Goal: Task Accomplishment & Management: Manage account settings

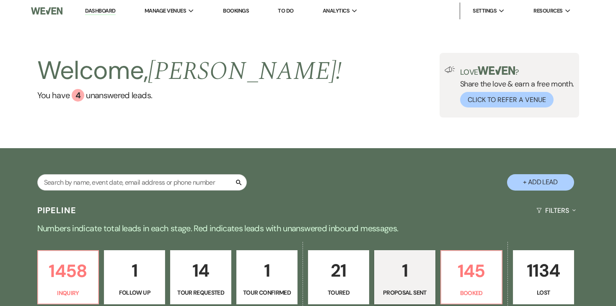
select select "6"
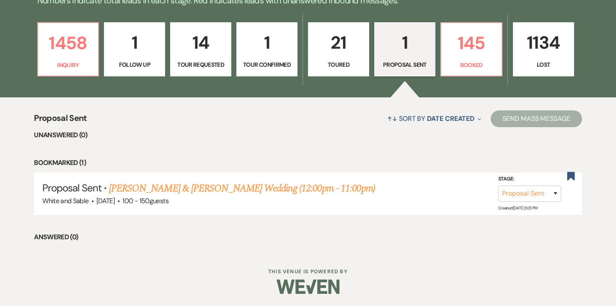
click at [218, 124] on div "↑↓ Sort By Date Created Expand Send Mass Message" at bounding box center [334, 118] width 495 height 22
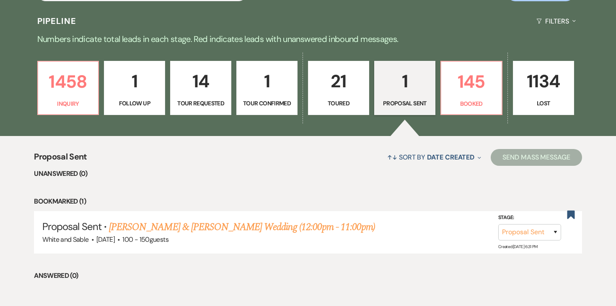
scroll to position [154, 0]
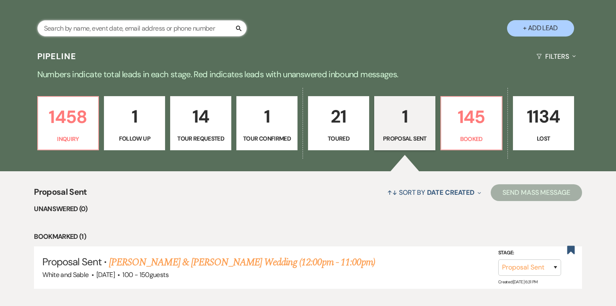
click at [174, 30] on input "text" at bounding box center [142, 28] width 210 height 16
type input "[PERSON_NAME]"
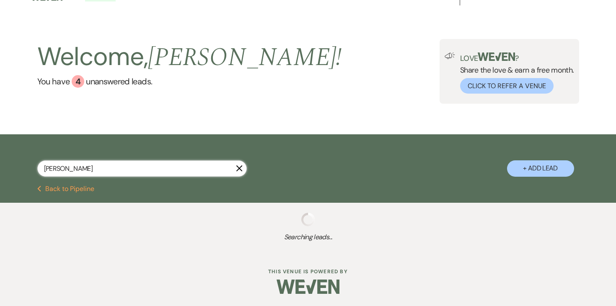
scroll to position [35, 0]
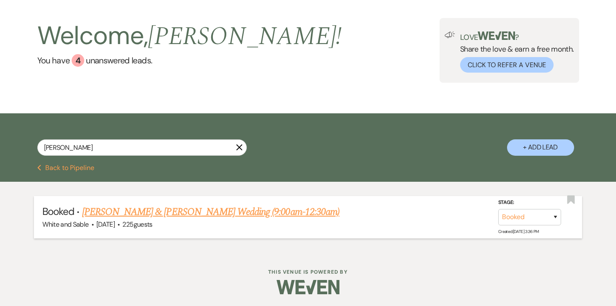
click at [194, 214] on link "[PERSON_NAME] & [PERSON_NAME] Wedding (9:00am-12:30am)" at bounding box center [210, 211] width 257 height 15
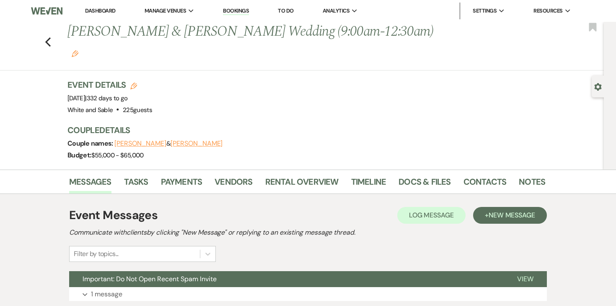
scroll to position [11, 0]
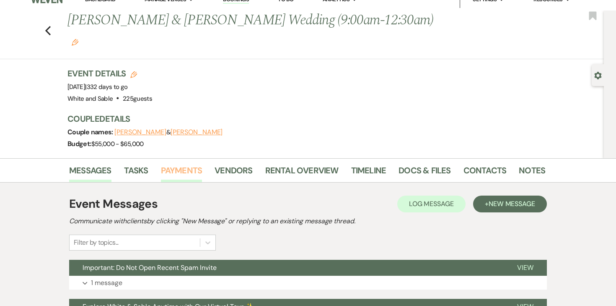
click at [190, 164] on link "Payments" at bounding box center [182, 173] width 42 height 18
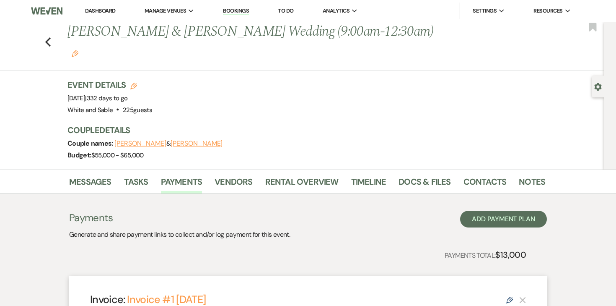
click at [111, 10] on link "Dashboard" at bounding box center [100, 10] width 30 height 7
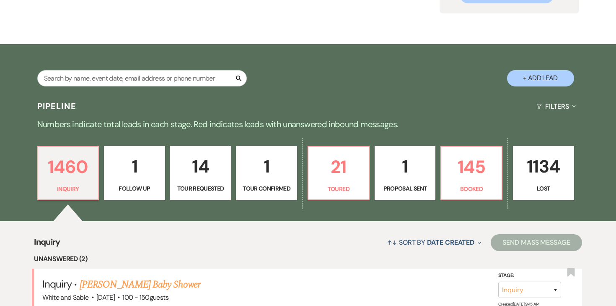
scroll to position [117, 0]
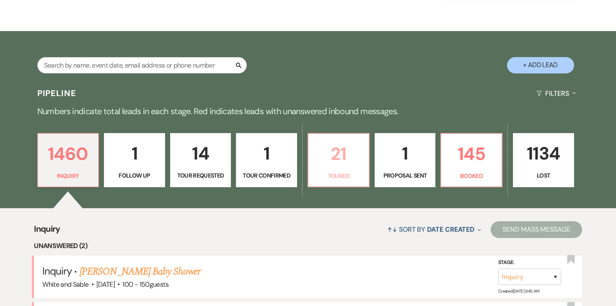
click at [332, 164] on p "21" at bounding box center [339, 154] width 50 height 28
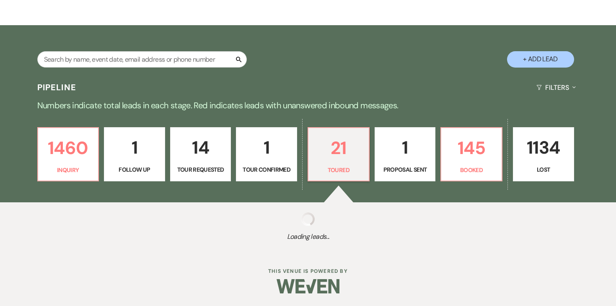
select select "5"
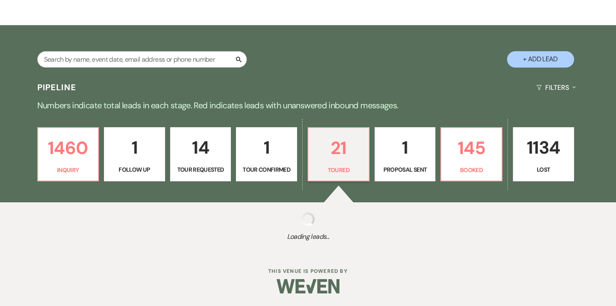
select select "5"
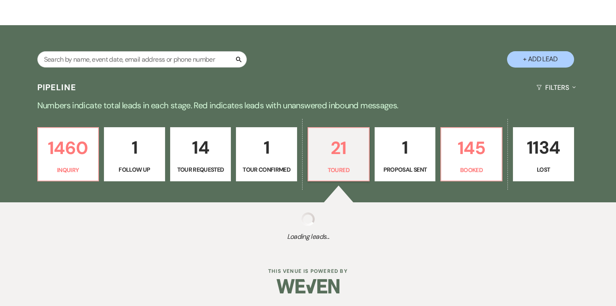
select select "5"
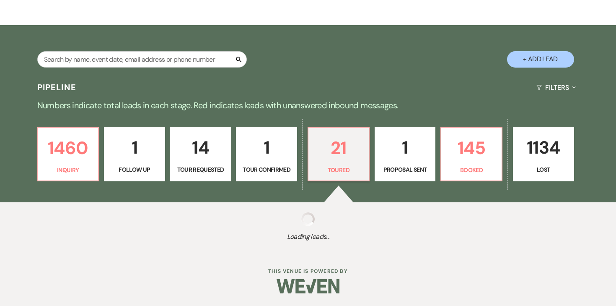
select select "5"
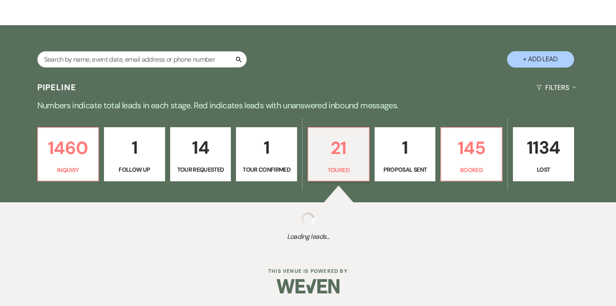
select select "5"
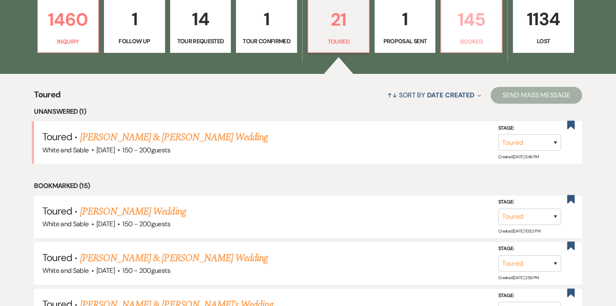
click at [497, 31] on p "145" at bounding box center [472, 19] width 50 height 28
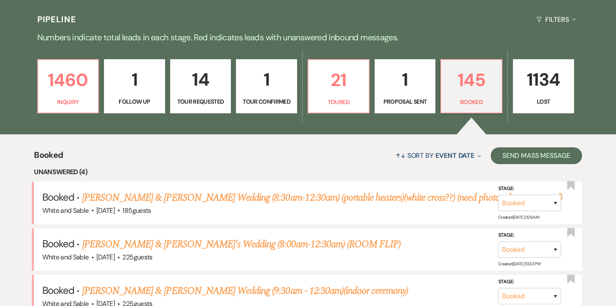
scroll to position [83, 0]
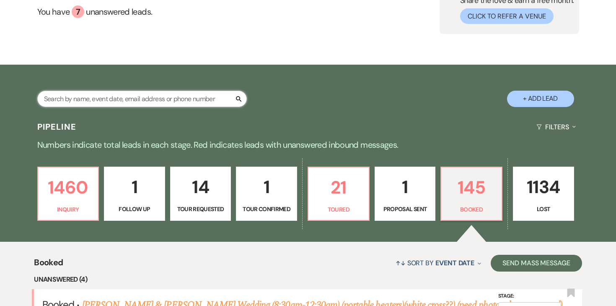
click at [178, 104] on input "text" at bounding box center [142, 99] width 210 height 16
type input "[PERSON_NAME]"
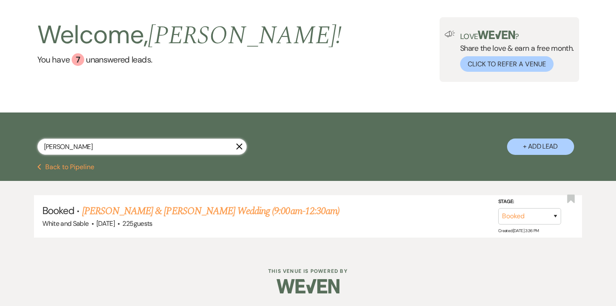
scroll to position [35, 0]
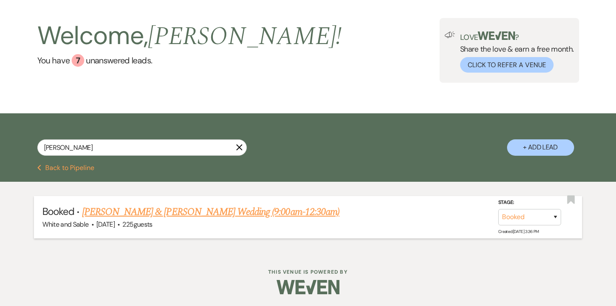
click at [164, 207] on link "[PERSON_NAME] & [PERSON_NAME] Wedding (9:00am-12:30am)" at bounding box center [210, 211] width 257 height 15
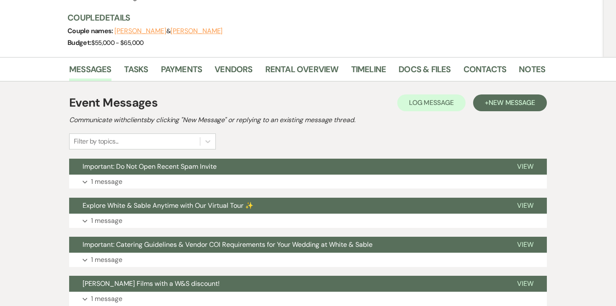
scroll to position [101, 0]
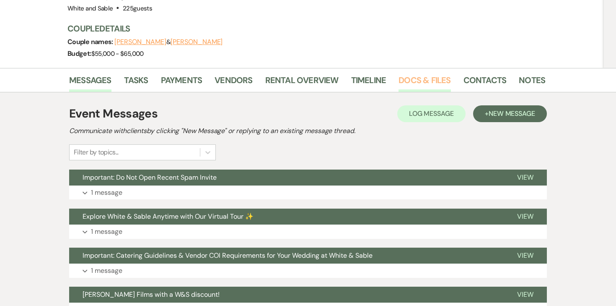
click at [400, 73] on link "Docs & Files" at bounding box center [425, 82] width 52 height 18
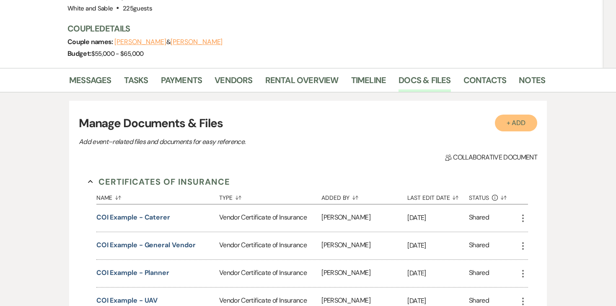
click at [511, 114] on button "+ Add" at bounding box center [516, 122] width 43 height 17
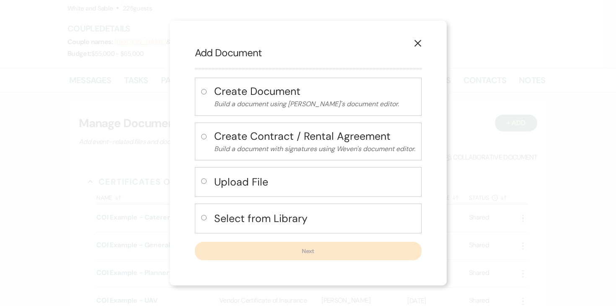
click at [201, 216] on input "radio" at bounding box center [203, 217] width 5 height 5
radio input "true"
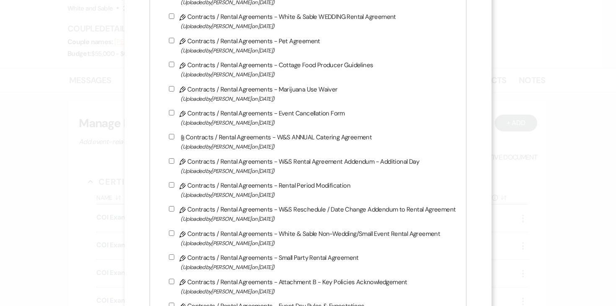
scroll to position [325, 0]
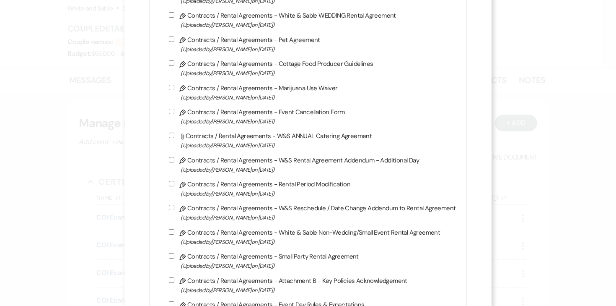
click at [174, 114] on input "Pencil Contracts / Rental Agreements - Event Cancellation Form (Uploaded by Ang…" at bounding box center [171, 111] width 5 height 5
checkbox input "true"
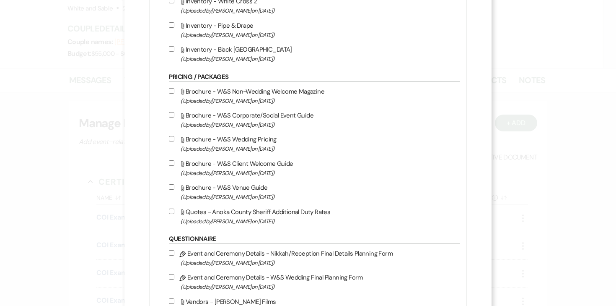
scroll to position [1115, 0]
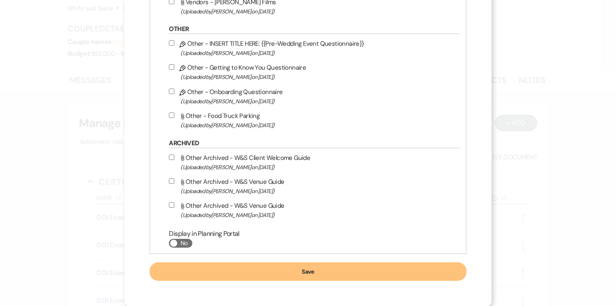
click at [303, 272] on button "Save" at bounding box center [308, 271] width 317 height 18
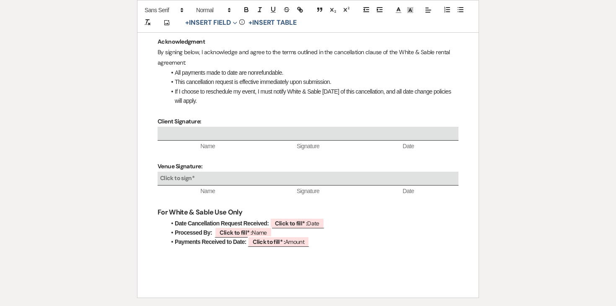
scroll to position [292, 0]
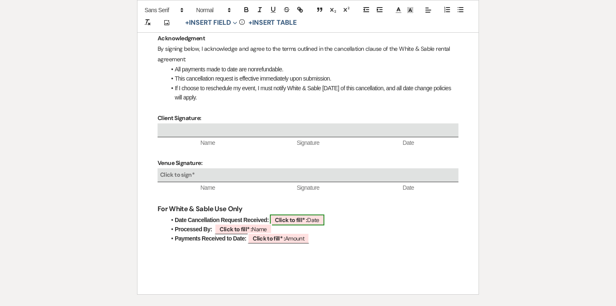
click at [292, 221] on b "Click to fill* :" at bounding box center [291, 220] width 32 height 8
select select "owner"
select select "Date"
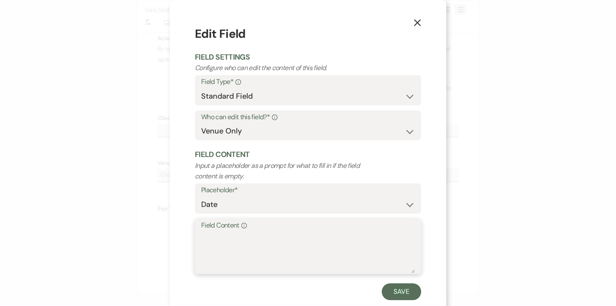
click at [280, 241] on textarea "Field Content Info" at bounding box center [308, 252] width 214 height 42
type textarea "9/23/25"
click at [398, 291] on button "Save" at bounding box center [401, 291] width 39 height 17
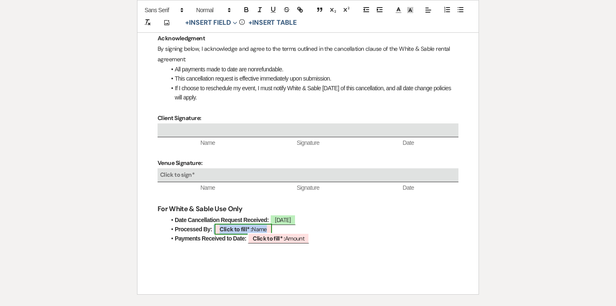
click at [243, 229] on b "Click to fill* :" at bounding box center [236, 229] width 32 height 8
select select "owner"
select select "Name"
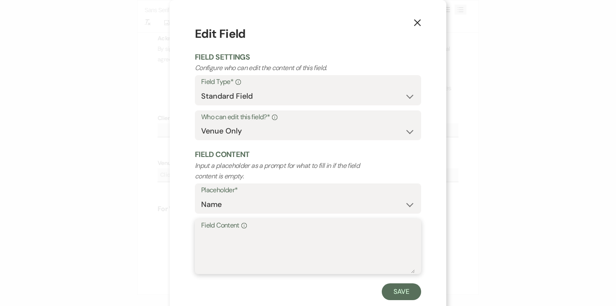
click at [237, 236] on textarea "Field Content Info" at bounding box center [308, 252] width 214 height 42
type textarea "Angela Oldenburger"
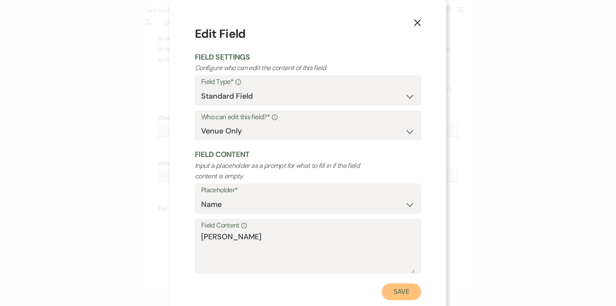
click at [390, 290] on button "Save" at bounding box center [401, 291] width 39 height 17
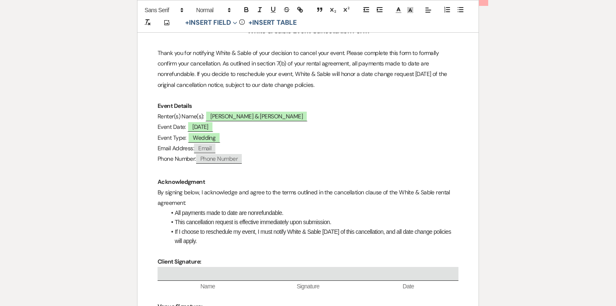
scroll to position [0, 0]
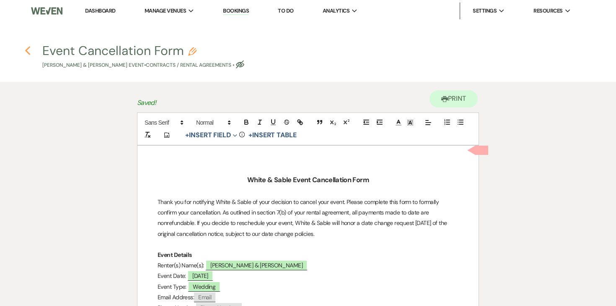
click at [27, 48] on icon "Previous" at bounding box center [28, 51] width 6 height 10
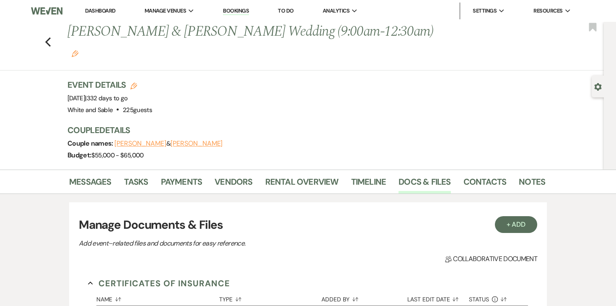
scroll to position [101, 0]
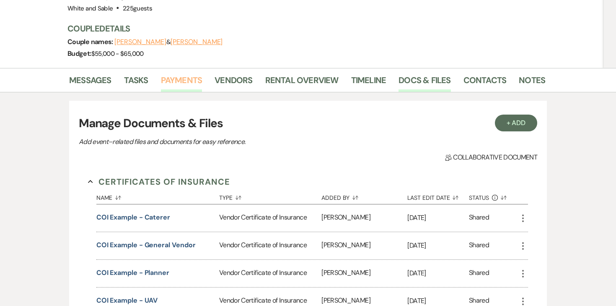
click at [199, 73] on link "Payments" at bounding box center [182, 82] width 42 height 18
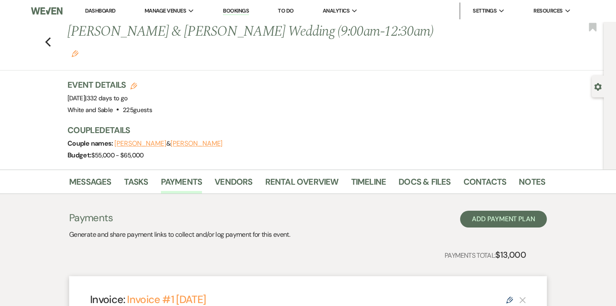
click at [423, 173] on li "Docs & Files" at bounding box center [431, 183] width 65 height 20
click at [423, 175] on link "Docs & Files" at bounding box center [425, 184] width 52 height 18
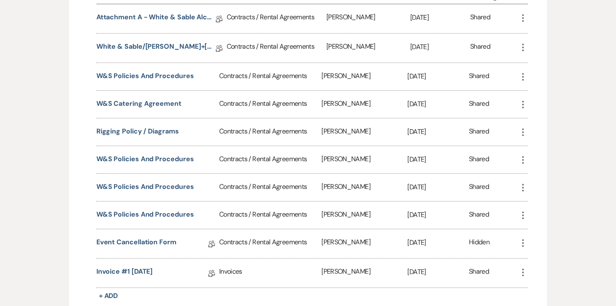
scroll to position [465, 0]
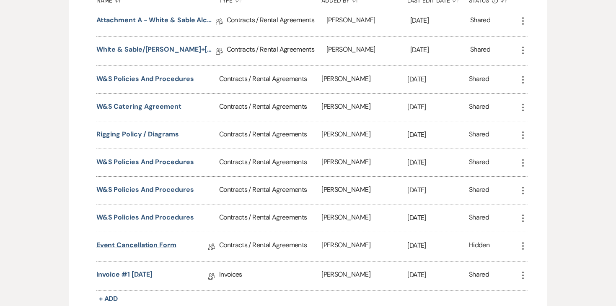
click at [166, 240] on link "Event Cancellation Form" at bounding box center [136, 246] width 80 height 13
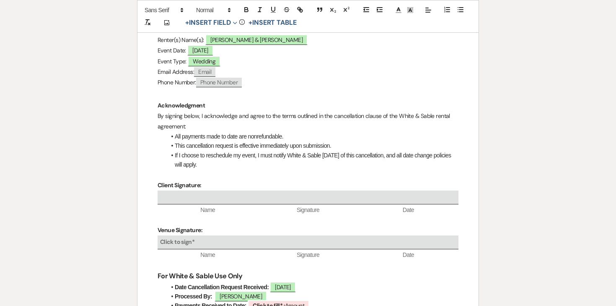
scroll to position [287, 0]
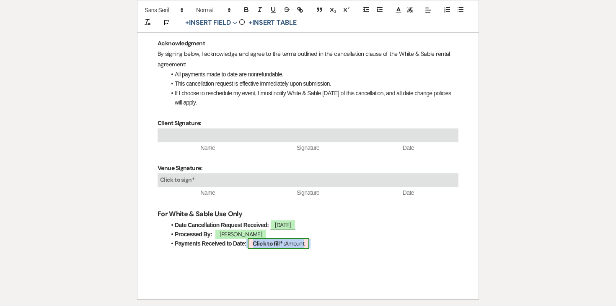
click at [261, 248] on span "Click to fill* : Amount" at bounding box center [279, 243] width 62 height 11
select select "owner"
select select "Amount"
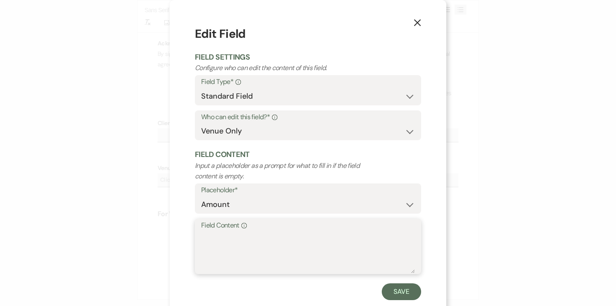
click at [258, 237] on textarea "Field Content Info" at bounding box center [308, 252] width 214 height 42
type textarea "$6,500.00"
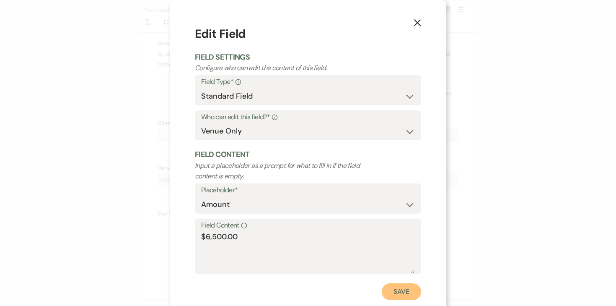
click at [398, 296] on button "Save" at bounding box center [401, 291] width 39 height 17
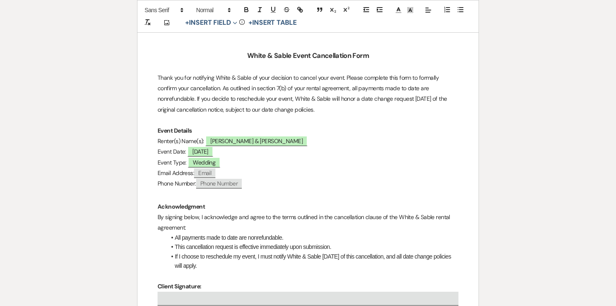
scroll to position [0, 0]
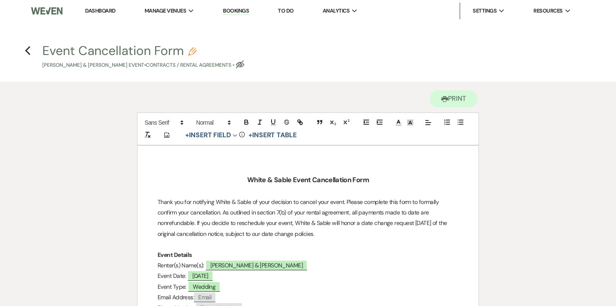
click at [190, 51] on use "button" at bounding box center [192, 51] width 8 height 8
select select "10"
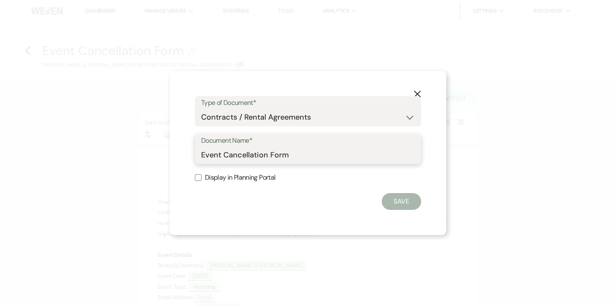
click at [300, 159] on input "Event Cancellation Form" at bounding box center [308, 155] width 214 height 16
type input "Event Cancellation Form - Hallie & Jacob - 8/22/26"
click at [413, 200] on button "Save" at bounding box center [401, 201] width 39 height 17
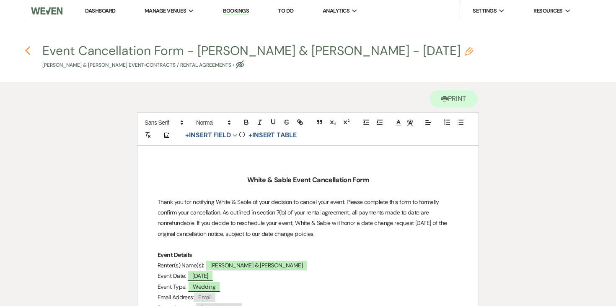
click at [28, 51] on icon "Previous" at bounding box center [28, 51] width 6 height 10
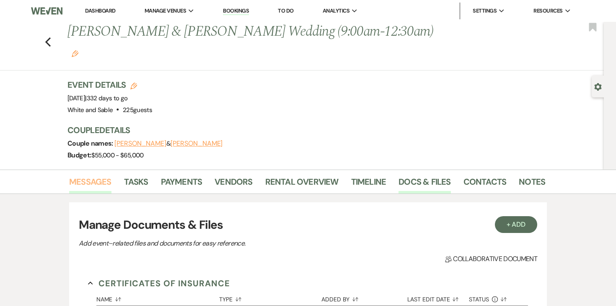
click at [101, 175] on link "Messages" at bounding box center [90, 184] width 42 height 18
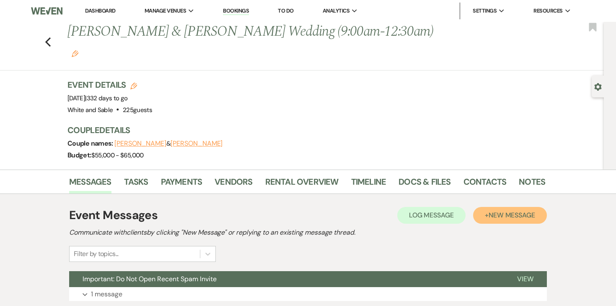
click at [529, 211] on span "New Message" at bounding box center [512, 215] width 47 height 9
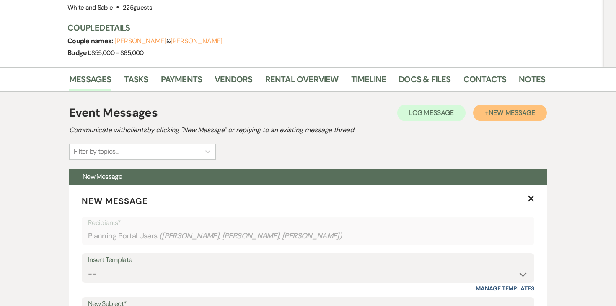
scroll to position [204, 0]
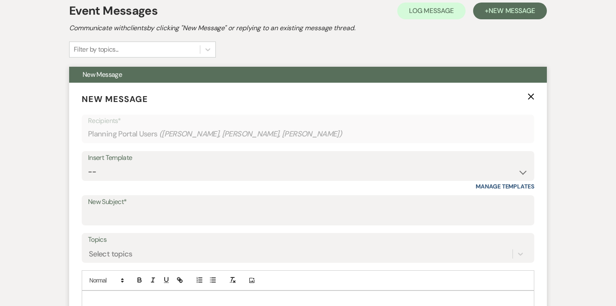
click at [328, 152] on div "Insert Template" at bounding box center [308, 158] width 440 height 12
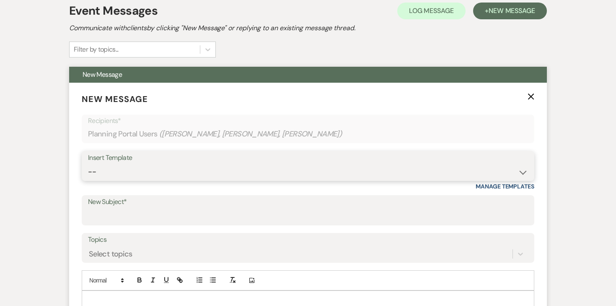
click at [324, 164] on select "-- Inquiry Response (Venue Guide) Schedule - Venue Tour Appt Confirmation Sched…" at bounding box center [308, 172] width 440 height 16
select select "4590"
click at [88, 164] on select "-- Inquiry Response (Venue Guide) Schedule - Venue Tour Appt Confirmation Sched…" at bounding box center [308, 172] width 440 height 16
type input "Event Cancellation Form"
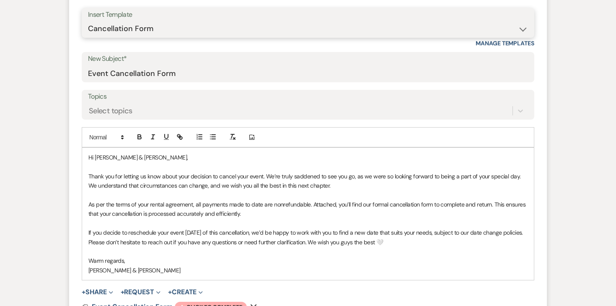
scroll to position [348, 0]
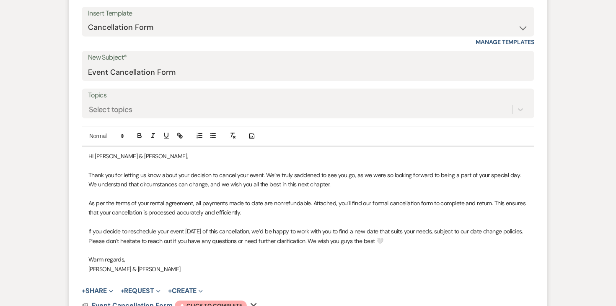
click at [255, 170] on p "Thank you for letting us know about your decision to cancel your event. We’re t…" at bounding box center [308, 179] width 440 height 19
click at [219, 170] on p "Thank you for letting us know about your decision to cancel your wedding. We’re…" at bounding box center [308, 179] width 440 height 19
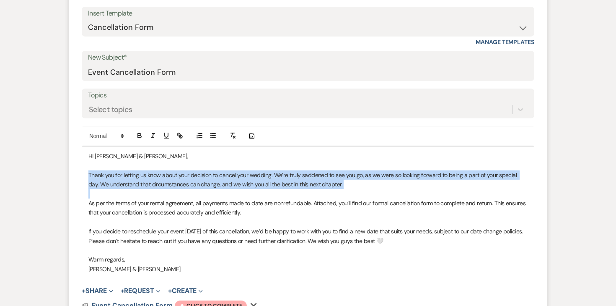
click at [219, 170] on p "Thank you for letting us know about your decision to cancel your wedding. We’re…" at bounding box center [308, 179] width 440 height 19
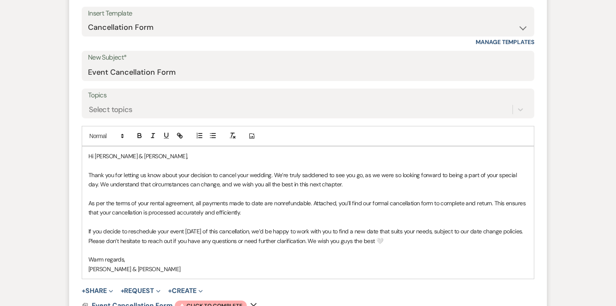
click at [221, 170] on p "Thank you for letting us know about your decision to cancel your wedding. We’re…" at bounding box center [308, 179] width 440 height 19
drag, startPoint x: 333, startPoint y: 164, endPoint x: 309, endPoint y: 164, distance: 23.1
click at [309, 170] on p "Thank you for letting us know about your decision to cancel your wedding. We’re…" at bounding box center [308, 179] width 440 height 19
click at [304, 170] on p "Thank you for letting us know about your decision to cancel your wedding. We’re…" at bounding box center [308, 179] width 440 height 19
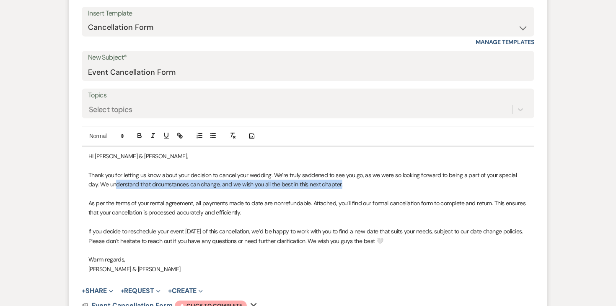
drag, startPoint x: 334, startPoint y: 167, endPoint x: 104, endPoint y: 166, distance: 230.2
click at [104, 170] on p "Thank you for letting us know about your decision to cancel your wedding. We’re…" at bounding box center [308, 179] width 440 height 19
drag, startPoint x: 87, startPoint y: 161, endPoint x: 360, endPoint y: 163, distance: 273.0
click at [360, 163] on div "Hi Hallie & Jacob, Thank you for letting us know about your decision to cancel …" at bounding box center [308, 212] width 452 height 132
click at [526, 170] on p "Thank you for letting us know about your decision to cancel your wedding. We’re…" at bounding box center [308, 179] width 440 height 19
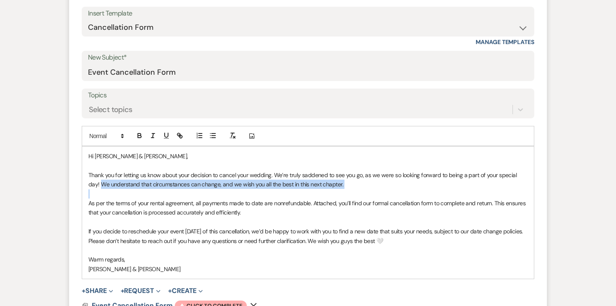
drag, startPoint x: 87, startPoint y: 163, endPoint x: 151, endPoint y: 167, distance: 64.7
click at [151, 167] on div "Hi Hallie & Jacob, Thank you for letting us know about your decision to cancel …" at bounding box center [308, 212] width 452 height 132
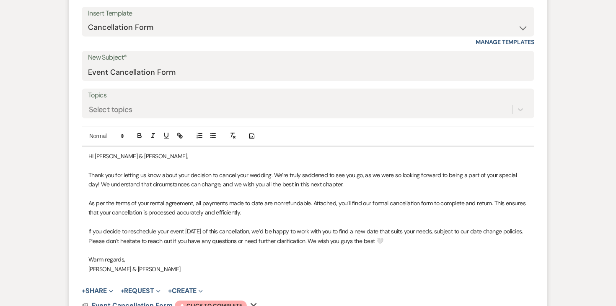
click at [145, 170] on p "Thank you for letting us know about your decision to cancel your wedding. We’re…" at bounding box center [308, 179] width 440 height 19
drag, startPoint x: 189, startPoint y: 164, endPoint x: 96, endPoint y: 161, distance: 93.1
click at [96, 170] on p "Thank you for letting us know about your decision to cancel your wedding. We’re…" at bounding box center [308, 179] width 440 height 19
click at [301, 170] on p "Thank you for letting us know about your decision to cancel your wedding. We’re…" at bounding box center [308, 179] width 440 height 19
drag, startPoint x: 310, startPoint y: 162, endPoint x: 246, endPoint y: 161, distance: 63.8
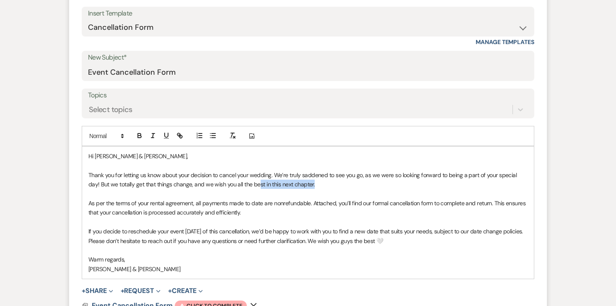
click at [246, 170] on p "Thank you for letting us know about your decision to cancel your wedding. We’re…" at bounding box center [308, 179] width 440 height 19
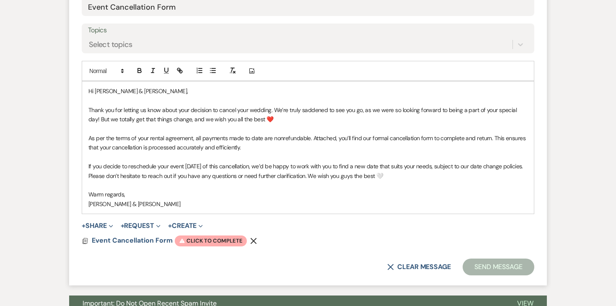
scroll to position [417, 0]
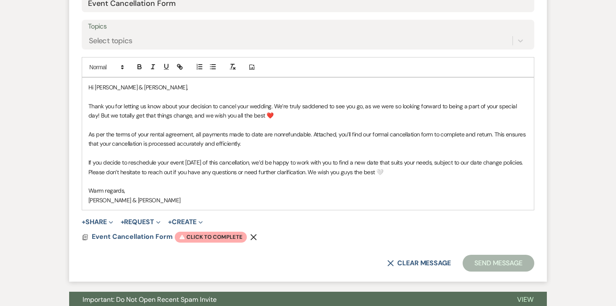
click at [176, 158] on p "If you decide to reschedule your event within 14 days of this cancellation, we’…" at bounding box center [308, 162] width 440 height 9
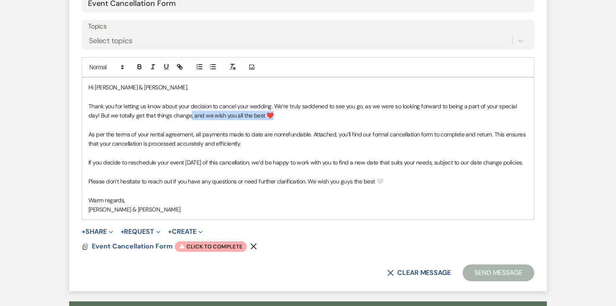
drag, startPoint x: 268, startPoint y: 99, endPoint x: 179, endPoint y: 96, distance: 89.4
click at [179, 101] on p "Thank you for letting us know about your decision to cancel your wedding. We’re…" at bounding box center [308, 110] width 440 height 19
click at [92, 101] on p "Thank you for letting us know about your decision to cancel your wedding. We’re…" at bounding box center [308, 110] width 440 height 19
click at [192, 101] on p "Thank you for letting us know about your decision to cancel your wedding. We’re…" at bounding box center [308, 110] width 440 height 19
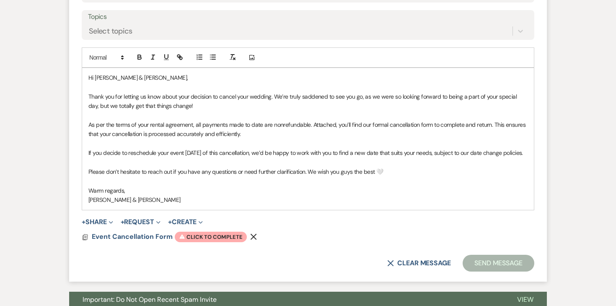
scroll to position [430, 0]
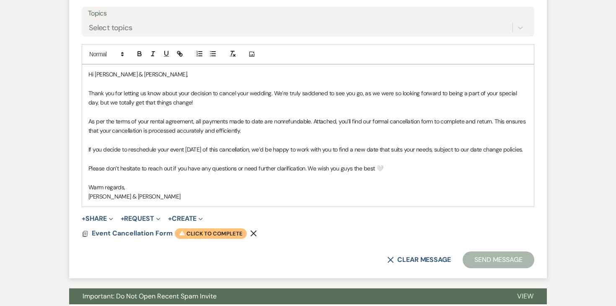
click at [222, 228] on span "Warning Click to complete" at bounding box center [211, 233] width 72 height 11
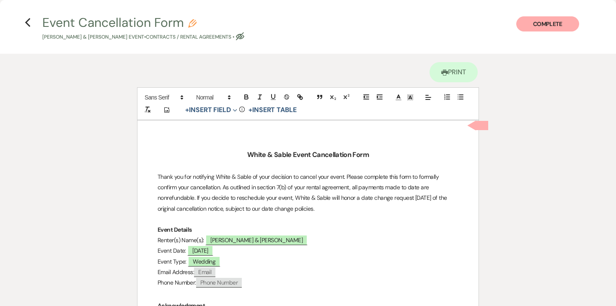
scroll to position [0, 0]
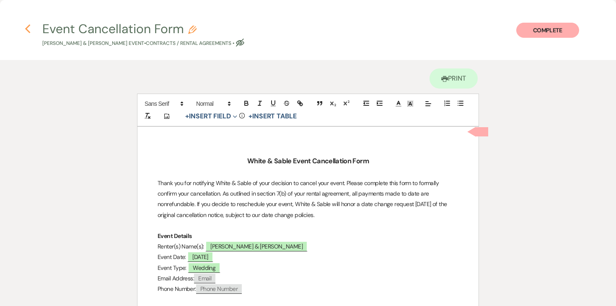
click at [29, 26] on icon "Previous" at bounding box center [28, 29] width 6 height 10
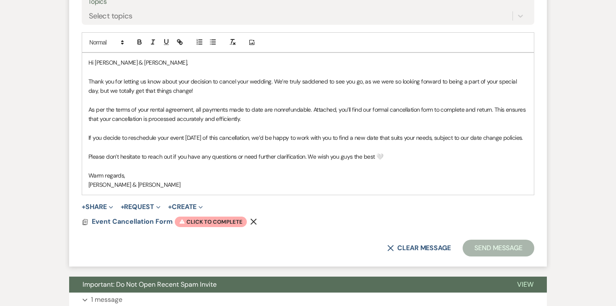
scroll to position [452, 0]
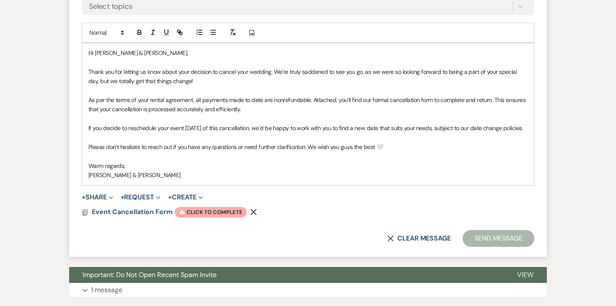
click at [253, 208] on icon "Remove" at bounding box center [253, 211] width 7 height 7
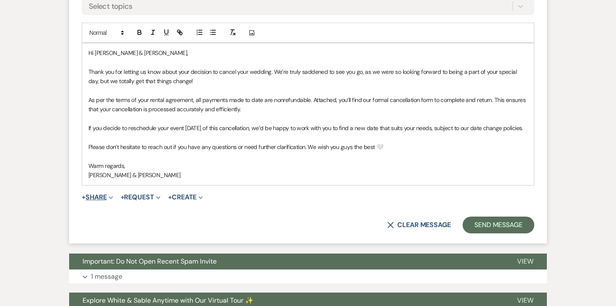
click at [107, 194] on button "+ Share Expand" at bounding box center [97, 197] width 31 height 7
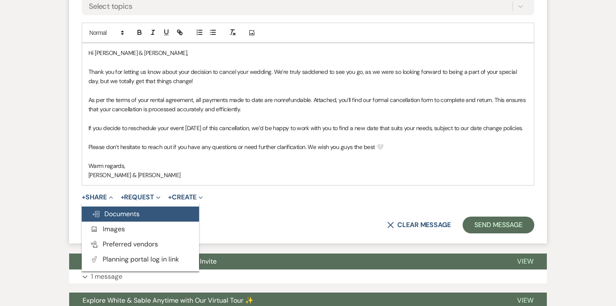
click at [112, 209] on span "Doc Upload Documents" at bounding box center [116, 213] width 48 height 9
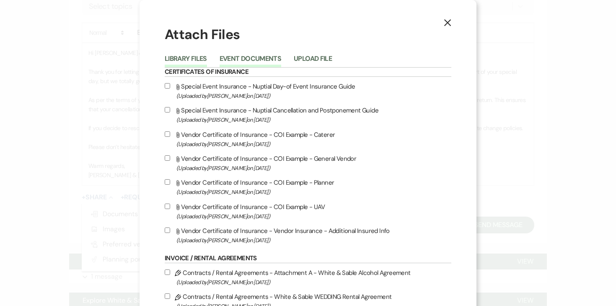
click at [251, 62] on button "Event Documents" at bounding box center [251, 61] width 62 height 12
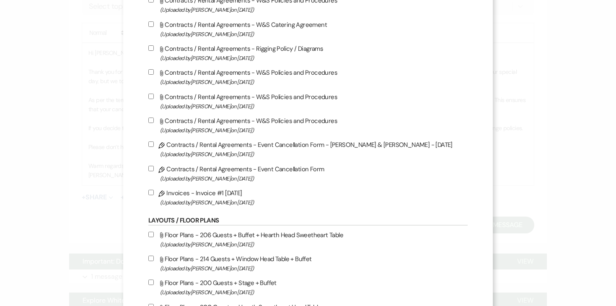
scroll to position [257, 0]
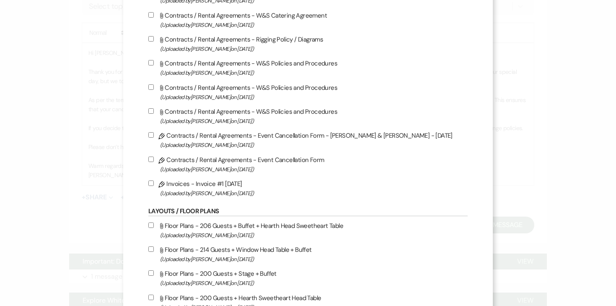
click at [154, 136] on input "Pencil Contracts / Rental Agreements - Event Cancellation Form - Hallie & Jacob…" at bounding box center [150, 134] width 5 height 5
checkbox input "true"
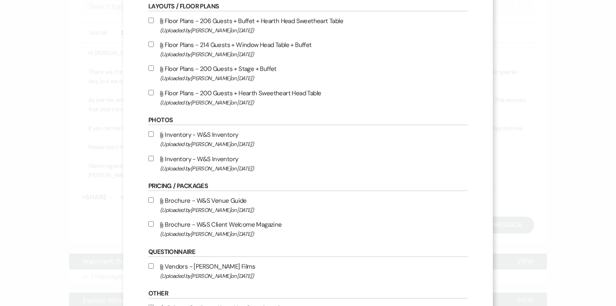
scroll to position [558, 0]
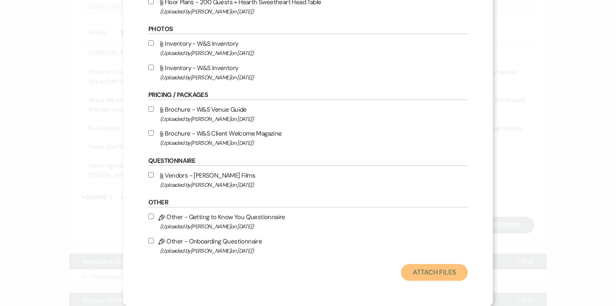
click at [401, 267] on button "Attach Files" at bounding box center [434, 272] width 67 height 17
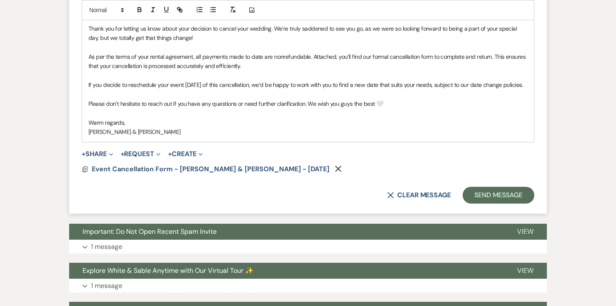
scroll to position [338, 0]
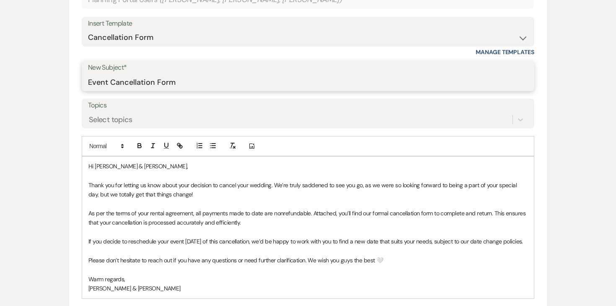
drag, startPoint x: 110, startPoint y: 63, endPoint x: 59, endPoint y: 63, distance: 51.6
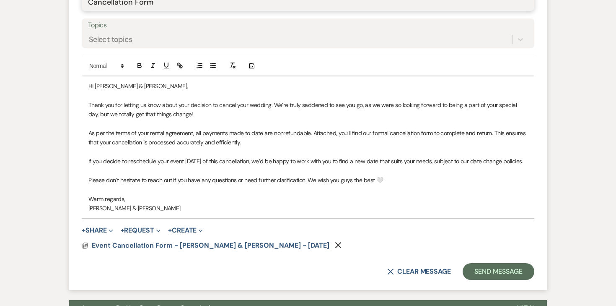
scroll to position [445, 0]
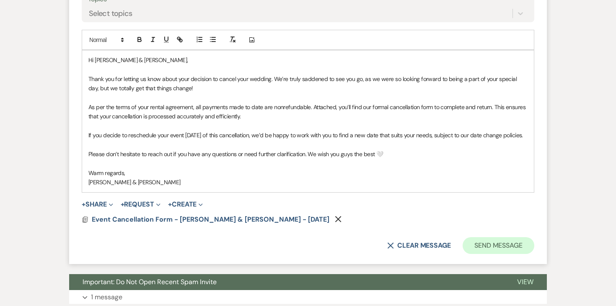
type input "Cancellation Form"
click at [479, 237] on button "Send Message" at bounding box center [499, 245] width 72 height 17
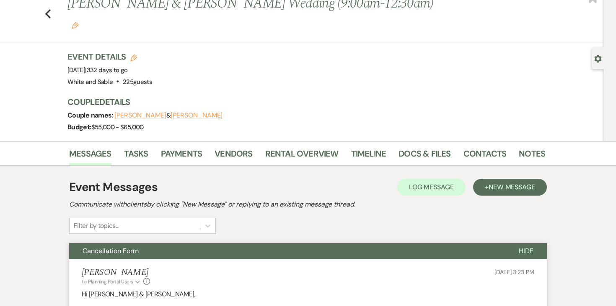
scroll to position [0, 0]
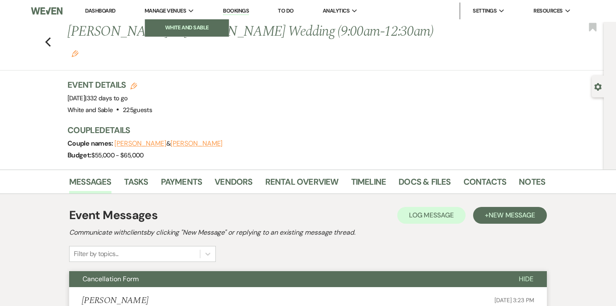
click at [172, 21] on link "White and Sable" at bounding box center [187, 27] width 84 height 17
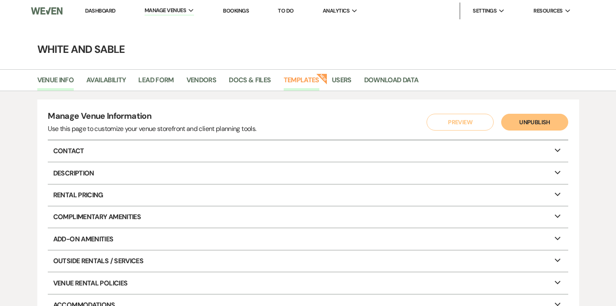
click at [303, 82] on link "Templates" at bounding box center [302, 83] width 36 height 16
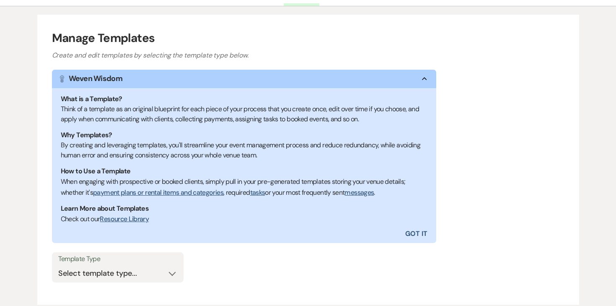
scroll to position [146, 0]
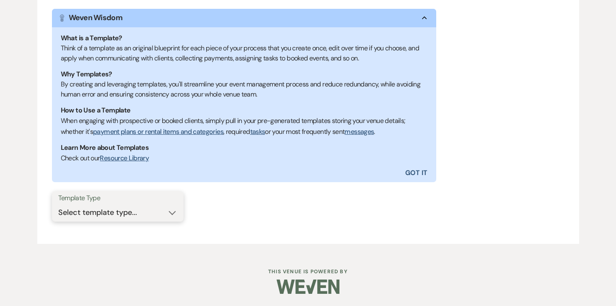
click at [112, 215] on select "Select template type... Task List Message Templates Payment Plan Inventory Item…" at bounding box center [117, 212] width 119 height 16
select select "Message Templates"
click at [58, 204] on select "Select template type... Task List Message Templates Payment Plan Inventory Item…" at bounding box center [117, 212] width 119 height 16
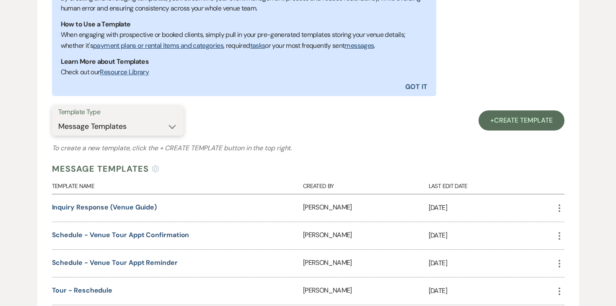
scroll to position [292, 0]
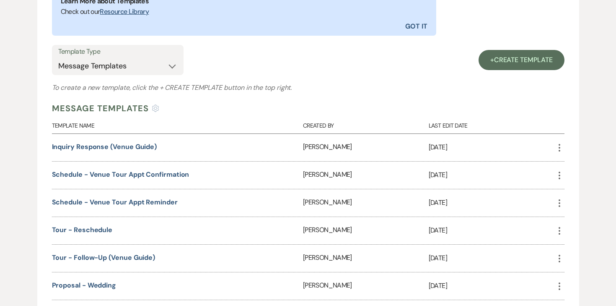
click at [132, 151] on div "Inquiry Response (Venue Guide)" at bounding box center [178, 147] width 252 height 27
click at [132, 148] on link "Inquiry Response (Venue Guide)" at bounding box center [104, 146] width 105 height 9
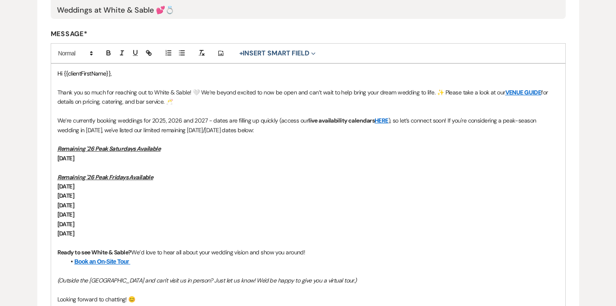
scroll to position [196, 0]
click at [109, 157] on p "Saturday, May 9" at bounding box center [308, 157] width 502 height 9
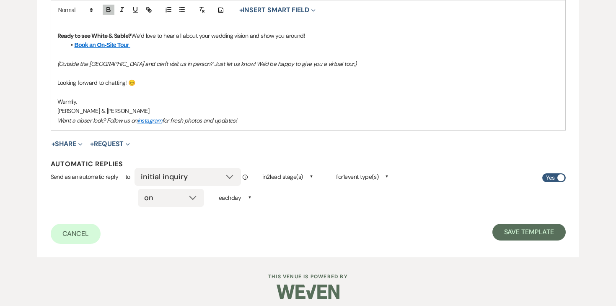
scroll to position [426, 0]
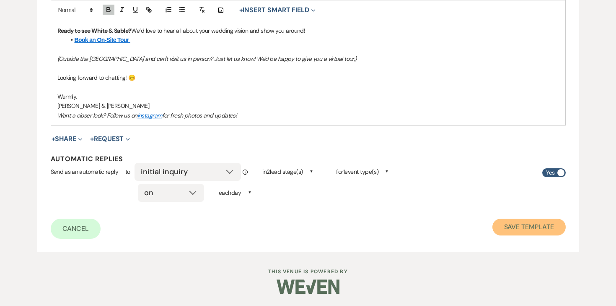
click at [525, 222] on button "Save Template" at bounding box center [529, 226] width 73 height 17
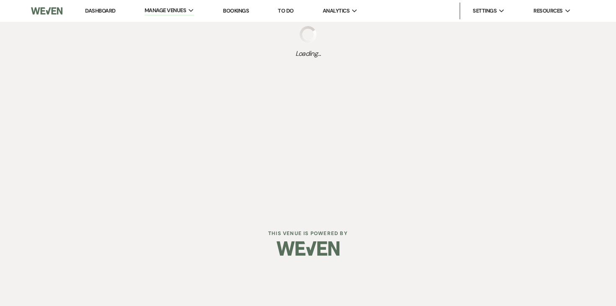
select select "Message Templates"
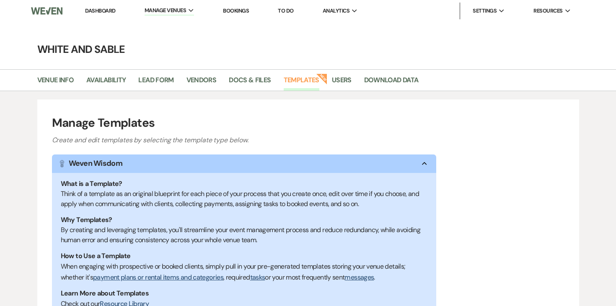
click at [105, 12] on link "Dashboard" at bounding box center [100, 10] width 30 height 7
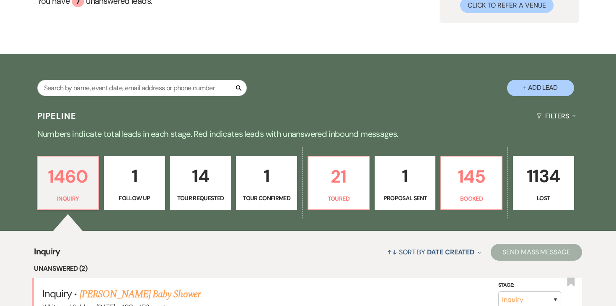
scroll to position [116, 0]
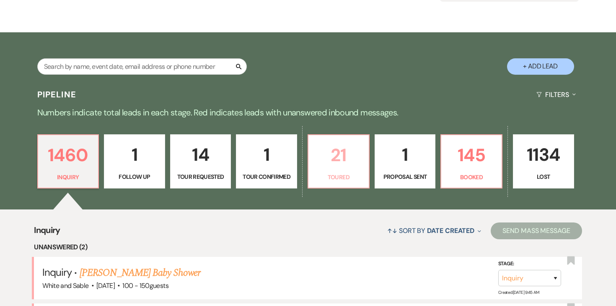
click at [334, 163] on p "21" at bounding box center [339, 155] width 50 height 28
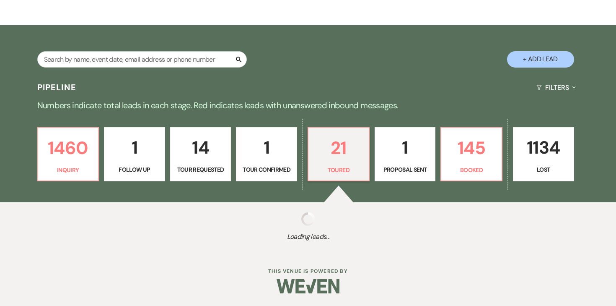
select select "5"
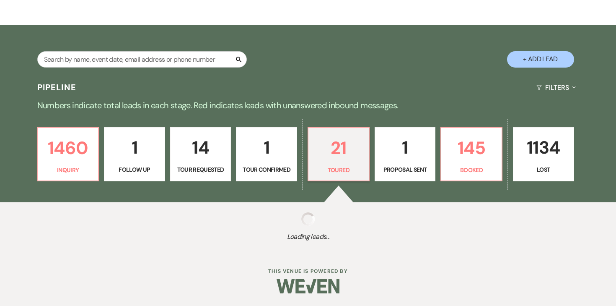
select select "5"
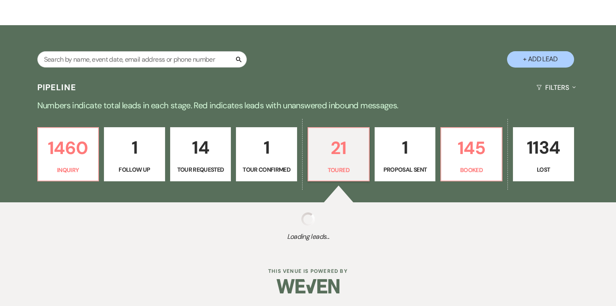
select select "5"
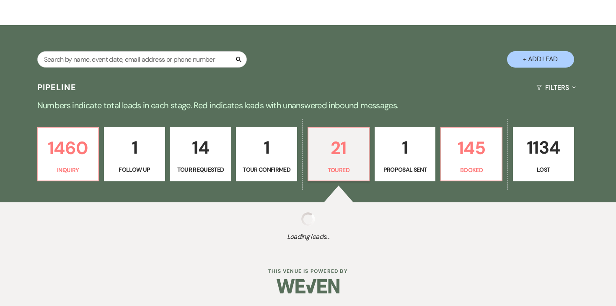
select select "5"
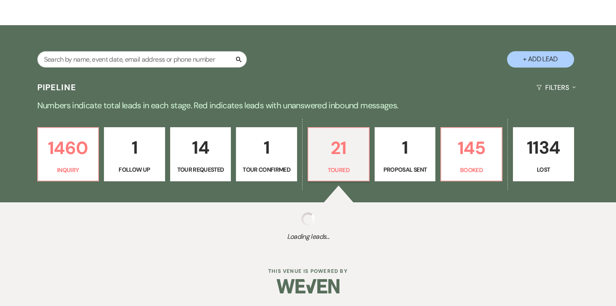
select select "5"
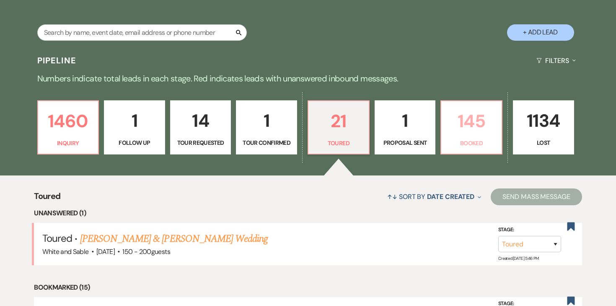
click at [450, 124] on p "145" at bounding box center [472, 121] width 50 height 28
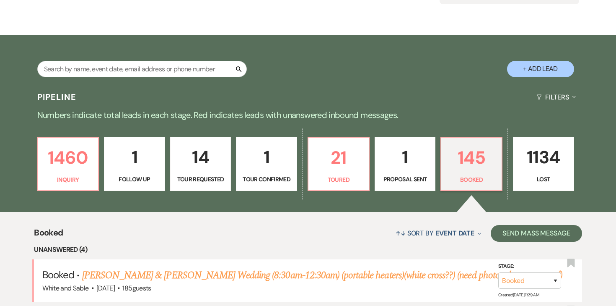
scroll to position [115, 0]
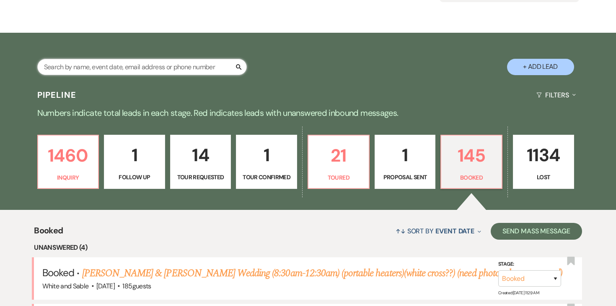
click at [210, 65] on input "text" at bounding box center [142, 67] width 210 height 16
type input "[PERSON_NAME]"
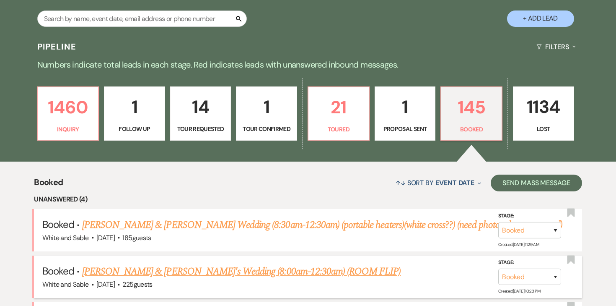
scroll to position [71, 0]
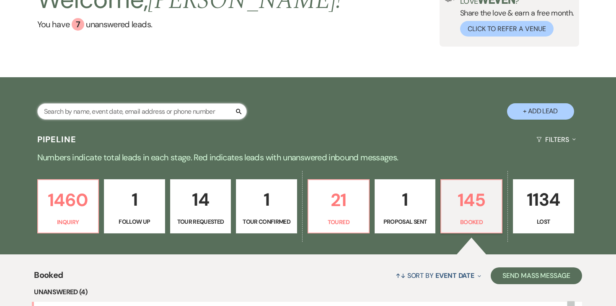
click at [172, 110] on input "text" at bounding box center [142, 111] width 210 height 16
type input "marx"
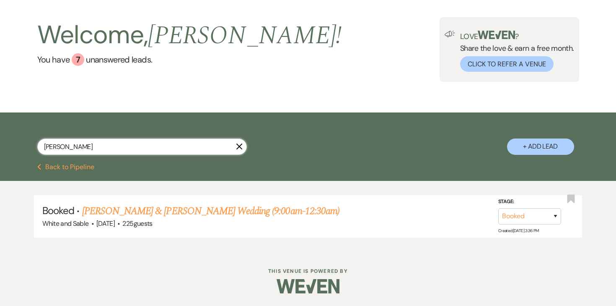
scroll to position [35, 0]
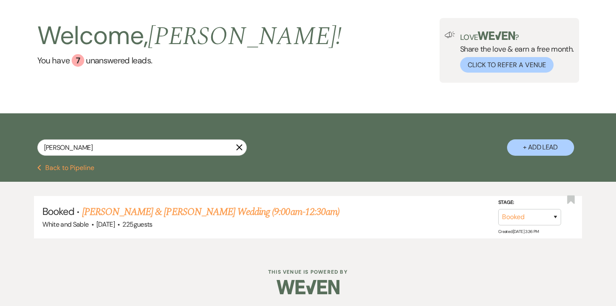
click at [152, 209] on link "Hallie Marx & Jacob Zowin's Wedding (9:00am-12:30am)" at bounding box center [210, 211] width 257 height 15
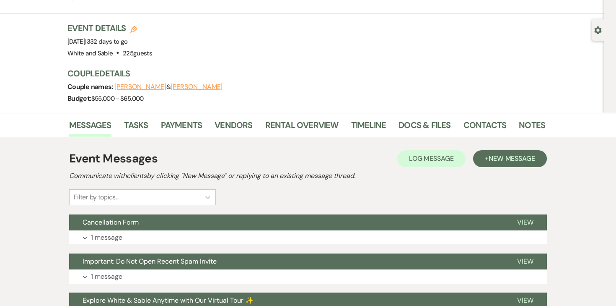
scroll to position [58, 0]
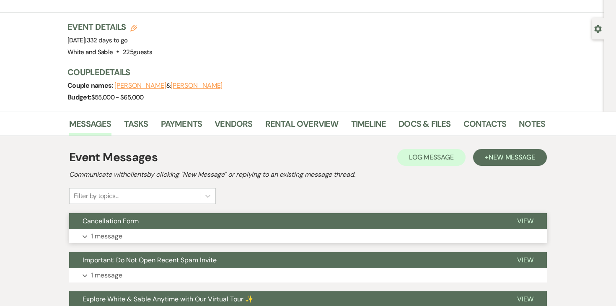
click at [99, 231] on p "1 message" at bounding box center [106, 236] width 31 height 11
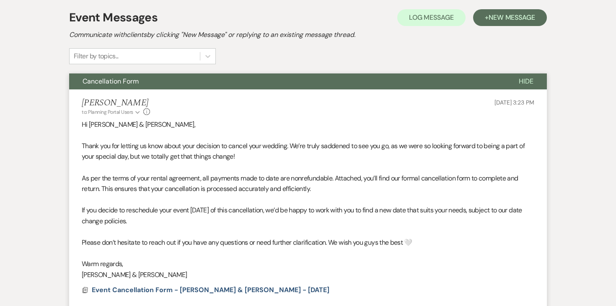
scroll to position [198, 0]
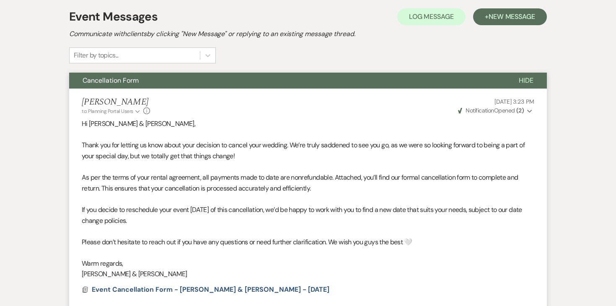
click at [519, 107] on strong "( 2 )" at bounding box center [521, 111] width 8 height 8
click at [431, 118] on p "Hi Hallie & Jacob," at bounding box center [308, 123] width 453 height 11
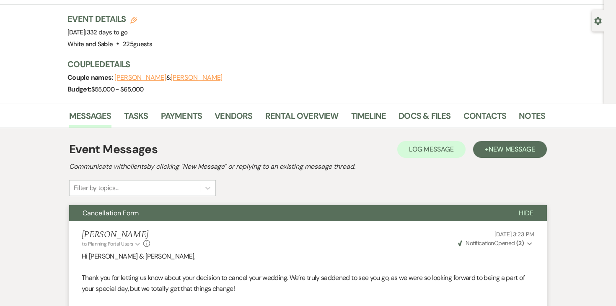
scroll to position [0, 0]
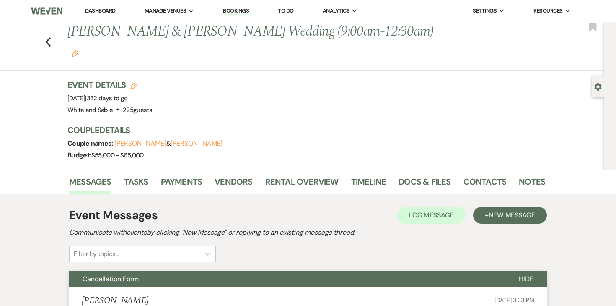
click at [113, 7] on li "Dashboard" at bounding box center [100, 11] width 39 height 17
click at [110, 10] on link "Dashboard" at bounding box center [100, 10] width 30 height 7
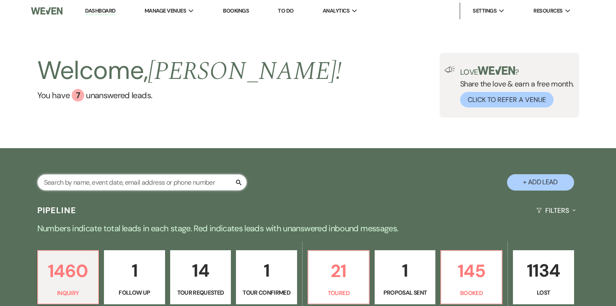
click at [164, 182] on input "text" at bounding box center [142, 182] width 210 height 16
type input "aubri"
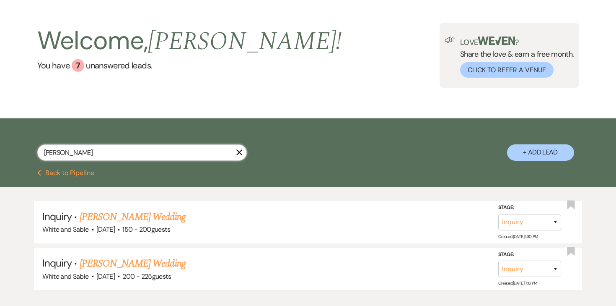
scroll to position [35, 0]
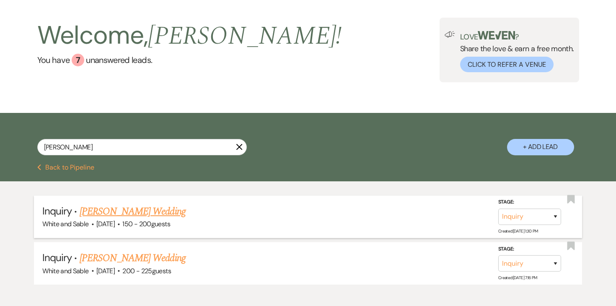
click at [149, 213] on link "[PERSON_NAME] Wedding" at bounding box center [133, 211] width 106 height 15
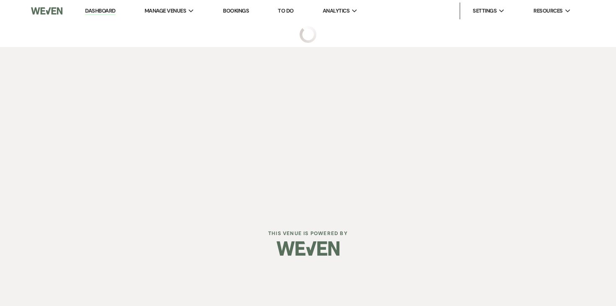
select select "5"
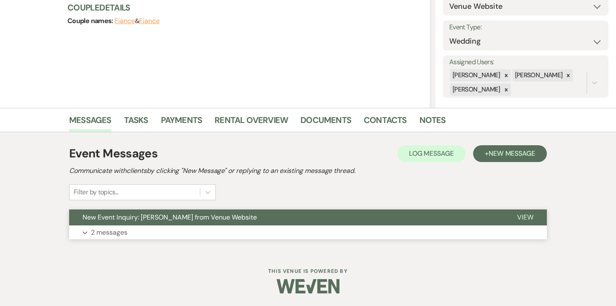
click at [114, 233] on p "2 messages" at bounding box center [109, 232] width 36 height 11
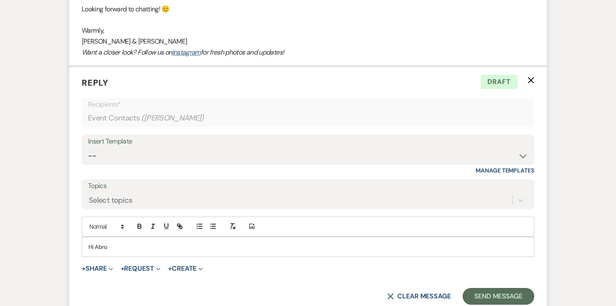
scroll to position [857, 0]
click at [138, 242] on p "Hi Abro" at bounding box center [308, 246] width 440 height 9
click at [138, 242] on p "H" at bounding box center [308, 246] width 440 height 9
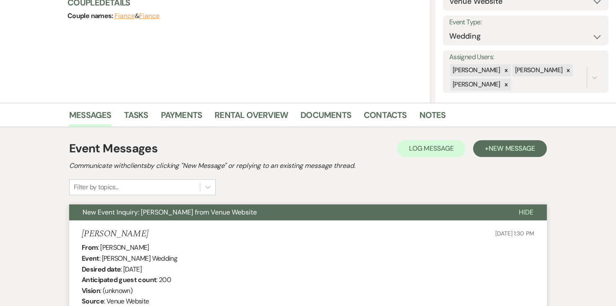
scroll to position [0, 0]
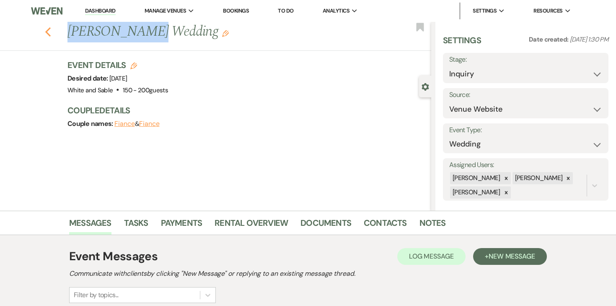
drag, startPoint x: 138, startPoint y: 31, endPoint x: 45, endPoint y: 32, distance: 93.5
click at [63, 32] on div "Previous Aubri Akervik's Wedding Edit" at bounding box center [247, 32] width 368 height 20
copy h1 "Aubri Akervik"
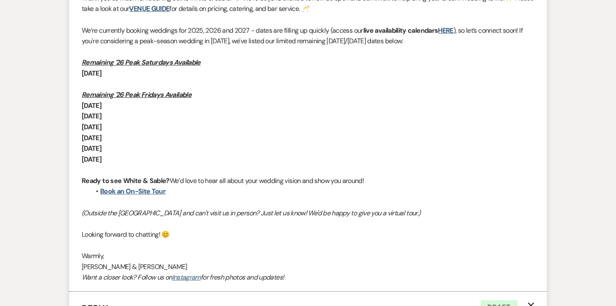
scroll to position [637, 0]
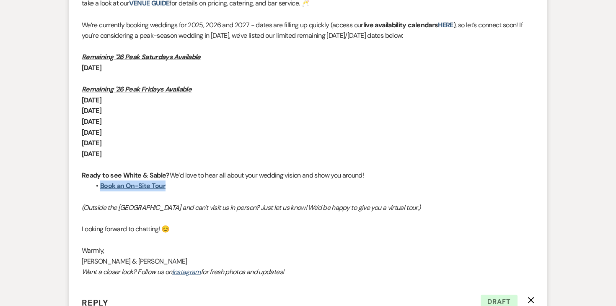
drag, startPoint x: 172, startPoint y: 190, endPoint x: 99, endPoint y: 187, distance: 73.4
click at [99, 187] on li "Book an On-Site Tour" at bounding box center [312, 185] width 445 height 11
copy link "Book an On-Site Tour"
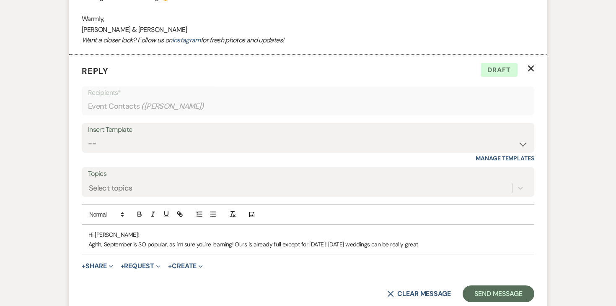
scroll to position [871, 0]
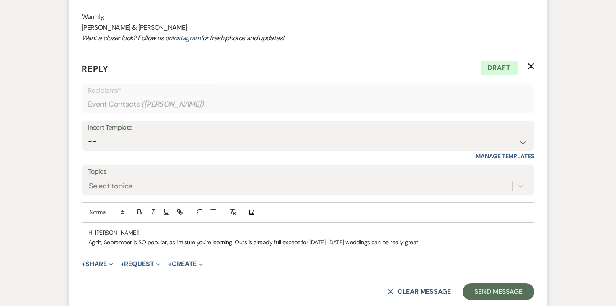
click at [130, 234] on p "Hi Aubri!" at bounding box center [308, 232] width 440 height 9
drag, startPoint x: 307, startPoint y: 241, endPoint x: 237, endPoint y: 240, distance: 70.5
click at [237, 240] on p "Aghh, September is SO popular, as I'm sure you're learning! Ours is already ful…" at bounding box center [308, 241] width 440 height 9
drag, startPoint x: 338, startPoint y: 241, endPoint x: 393, endPoint y: 239, distance: 54.5
click at [393, 239] on p "Aghh, September is SO popular, as I'm sure you're learning! Our September is ba…" at bounding box center [308, 241] width 440 height 9
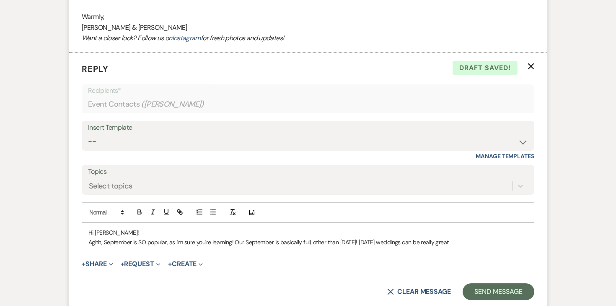
click at [146, 213] on div at bounding box center [160, 212] width 54 height 13
click at [142, 211] on icon "button" at bounding box center [140, 212] width 8 height 8
click at [513, 243] on p "Aghh, September is SO popular, as I'm sure you're learning! Our September is ba…" at bounding box center [308, 241] width 440 height 9
click at [487, 244] on p "Aghh, September is SO popular, as I'm sure you're learning! Our September is ba…" at bounding box center [308, 241] width 440 height 9
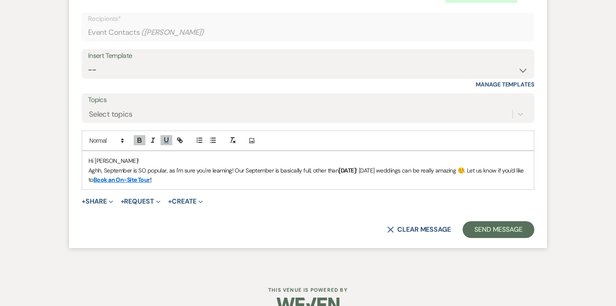
scroll to position [953, 0]
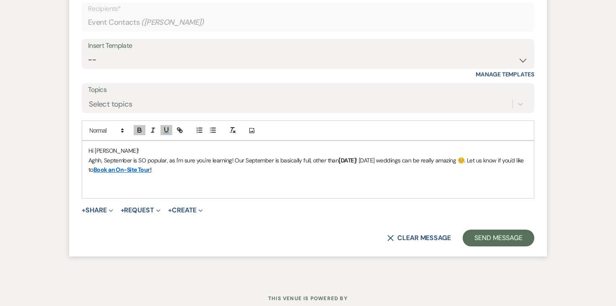
click at [93, 173] on p "Aghh, September is SO popular, as I'm sure you're learning! Our September is ba…" at bounding box center [308, 165] width 440 height 19
copy p "know"
click at [92, 184] on p at bounding box center [308, 188] width 440 height 9
click at [196, 170] on p "Aghh, September is SO popular, as I'm sure you're learning! Our September is ba…" at bounding box center [308, 165] width 440 height 19
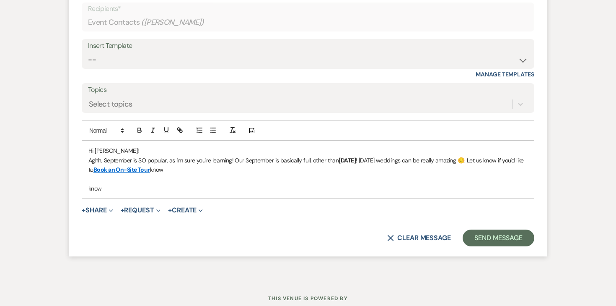
click at [195, 171] on p "Aghh, September is SO popular, as I'm sure you're learning! Our September is ba…" at bounding box center [308, 165] width 440 height 19
click at [217, 169] on p "Aghh, September is SO popular, as I'm sure you're learning! Our September is ba…" at bounding box center [308, 165] width 440 height 19
drag, startPoint x: 109, startPoint y: 169, endPoint x: 96, endPoint y: 169, distance: 12.6
click at [96, 169] on p "Aghh, September is SO popular, as I'm sure you're learning! Our September is ba…" at bounding box center [308, 165] width 440 height 19
copy p "w if y"
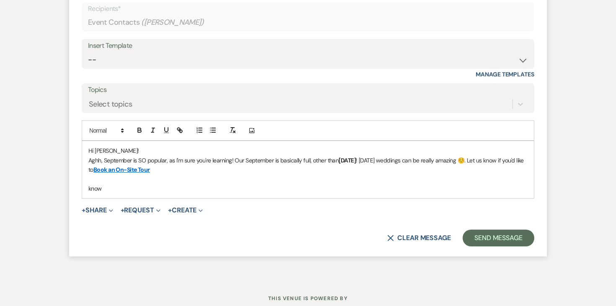
click at [223, 166] on p "Aghh, September is SO popular, as I'm sure you're learning! Our September is ba…" at bounding box center [308, 165] width 440 height 19
click at [197, 170] on p "Aghh, September is SO popular, as I'm sure you're learning! Our September is ba…" at bounding box center [308, 165] width 440 height 19
click at [198, 169] on p "Aghh, September is SO popular, as I'm sure you're learning! Our September is ba…" at bounding box center [308, 165] width 440 height 19
click at [208, 169] on p "Aghh, September is SO popular, as I'm sure you're learning! Our September is ba…" at bounding box center [308, 165] width 440 height 19
click at [152, 191] on p "know" at bounding box center [308, 188] width 440 height 9
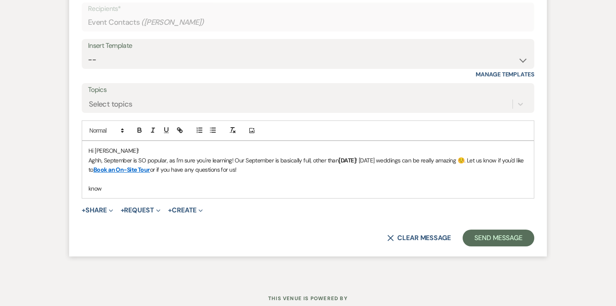
click at [94, 185] on p "know" at bounding box center [308, 188] width 440 height 9
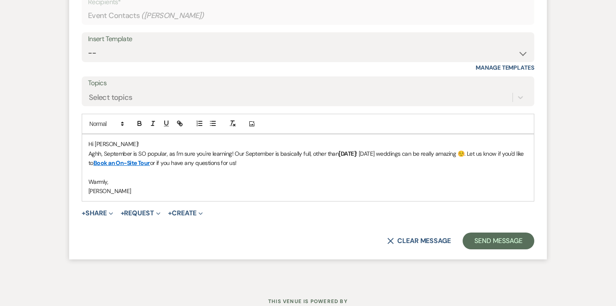
scroll to position [964, 0]
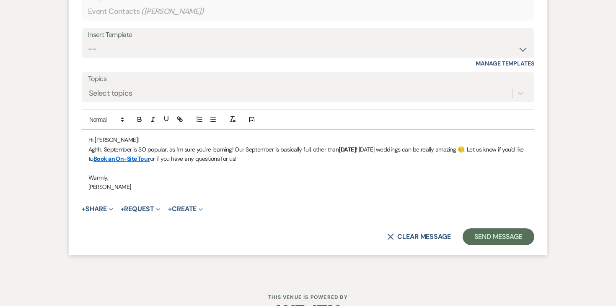
click at [485, 247] on form "Reply X Draft Recipients* Event Contacts ( Aubri Akervik ) Insert Template -- I…" at bounding box center [308, 107] width 478 height 295
click at [485, 238] on button "Send Message" at bounding box center [499, 236] width 72 height 17
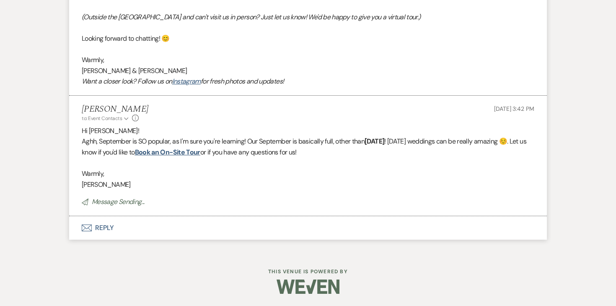
scroll to position [0, 0]
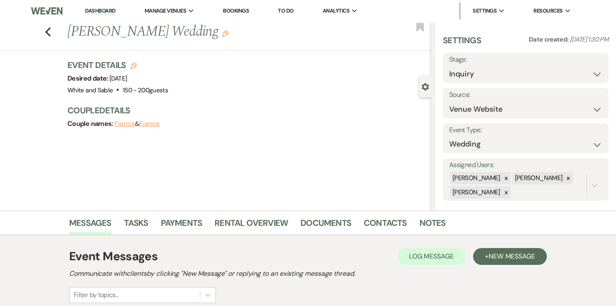
click at [98, 16] on li "Dashboard" at bounding box center [100, 11] width 39 height 17
click at [99, 10] on link "Dashboard" at bounding box center [100, 11] width 30 height 8
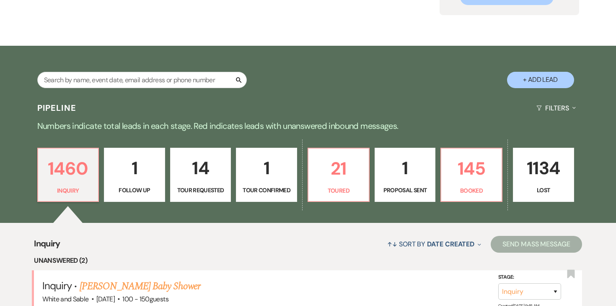
scroll to position [105, 0]
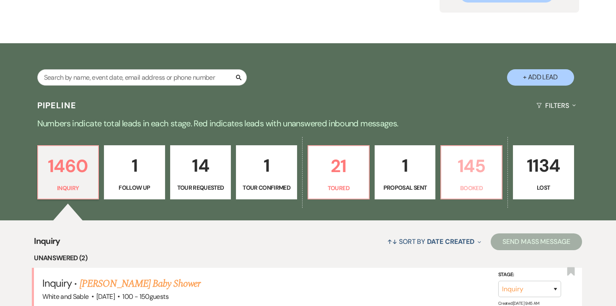
click at [459, 164] on p "145" at bounding box center [472, 166] width 50 height 28
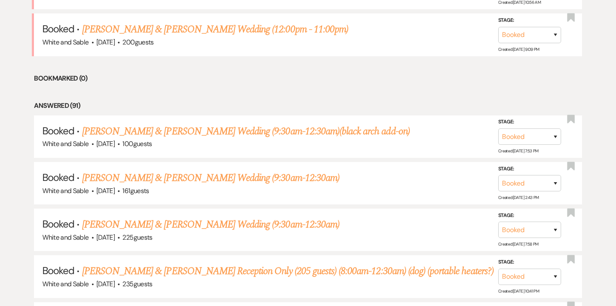
scroll to position [502, 0]
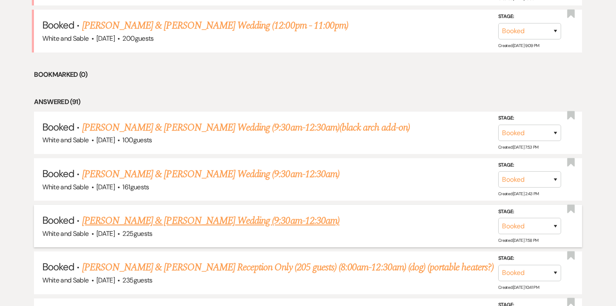
click at [188, 224] on link "[PERSON_NAME] & [PERSON_NAME] Wedding (9:30am-12:30am)" at bounding box center [210, 220] width 257 height 15
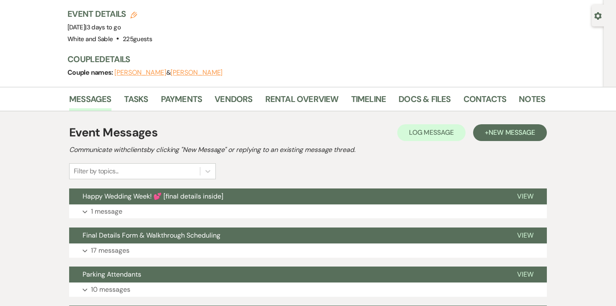
scroll to position [76, 0]
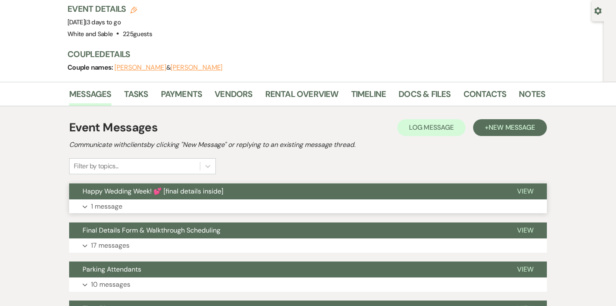
click at [120, 201] on p "1 message" at bounding box center [106, 206] width 31 height 11
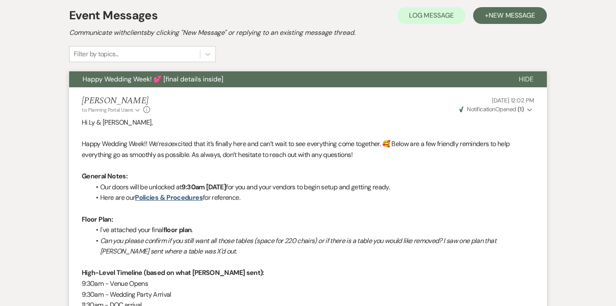
scroll to position [175, 0]
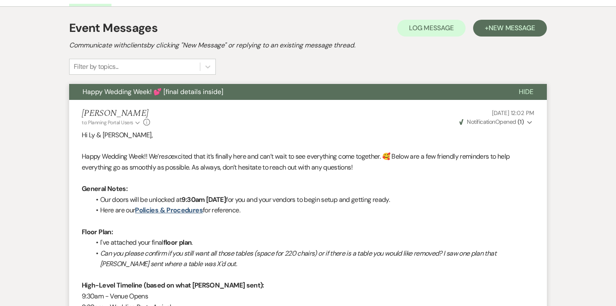
click at [520, 118] on strong "( 1 )" at bounding box center [521, 122] width 6 height 8
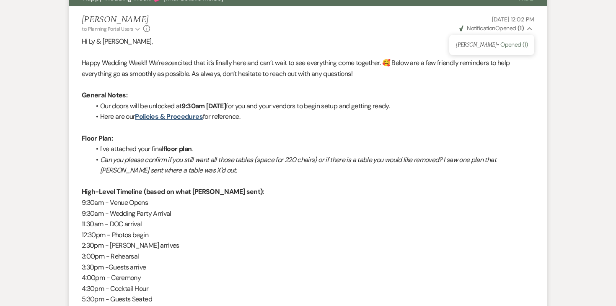
scroll to position [269, 0]
click at [365, 155] on em "Can you please confirm if you still want all those tables (space for 220 chairs…" at bounding box center [298, 165] width 396 height 20
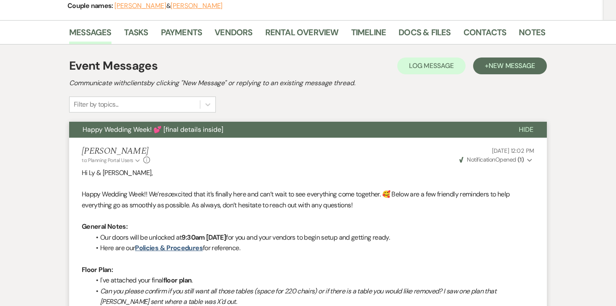
scroll to position [0, 0]
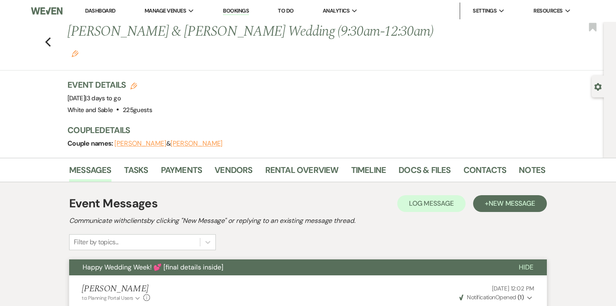
click at [132, 140] on button "Ly Trinh" at bounding box center [140, 143] width 52 height 7
select select "1"
select select "email"
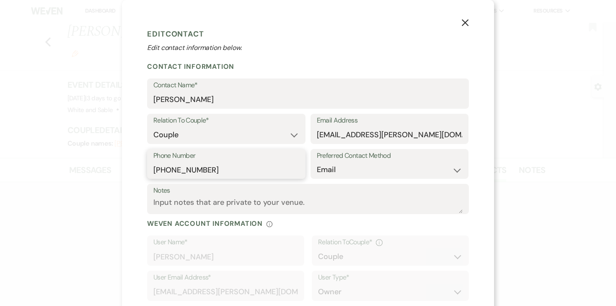
click at [182, 174] on input "+16513539988" at bounding box center [226, 169] width 146 height 16
click at [468, 25] on icon "X" at bounding box center [466, 23] width 8 height 8
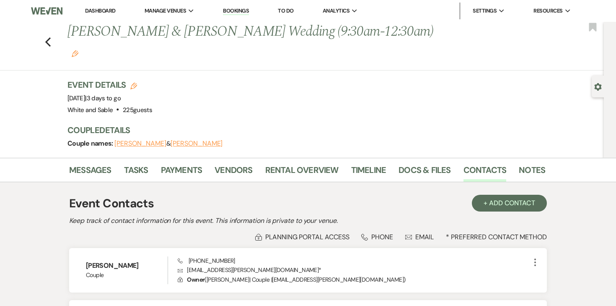
click at [104, 12] on link "Dashboard" at bounding box center [100, 10] width 30 height 7
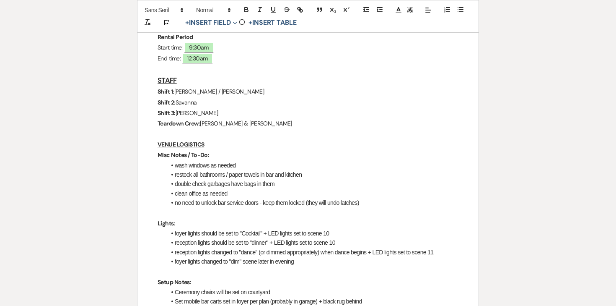
scroll to position [231, 0]
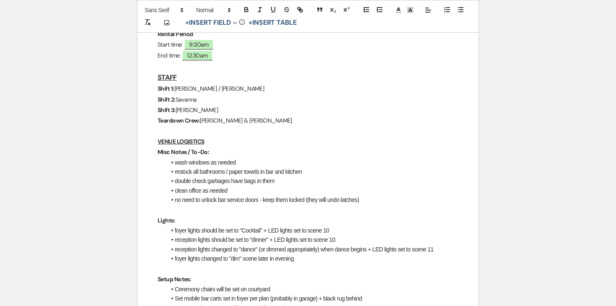
click at [187, 174] on li "restock all bathrooms / paper towels in bar and kitchen" at bounding box center [312, 171] width 293 height 9
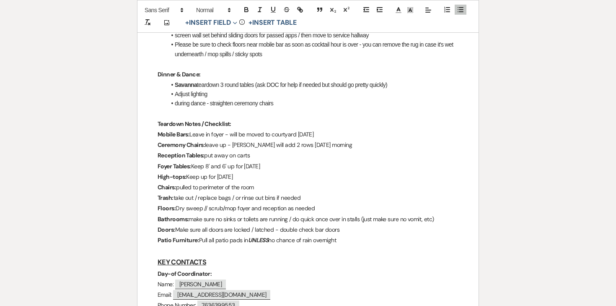
scroll to position [632, 0]
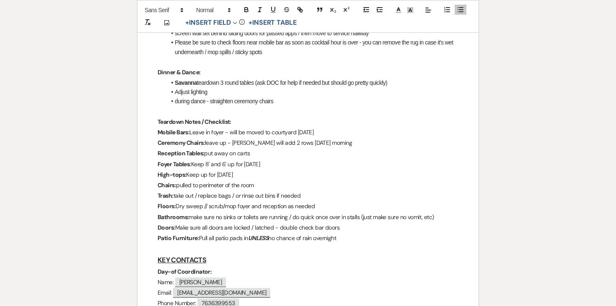
click at [198, 143] on strong "Ceremony Chairs:" at bounding box center [181, 143] width 47 height 8
click at [356, 142] on p "Ceremony Chairs: leave up - Kaitlyn will add 2 rows on Saturday morning" at bounding box center [308, 143] width 301 height 10
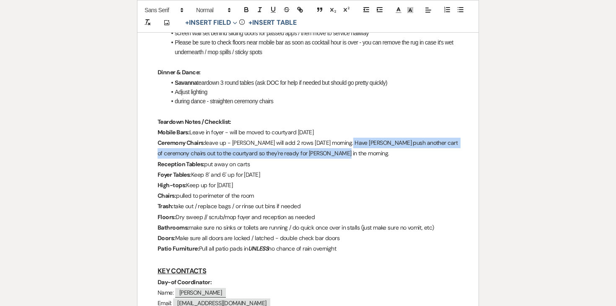
drag, startPoint x: 335, startPoint y: 149, endPoint x: 343, endPoint y: 140, distance: 12.5
click at [343, 140] on p "Ceremony Chairs: leave up - Kaitlyn will add 2 rows on Saturday morning. Have J…" at bounding box center [308, 148] width 301 height 21
click at [260, 8] on line "button" at bounding box center [260, 10] width 1 height 4
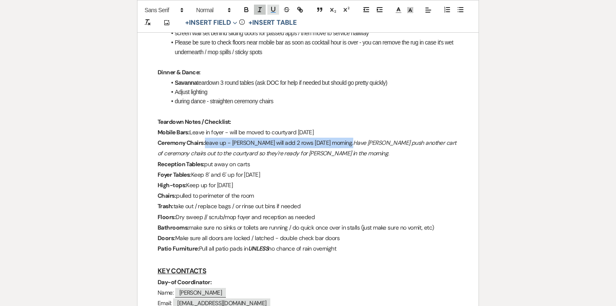
click at [270, 8] on icon "button" at bounding box center [274, 10] width 8 height 8
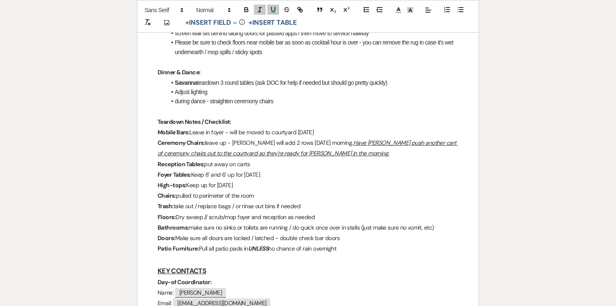
click at [359, 131] on p "Mobile Bars: Leave in foyer - will be moved to courtyard on Saturday" at bounding box center [308, 132] width 301 height 10
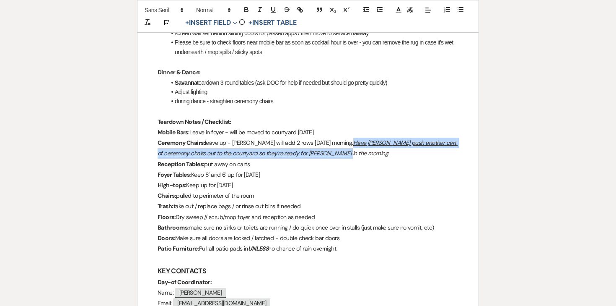
drag, startPoint x: 343, startPoint y: 153, endPoint x: 343, endPoint y: 143, distance: 9.7
click at [343, 143] on p "Ceremony Chairs: leave up - Kaitlyn will add 2 rows on Saturday morning. Have J…" at bounding box center [308, 148] width 301 height 21
click at [272, 6] on icon "button" at bounding box center [274, 10] width 8 height 8
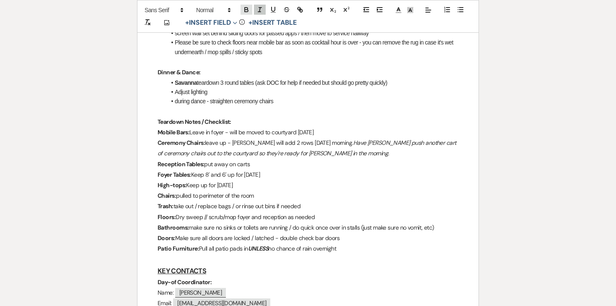
click at [248, 7] on icon "button" at bounding box center [247, 10] width 8 height 8
click at [352, 130] on p "Mobile Bars: Leave in foyer - will be moved to courtyard on Saturday" at bounding box center [308, 132] width 301 height 10
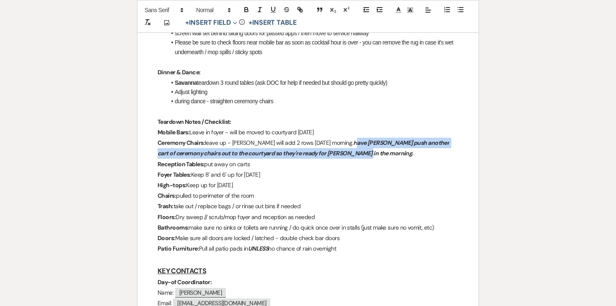
drag, startPoint x: 343, startPoint y: 152, endPoint x: 346, endPoint y: 145, distance: 7.4
click at [346, 145] on p "Ceremony Chairs: leave up - Kaitlyn will add 2 rows on Saturday morning. Have J…" at bounding box center [308, 148] width 301 height 21
drag, startPoint x: 344, startPoint y: 151, endPoint x: 344, endPoint y: 144, distance: 6.7
click at [344, 144] on p "Ceremony Chairs: leave up - Kaitlyn will add 2 rows on Saturday morning. Have J…" at bounding box center [308, 148] width 301 height 21
click at [251, 10] on button "button" at bounding box center [247, 10] width 12 height 10
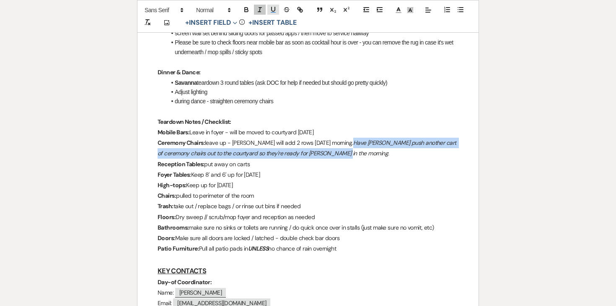
click at [273, 10] on icon "button" at bounding box center [274, 10] width 8 height 8
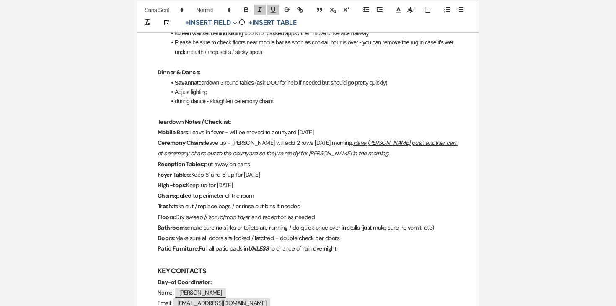
click at [225, 92] on li "Adjust lighting" at bounding box center [312, 91] width 293 height 9
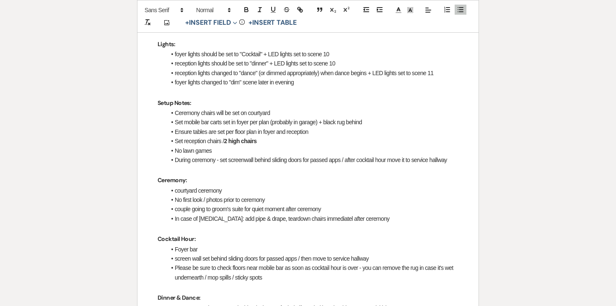
scroll to position [411, 0]
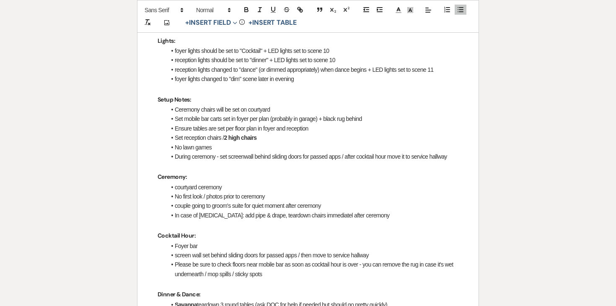
click at [211, 107] on li "Ceremony chairs will be set on courtyard" at bounding box center [312, 109] width 293 height 9
click at [290, 120] on li "Set mobile bar carts set in foyer per plan (probably in garage) + black rug beh…" at bounding box center [312, 118] width 293 height 9
click at [391, 118] on li "Set mobile bar carts set in foyer per plan (probably in garage) + black rug beh…" at bounding box center [312, 118] width 293 height 9
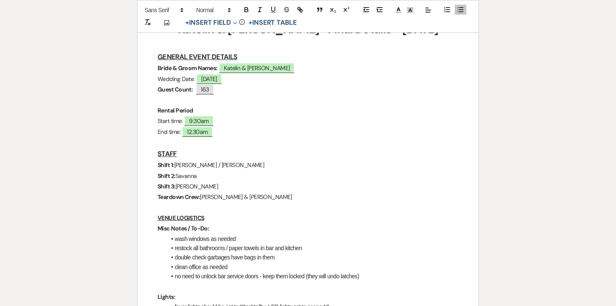
scroll to position [0, 0]
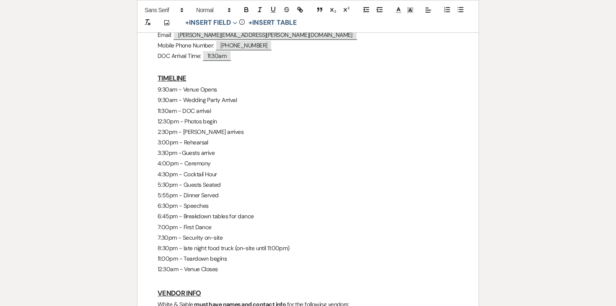
scroll to position [317, 0]
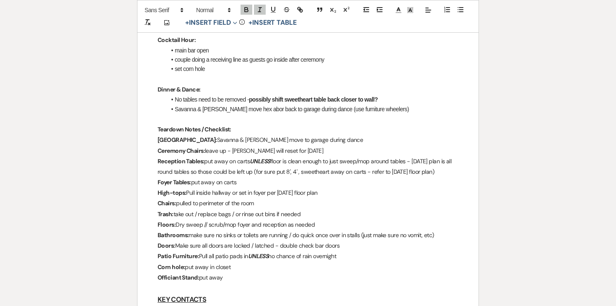
scroll to position [692, 0]
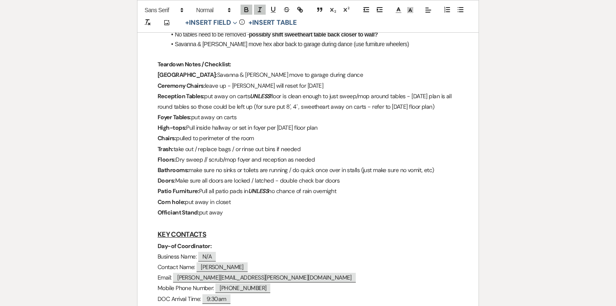
click at [229, 91] on p "Reception Tables: put away on carts UNLESS floor is clean enough to just sweep/…" at bounding box center [308, 101] width 301 height 21
click at [289, 84] on p "Ceremony Chairs: leave up - [PERSON_NAME] will reset for [DATE]" at bounding box center [308, 86] width 301 height 10
click at [238, 85] on p "Ceremony Chairs: leave up - Bill will reset for Friday" at bounding box center [308, 86] width 301 height 10
click at [310, 86] on p "Ceremony Chairs: leave up - Savanna will reset for Friday" at bounding box center [308, 86] width 301 height 10
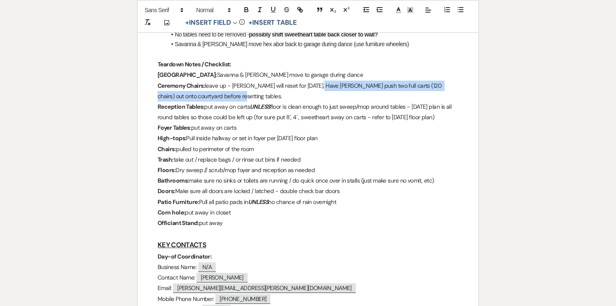
drag, startPoint x: 230, startPoint y: 96, endPoint x: 317, endPoint y: 88, distance: 87.7
click at [317, 88] on p "Ceremony Chairs: leave up - Savanna will reset for Friday. Have Joe push two fu…" at bounding box center [308, 91] width 301 height 21
click at [257, 12] on icon "button" at bounding box center [260, 10] width 8 height 8
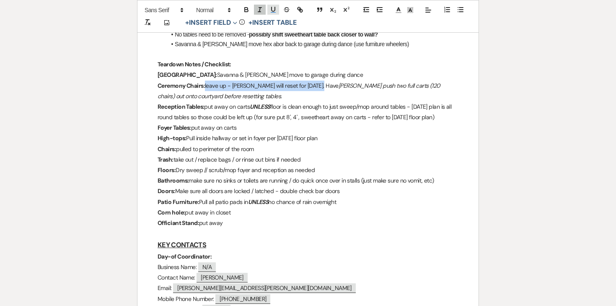
click at [275, 11] on icon "button" at bounding box center [274, 10] width 8 height 8
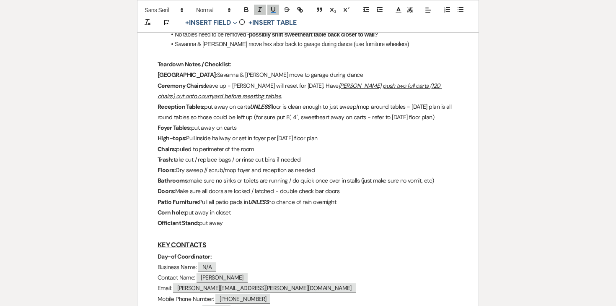
click at [254, 86] on p "Ceremony Chairs: leave up - Savanna will reset for Friday. Have Joe push two fu…" at bounding box center [308, 91] width 301 height 21
click at [252, 91] on p "Ceremony Chairs: leave up - Savanna (and crew) will reset for Friday. Have Joe …" at bounding box center [308, 91] width 301 height 21
click at [262, 10] on icon "button" at bounding box center [260, 10] width 8 height 8
click at [272, 10] on icon "button" at bounding box center [273, 9] width 3 height 4
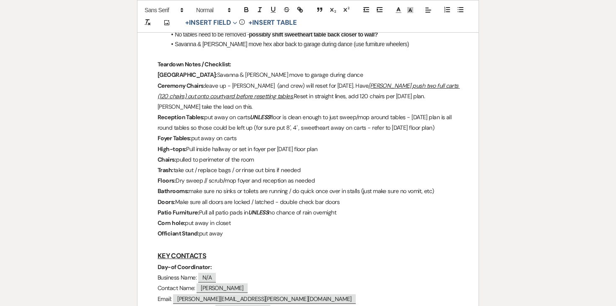
click at [287, 66] on p "Teardown Notes / Checklist:" at bounding box center [308, 64] width 301 height 10
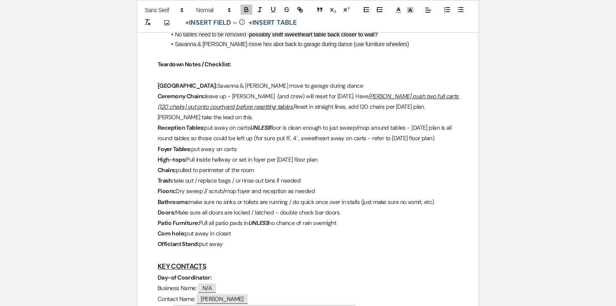
click at [320, 81] on p "Hex Arbor: Savanna & Linda move to garage during dance" at bounding box center [308, 86] width 301 height 10
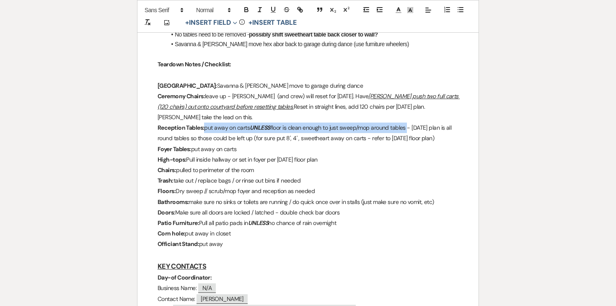
drag, startPoint x: 206, startPoint y: 117, endPoint x: 409, endPoint y: 117, distance: 202.6
click at [409, 122] on p "Reception Tables: put away on carts UNLESS floor is clean enough to just sweep/…" at bounding box center [308, 132] width 301 height 21
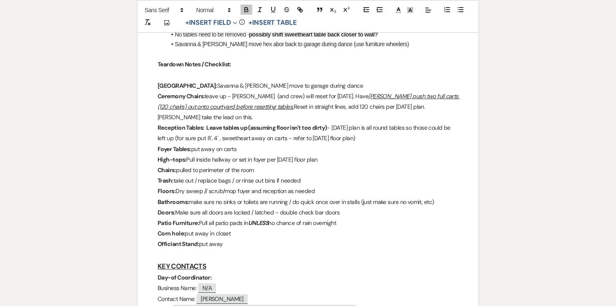
click at [220, 124] on strong "Reception Tables: Leave tables up (assuming floor isn't too dirty)" at bounding box center [242, 128] width 169 height 8
drag, startPoint x: 205, startPoint y: 117, endPoint x: 266, endPoint y: 118, distance: 60.8
click at [266, 124] on strong "Reception Tables: Leave round tables up (assuming floor isn't too dirty)" at bounding box center [251, 128] width 187 height 8
click at [246, 13] on icon "button" at bounding box center [247, 10] width 8 height 8
click at [345, 122] on p "Reception Tables: Leave round tables up (assuming floor isn't too dirty) - Frid…" at bounding box center [308, 132] width 301 height 21
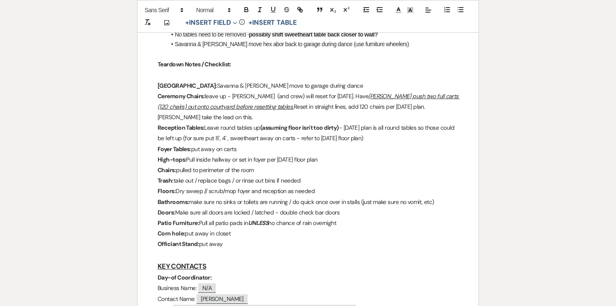
click at [343, 122] on p "Reception Tables: Leave round tables up (assuming floor isn't too dirty) - Frid…" at bounding box center [308, 132] width 301 height 21
click at [248, 186] on p "Floors: Dry sweep // scrub/mop foyer and reception as needed" at bounding box center [308, 191] width 301 height 10
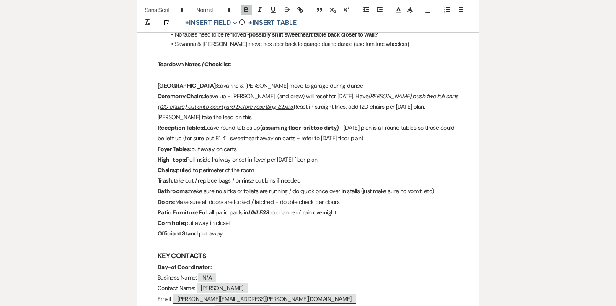
click at [408, 126] on p "Reception Tables: Leave round tables up (assuming floor isn't too dirty) - Frid…" at bounding box center [308, 132] width 301 height 21
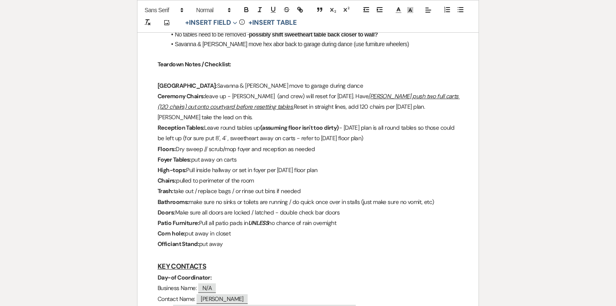
click at [250, 144] on p "Floors: Dry sweep // scrub/mop foyer and reception as needed" at bounding box center [308, 149] width 301 height 10
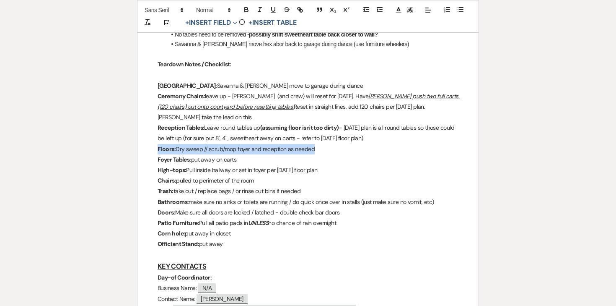
click at [250, 144] on p "Floors: Dry sweep // scrub/mop foyer and reception as needed" at bounding box center [308, 149] width 301 height 10
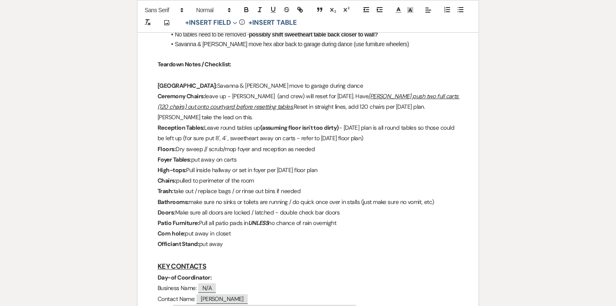
click at [298, 144] on p "Floors: Dry sweep // scrub/mop foyer and reception as needed" at bounding box center [308, 149] width 301 height 10
click at [286, 144] on p "Floors: Dry sweep // scrub/mop foyer and reception as needed" at bounding box center [308, 149] width 301 height 10
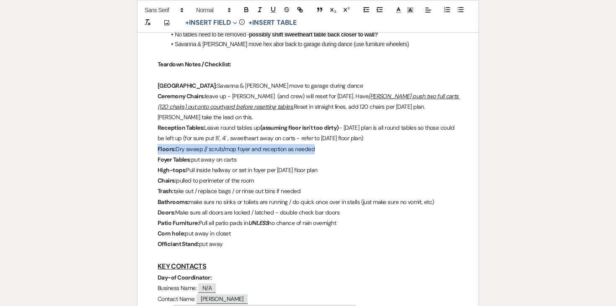
click at [286, 144] on p "Floors: Dry sweep // scrub/mop foyer and reception as needed" at bounding box center [308, 149] width 301 height 10
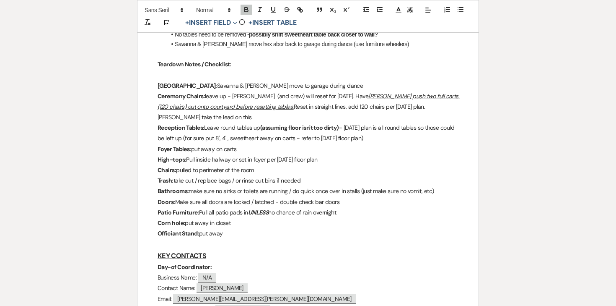
click at [252, 165] on p "Chairs: pulled to perimeter of the room" at bounding box center [308, 170] width 301 height 10
click at [267, 165] on p "Chairs: pulled to perimeter of the room" at bounding box center [308, 170] width 301 height 10
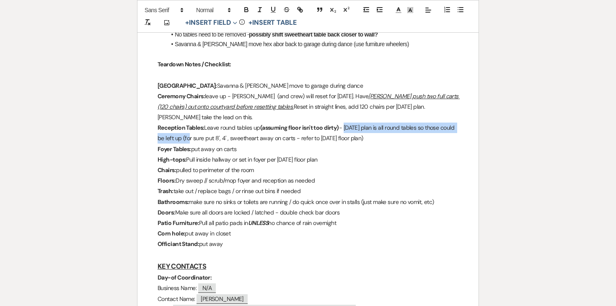
drag, startPoint x: 198, startPoint y: 129, endPoint x: 346, endPoint y: 114, distance: 149.3
click at [346, 122] on p "Reception Tables: Leave round tables up (assuming floor isn't too dirty) - Frid…" at bounding box center [308, 132] width 301 height 21
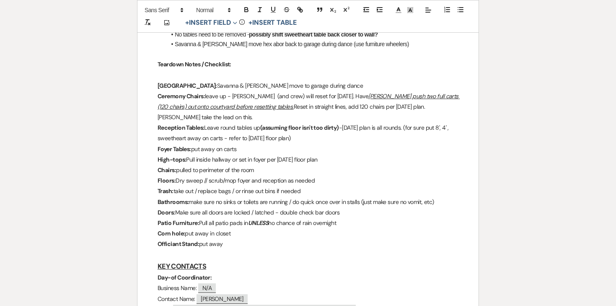
click at [206, 122] on p "Reception Tables: Leave round tables up (assuming floor isn't too dirty) -Frida…" at bounding box center [308, 132] width 301 height 21
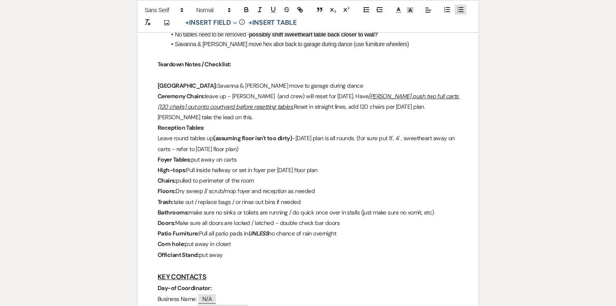
click at [459, 8] on icon "button" at bounding box center [461, 10] width 8 height 8
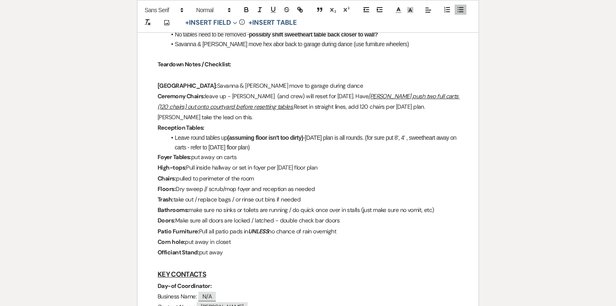
click at [309, 133] on li "Leave round tables up (assuming floor isn't too dirty) -Friday's plan is all ro…" at bounding box center [312, 142] width 293 height 19
click at [324, 133] on li "Leave round tables up (assuming floor isn't too dirty) -" at bounding box center [312, 137] width 293 height 9
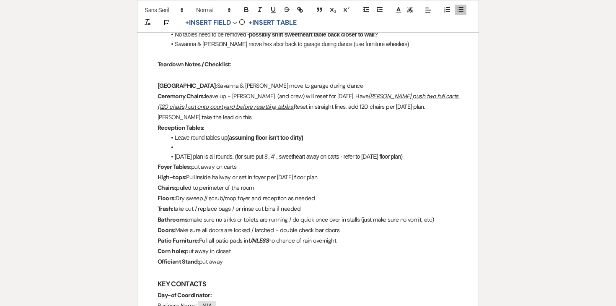
click at [190, 133] on li "Leave round tables up (assuming floor isn't too dirty)" at bounding box center [312, 137] width 293 height 9
click at [203, 143] on li at bounding box center [312, 147] width 293 height 9
click at [235, 152] on li "Friday's plan is all rounds. (for sure put 8', 4' , sweetheart away on carts - …" at bounding box center [312, 156] width 293 height 9
drag, startPoint x: 261, startPoint y: 146, endPoint x: 175, endPoint y: 144, distance: 85.6
click at [175, 152] on li "Friday's plan is all rounds. (for sure put 8', 4' , sweetheart away on carts - …" at bounding box center [312, 156] width 293 height 9
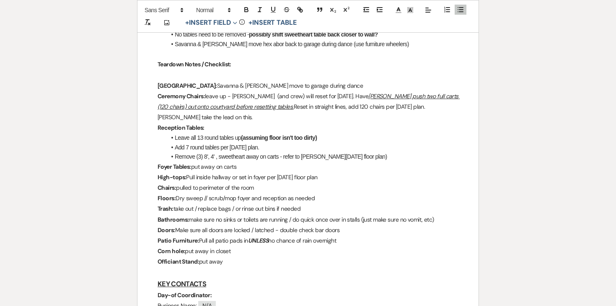
click at [211, 152] on li "Remove (3) 8', 4' , sweetheart away on carts - refer to Friday's floor plan)" at bounding box center [312, 156] width 293 height 9
click at [227, 152] on li "Remove (3) 8', (1) 4' , sweetheart away on carts - refer to Friday's floor plan)" at bounding box center [312, 156] width 293 height 9
click at [269, 152] on li "Remove (3) 8', (1) 4' , (1) sweetheart away on carts - refer to Friday's floor …" at bounding box center [312, 156] width 293 height 9
drag, startPoint x: 367, startPoint y: 147, endPoint x: 262, endPoint y: 145, distance: 104.9
click at [262, 152] on li "Remove (3) 8', (1) 4' , (1) sweetheart away on carts - refer to Friday's floor …" at bounding box center [312, 156] width 293 height 9
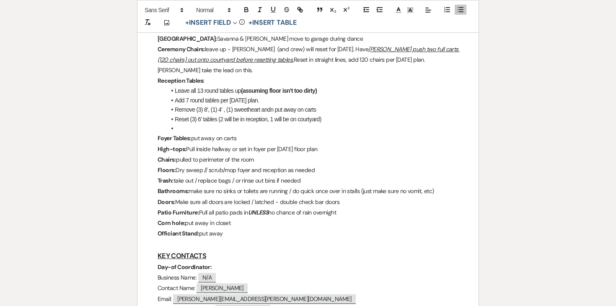
scroll to position [733, 0]
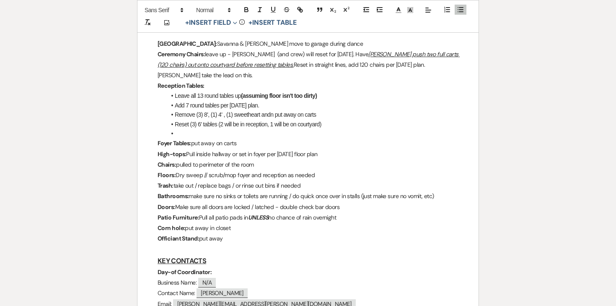
click at [200, 110] on li "Remove (3) 8', (1) 4' , (1) sweetheart andn put away on carts" at bounding box center [312, 114] width 293 height 9
click at [329, 120] on li "Reset (3) 6' tables (2 will be in reception, 1 will be on courtyard)" at bounding box center [312, 124] width 293 height 9
click at [316, 101] on li "Add 7 round tables per Friday's plan." at bounding box center [312, 105] width 293 height 9
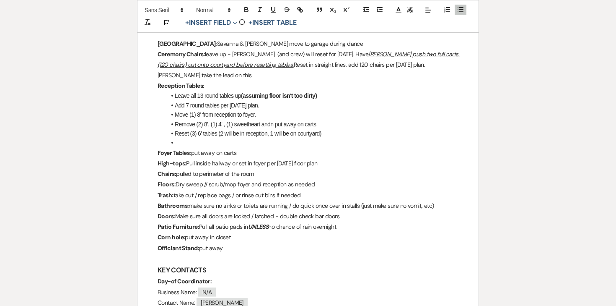
click at [335, 120] on li "Remove (2) 8', (1) 4' , (1) sweetheart andn put away on carts" at bounding box center [312, 124] width 293 height 9
click at [325, 110] on li "Move (1) 8' from reception to foyer." at bounding box center [312, 114] width 293 height 9
click at [314, 110] on li "Move (1) 8' from reception to foyer" at bounding box center [312, 114] width 293 height 9
click at [311, 101] on li "Add 7 round tables per Friday's plan." at bounding box center [312, 105] width 293 height 9
click at [242, 138] on li at bounding box center [312, 142] width 293 height 9
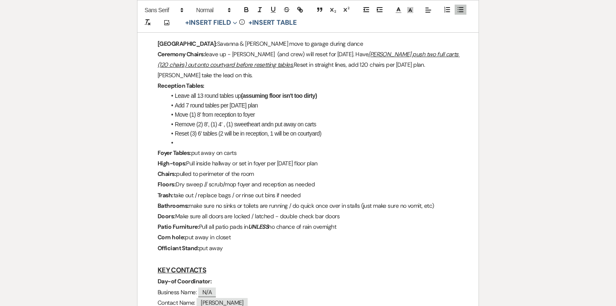
click at [238, 148] on p "Foyer Tables: put away on carts" at bounding box center [308, 153] width 301 height 10
drag, startPoint x: 245, startPoint y: 141, endPoint x: 194, endPoint y: 142, distance: 50.8
click at [194, 148] on p "Foyer Tables: put away on carts" at bounding box center [308, 153] width 301 height 10
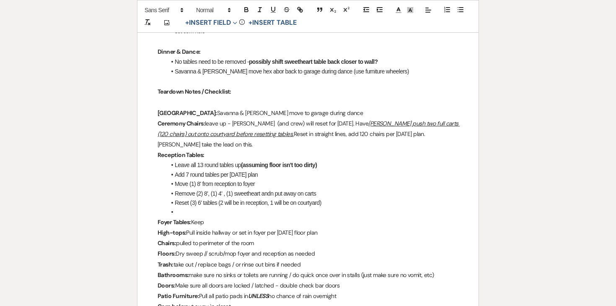
scroll to position [665, 0]
click at [194, 216] on p "Foyer Tables: Keep (1) 6' table - move to other side per Friday's plan" at bounding box center [308, 221] width 301 height 10
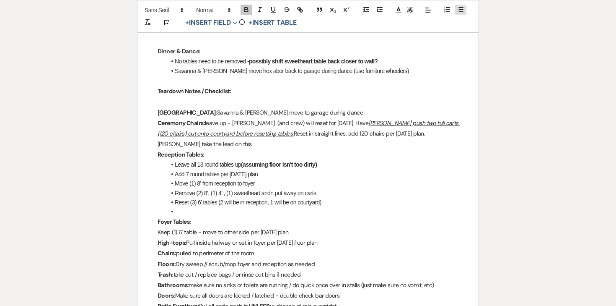
click at [457, 9] on icon "button" at bounding box center [461, 10] width 8 height 8
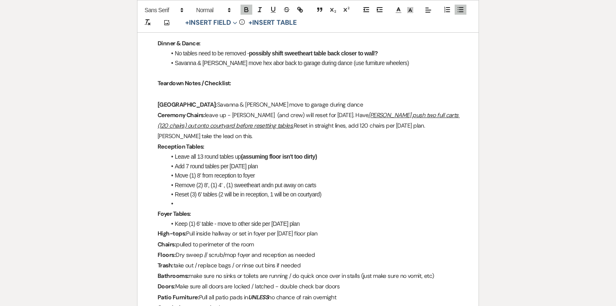
scroll to position [674, 0]
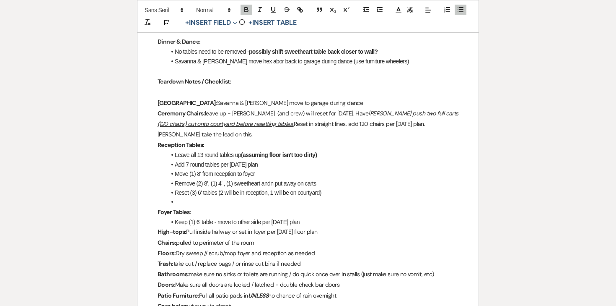
click at [206, 114] on p "Ceremony Chairs: leave up - Savanna (and crew) will reset for Friday. Have Joe …" at bounding box center [308, 124] width 301 height 32
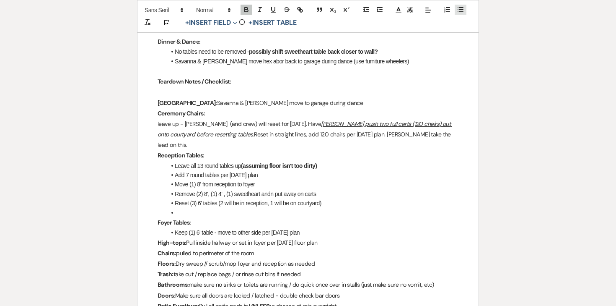
click at [460, 11] on icon "button" at bounding box center [461, 10] width 8 height 8
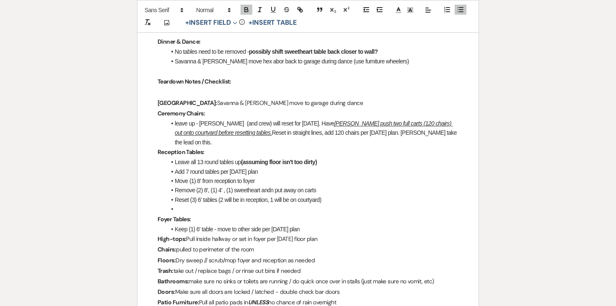
click at [295, 123] on li "﻿ leave up - Savanna (and crew) will reset for Friday. Have Joe push two full c…" at bounding box center [312, 133] width 293 height 28
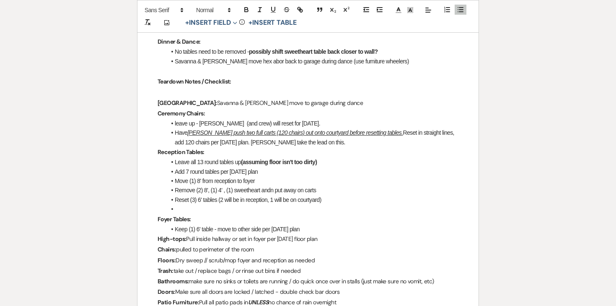
drag, startPoint x: 189, startPoint y: 132, endPoint x: 177, endPoint y: 132, distance: 12.6
click at [177, 132] on li "Have Joe push two full carts (120 chairs) out onto courtyard before resetting t…" at bounding box center [312, 137] width 293 height 19
click at [340, 135] on li "Have Joe push two full carts (120 chairs) out onto courtyard before resetting t…" at bounding box center [312, 137] width 293 height 19
click at [377, 132] on li "Have Joe push two full carts (120 chairs) out onto courtyard before resetting t…" at bounding box center [312, 137] width 293 height 19
click at [328, 134] on u "Joe push two full carts (120 chairs) out onto courtyard before resetting tables." at bounding box center [295, 132] width 216 height 7
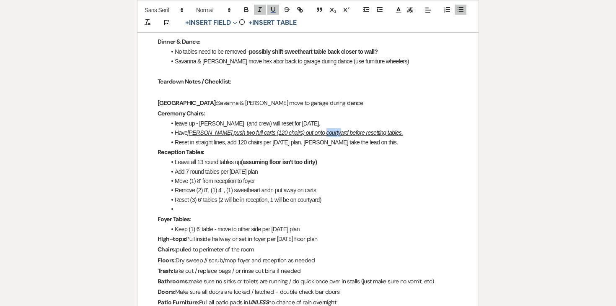
click at [328, 134] on u "Joe push two full carts (120 chairs) out onto courtyard before resetting tables." at bounding box center [295, 132] width 216 height 7
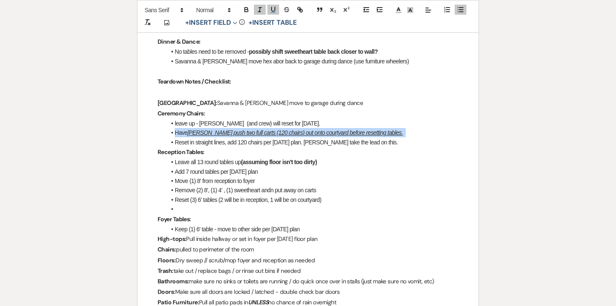
click at [328, 134] on u "Joe push two full carts (120 chairs) out onto courtyard before resetting tables." at bounding box center [295, 132] width 216 height 7
click at [262, 10] on icon "button" at bounding box center [260, 10] width 8 height 8
click at [274, 9] on icon "button" at bounding box center [274, 10] width 8 height 8
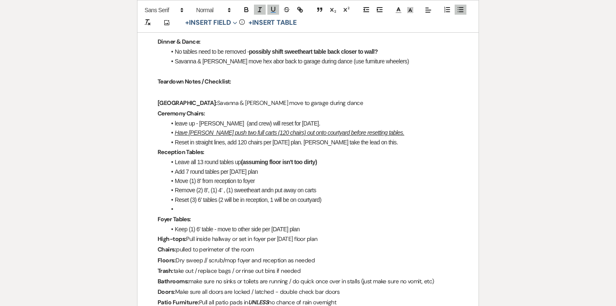
click at [338, 127] on ul "leave up - Savanna (and crew) will reset for Friday. Have Joe push two full car…" at bounding box center [312, 133] width 293 height 28
click at [375, 130] on u "Have Joe push two full carts (120 chairs) out onto courtyard before resetting t…" at bounding box center [290, 132] width 230 height 7
click at [394, 142] on li "Reset in straight lines, add 120 chairs per Friday's plan. Savanna take the lea…" at bounding box center [312, 142] width 293 height 9
click at [174, 142] on li "Reset in straight lines, add 120 chairs per Friday's plan. Savanna take the lea…" at bounding box center [312, 142] width 293 height 9
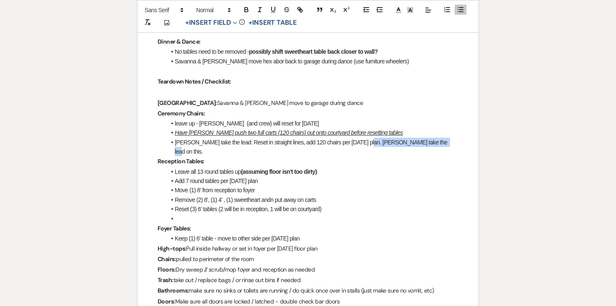
drag, startPoint x: 363, startPoint y: 142, endPoint x: 444, endPoint y: 141, distance: 81.4
click at [444, 141] on li "Savanna take the lead: Reset in straight lines, add 120 chairs per Friday's pla…" at bounding box center [312, 147] width 293 height 19
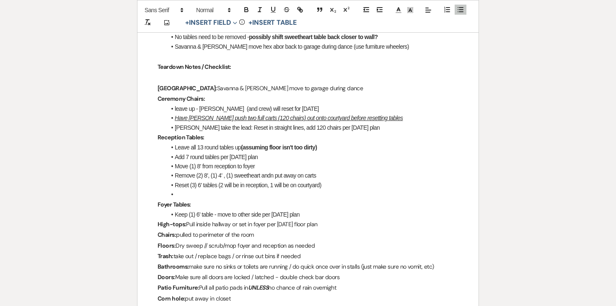
scroll to position [690, 0]
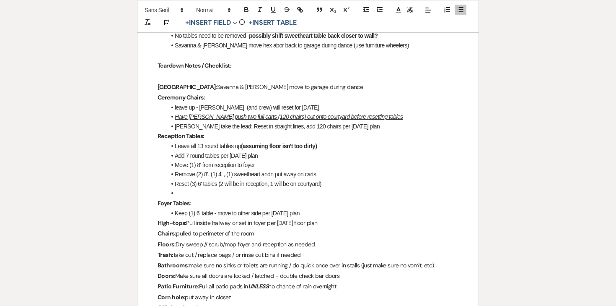
click at [180, 107] on li "leave up - Savanna (and crew) will reset for Friday" at bounding box center [312, 107] width 293 height 9
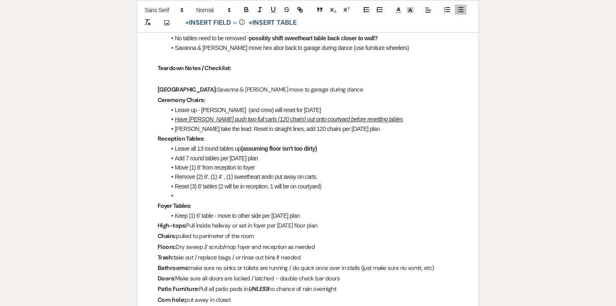
click at [192, 88] on p "Hex Arbor: Savanna & Linda move to garage during dance" at bounding box center [308, 89] width 301 height 10
click at [187, 88] on p "Hex Arbor: Savanna & Linda move to garage during dance" at bounding box center [308, 89] width 301 height 10
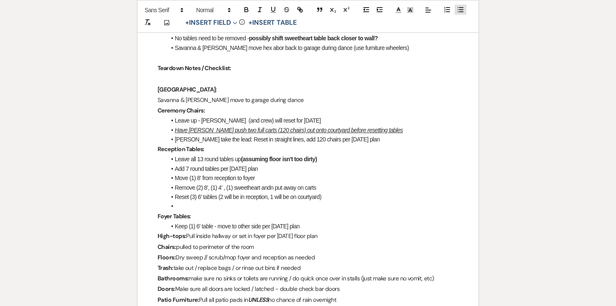
click at [459, 10] on icon "button" at bounding box center [461, 10] width 8 height 8
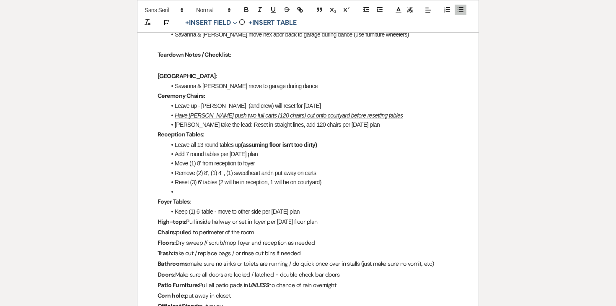
scroll to position [702, 0]
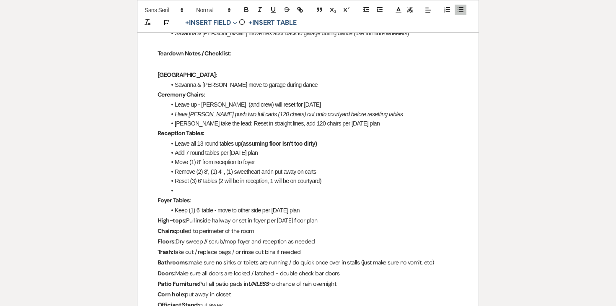
click at [224, 52] on strong "Teardown Notes / Checklist:" at bounding box center [195, 53] width 74 height 8
click at [236, 61] on p at bounding box center [308, 64] width 301 height 10
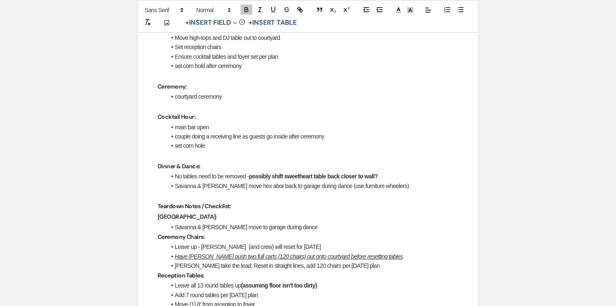
scroll to position [566, 0]
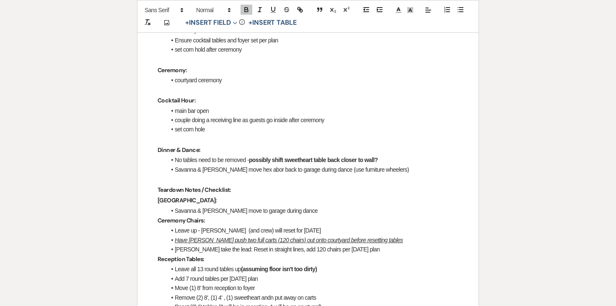
click at [202, 186] on strong "Teardown Notes / Checklist:" at bounding box center [195, 190] width 74 height 8
click at [274, 8] on icon "button" at bounding box center [274, 10] width 8 height 8
click at [191, 154] on p "Dinner & Dance:" at bounding box center [308, 150] width 301 height 10
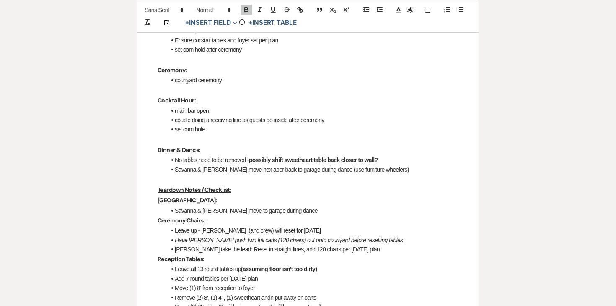
click at [191, 149] on strong "Dinner & Dance:" at bounding box center [179, 150] width 43 height 8
click at [272, 6] on icon "button" at bounding box center [274, 10] width 8 height 8
click at [187, 94] on p at bounding box center [308, 90] width 301 height 10
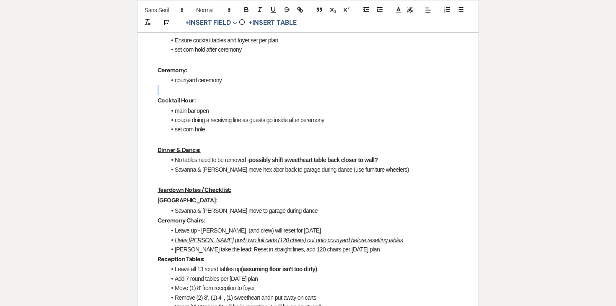
click at [187, 94] on p at bounding box center [308, 90] width 301 height 10
click at [187, 100] on strong "Cocktail Hour:" at bounding box center [177, 100] width 38 height 8
click at [273, 10] on icon "button" at bounding box center [274, 10] width 8 height 8
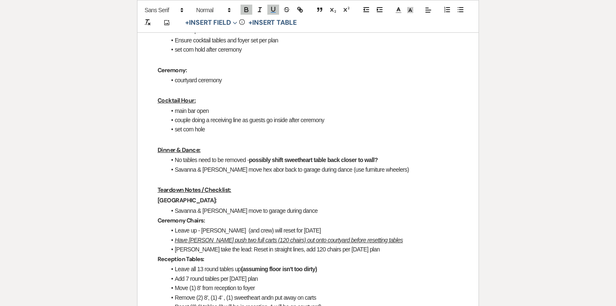
click at [183, 66] on strong "Ceremony:" at bounding box center [172, 70] width 29 height 8
click at [273, 12] on icon "button" at bounding box center [274, 10] width 8 height 8
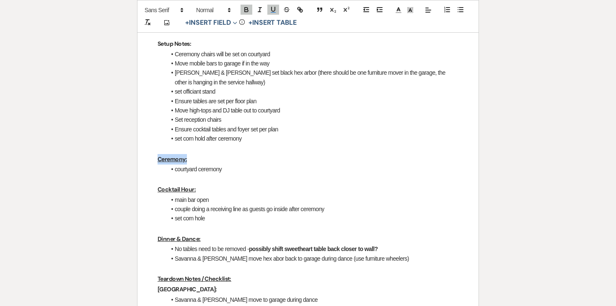
scroll to position [461, 0]
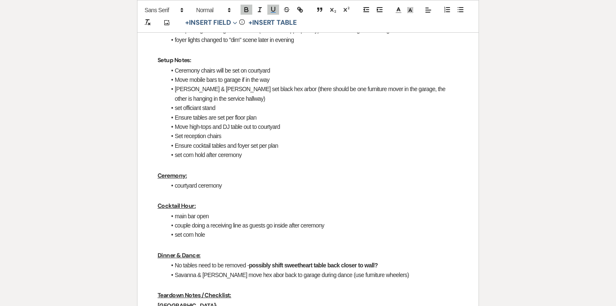
click at [172, 60] on strong "Setup Notes:" at bounding box center [175, 60] width 34 height 8
click at [274, 11] on icon "button" at bounding box center [273, 9] width 3 height 4
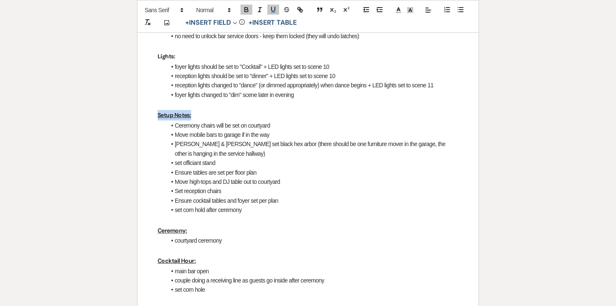
scroll to position [406, 0]
click at [171, 55] on strong "Lights:" at bounding box center [167, 57] width 18 height 8
click at [169, 54] on strong "Lights:" at bounding box center [167, 57] width 18 height 8
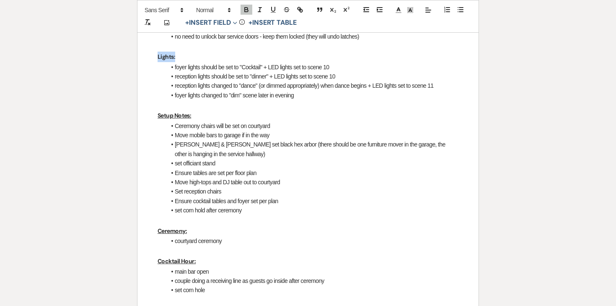
click at [169, 54] on strong "Lights:" at bounding box center [167, 57] width 18 height 8
click at [276, 10] on icon "button" at bounding box center [274, 10] width 8 height 8
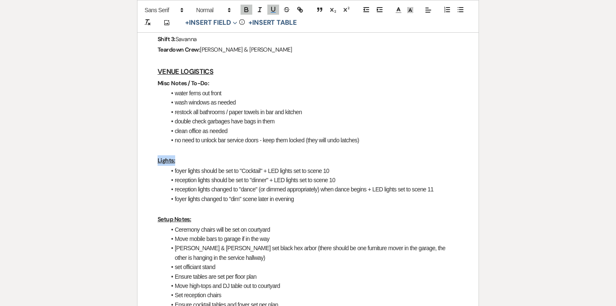
scroll to position [291, 0]
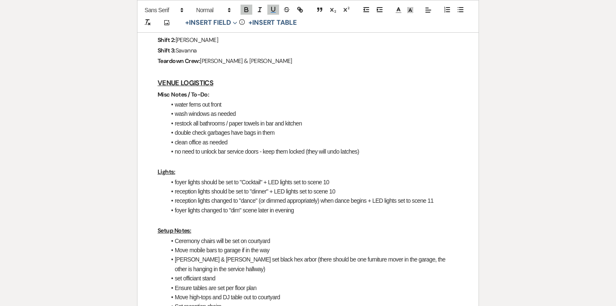
click at [196, 89] on p "Misc Notes / To-Do:" at bounding box center [308, 94] width 301 height 10
click at [275, 10] on icon "button" at bounding box center [273, 9] width 3 height 4
click at [262, 119] on li "restock all bathrooms / paper towels in bar and kitchen" at bounding box center [312, 123] width 293 height 9
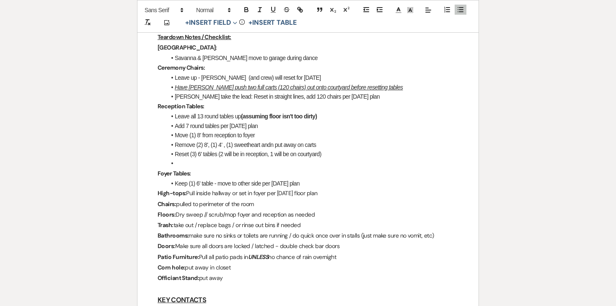
scroll to position [720, 0]
click at [307, 75] on li "Leave up - Savanna (and crew) will reset for Friday" at bounding box center [312, 76] width 293 height 9
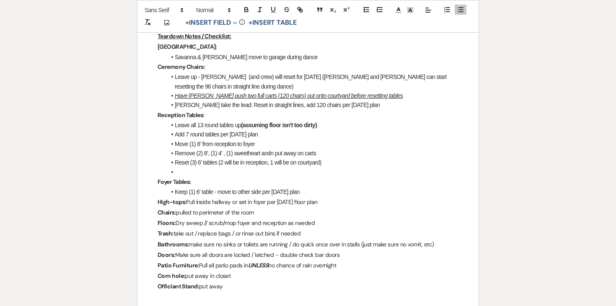
click at [427, 77] on li "Leave up - Savanna (and crew) will reset for Friday (Savanna and Linda can star…" at bounding box center [312, 81] width 293 height 19
click at [455, 73] on li "Leave up - Savanna (and crew) will reset for Friday (Savanna and Linda can star…" at bounding box center [312, 81] width 293 height 19
click at [250, 87] on li "Leave up - Savanna (and crew) will reset for Friday (Savanna and Linda can star…" at bounding box center [312, 81] width 293 height 19
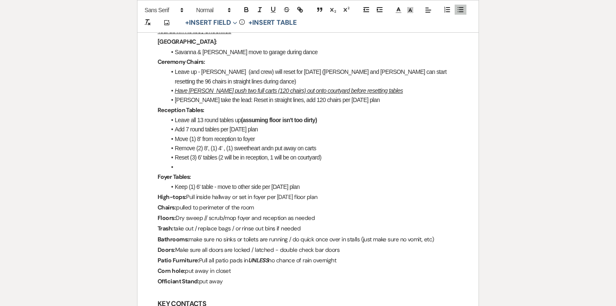
scroll to position [726, 0]
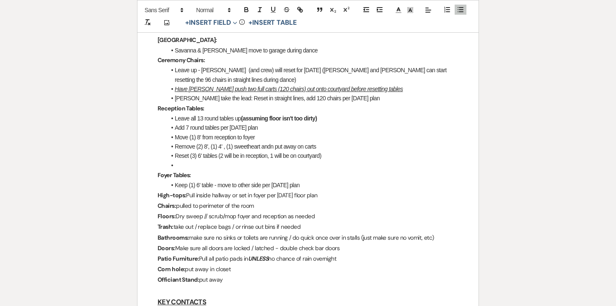
click at [288, 99] on li "Savanna take the lead: Reset in straight lines, add 120 chairs per Friday's plan" at bounding box center [312, 98] width 293 height 9
drag, startPoint x: 296, startPoint y: 98, endPoint x: 231, endPoint y: 95, distance: 64.7
click at [231, 95] on li "Savanna take the lead: Reset in straight lines, add 120 chairs per Friday's plan" at bounding box center [312, 98] width 293 height 9
click at [315, 98] on li "Savanna take the lead: Add 120 chairs per Friday's plan" at bounding box center [312, 98] width 293 height 9
click at [265, 101] on li "Savanna take the lead: Add 120 chairs per Friday's plan" at bounding box center [312, 98] width 293 height 9
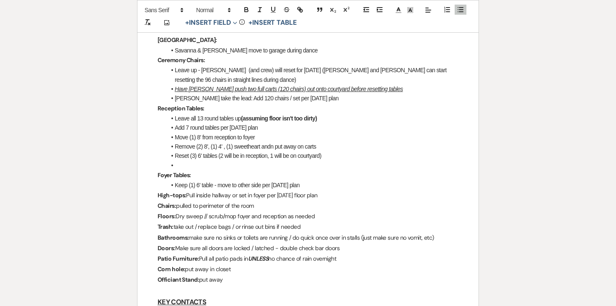
click at [261, 127] on li "Add 7 round tables per Friday's plan" at bounding box center [312, 127] width 293 height 9
click at [268, 127] on li "Add 7 round tables per Friday's plan" at bounding box center [312, 127] width 293 height 9
click at [223, 129] on li "Add 7 round tables per Friday's plan" at bounding box center [312, 127] width 293 height 9
click at [266, 135] on li "Move (1) 8' from reception to foyer" at bounding box center [312, 137] width 293 height 9
click at [320, 151] on li "Reset (3) 6' tables (2 will be in reception, 1 will be on courtyard)" at bounding box center [312, 155] width 293 height 9
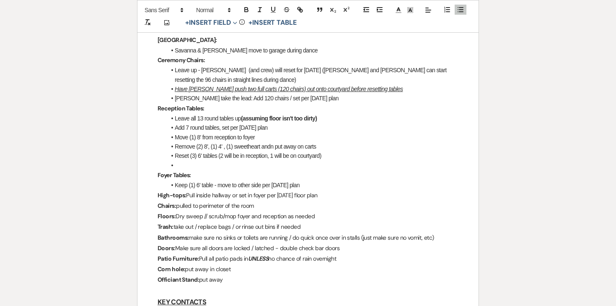
click at [321, 150] on li "Remove (2) 8', (1) 4' , (1) sweetheart andn put away on carts" at bounding box center [312, 146] width 293 height 9
click at [213, 166] on li at bounding box center [312, 165] width 293 height 9
click at [308, 182] on li "Keep (1) 6' table - move to other side per Friday's plan" at bounding box center [312, 184] width 293 height 9
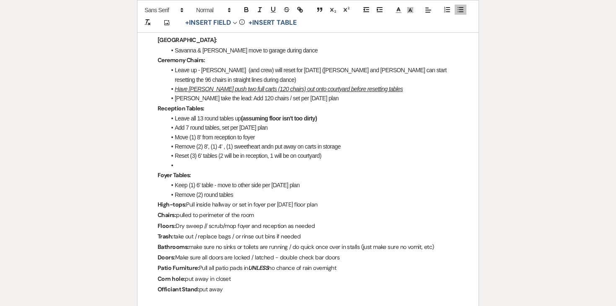
click at [274, 145] on li "Remove (2) 8', (1) 4' , (1) sweetheart andn put away on carts in storage" at bounding box center [312, 146] width 293 height 9
click at [242, 193] on li "Remove (2) round tables" at bounding box center [312, 194] width 293 height 9
click at [188, 204] on p "High-tops: Pull inside hallway or set in foyer per Friday's floor plan" at bounding box center [308, 204] width 301 height 10
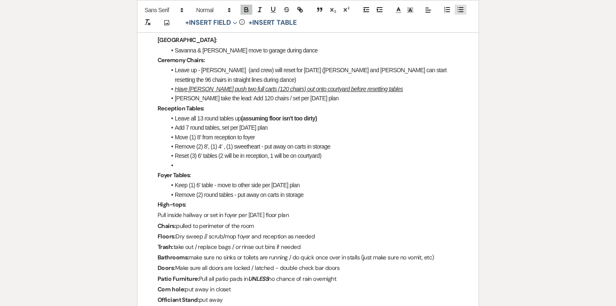
click at [457, 10] on icon "button" at bounding box center [461, 10] width 8 height 8
click at [215, 214] on li "﻿ Pull inside hallway or set in foyer per Friday's floor plan" at bounding box center [312, 214] width 293 height 9
drag, startPoint x: 224, startPoint y: 214, endPoint x: 201, endPoint y: 214, distance: 22.7
click at [201, 214] on li "Pull inside hallway or set in foyer per Friday's floor plan" at bounding box center [312, 214] width 293 height 9
click at [320, 213] on li "Pull inside from courtyard, set in foyer per Friday's floor plan" at bounding box center [312, 214] width 293 height 9
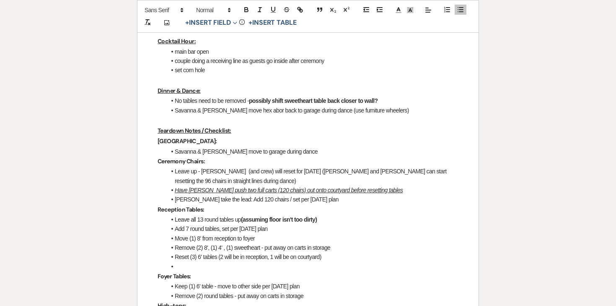
scroll to position [607, 0]
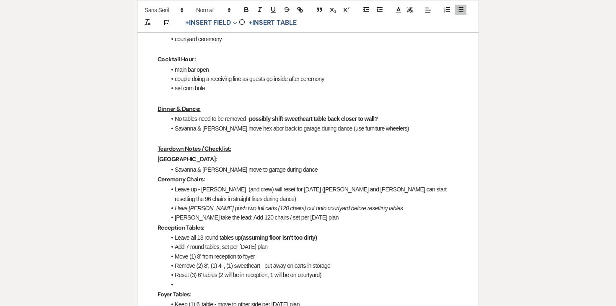
click at [191, 147] on u "Teardown Notes / Checklist:" at bounding box center [195, 149] width 74 height 8
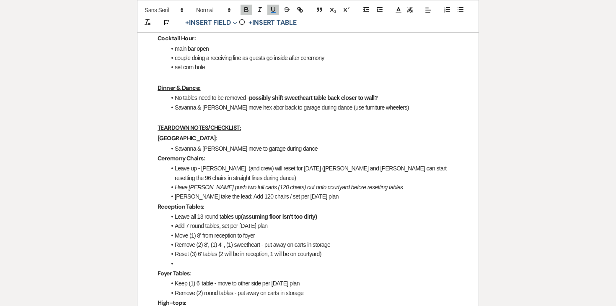
click at [287, 140] on p "﻿ Hex Arbor:" at bounding box center [308, 138] width 301 height 10
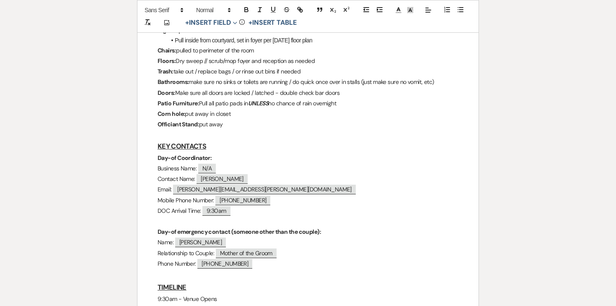
scroll to position [902, 0]
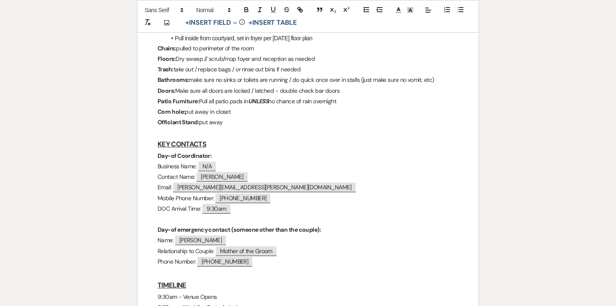
click at [185, 164] on p "Business Name: ﻿ N/A ﻿" at bounding box center [308, 166] width 301 height 10
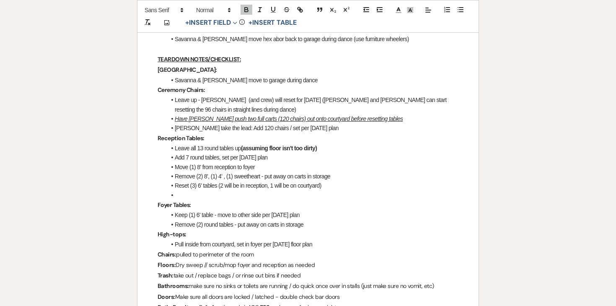
scroll to position [696, 0]
click at [229, 128] on li "Savanna take the lead: Add 120 chairs / set per Friday's plan" at bounding box center [312, 128] width 293 height 9
click at [247, 137] on p "Reception Tables:" at bounding box center [308, 138] width 301 height 10
drag, startPoint x: 231, startPoint y: 128, endPoint x: 177, endPoint y: 127, distance: 54.1
click at [177, 127] on li "Savanna take the lead: Add 120 chairs / set per Friday's plan" at bounding box center [312, 128] width 293 height 9
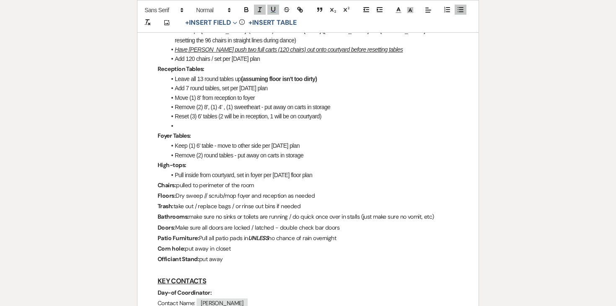
scroll to position [760, 0]
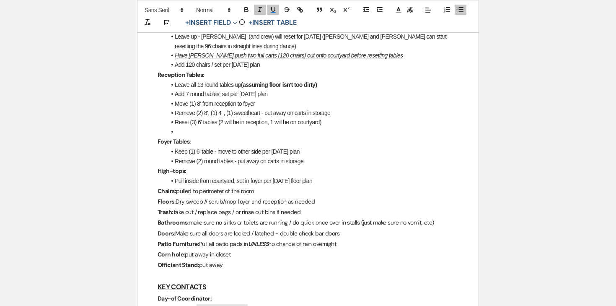
click at [455, 78] on p "Reception Tables:" at bounding box center [308, 75] width 301 height 10
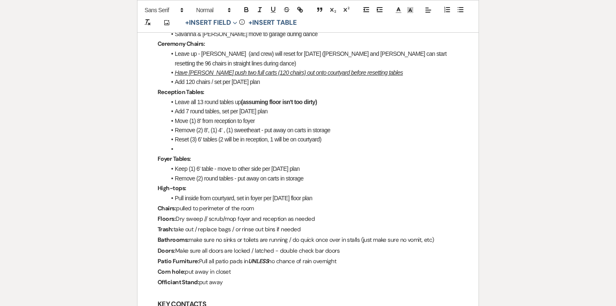
scroll to position [740, 0]
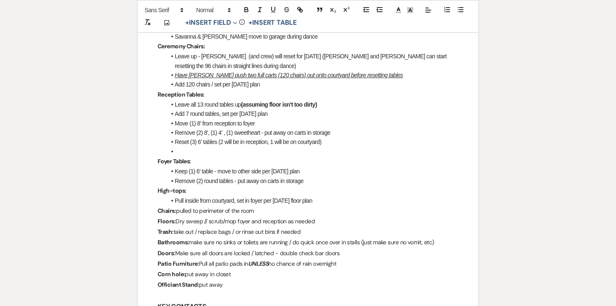
click at [278, 151] on li at bounding box center [312, 151] width 293 height 9
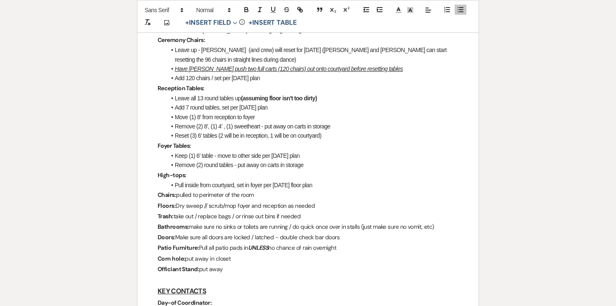
scroll to position [749, 0]
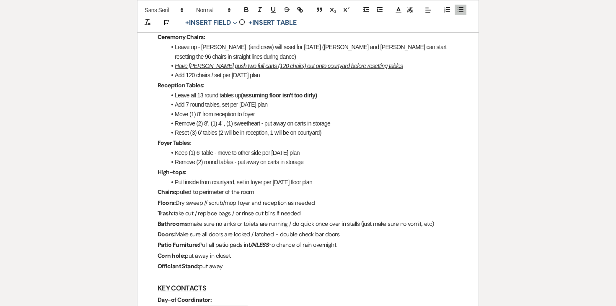
click at [323, 180] on li "Pull inside from courtyard, set in foyer per Friday's floor plan" at bounding box center [312, 181] width 293 height 9
click at [302, 189] on p "Chairs: pulled to perimeter of the room" at bounding box center [308, 192] width 301 height 10
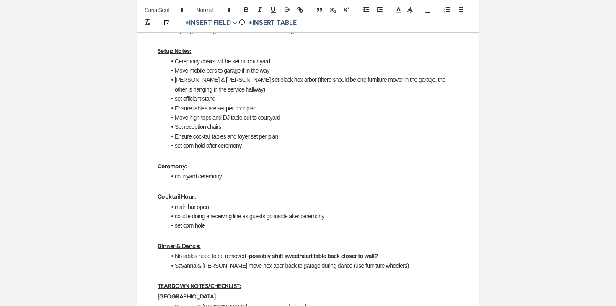
scroll to position [447, 0]
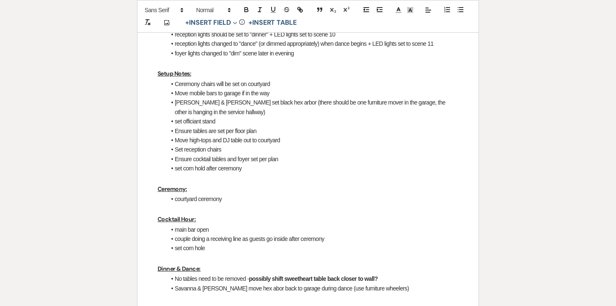
click at [204, 112] on li "Kaitlyn & Ashley set black hex arbor (there should be one furniture mover in th…" at bounding box center [312, 107] width 293 height 19
drag, startPoint x: 214, startPoint y: 101, endPoint x: 261, endPoint y: 101, distance: 47.0
click at [261, 101] on li "Kaitlyn & Ashley set black hex arbor (there should be one furniture mover in th…" at bounding box center [312, 107] width 293 height 19
click at [245, 8] on icon "button" at bounding box center [247, 10] width 8 height 8
drag, startPoint x: 189, startPoint y: 92, endPoint x: 217, endPoint y: 92, distance: 28.1
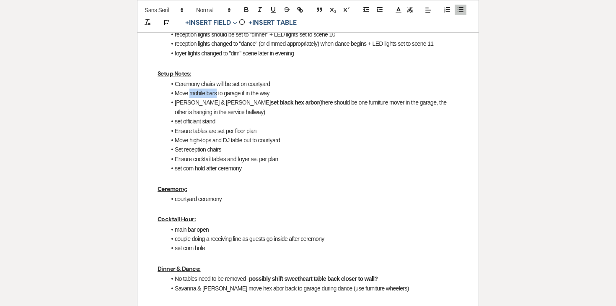
click at [217, 92] on li "Move mobile bars to garage if in the way" at bounding box center [312, 92] width 293 height 9
click at [227, 90] on li "Move mobile bars to garage if in the way" at bounding box center [312, 92] width 293 height 9
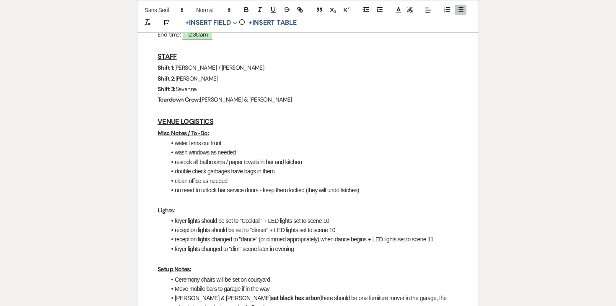
scroll to position [209, 0]
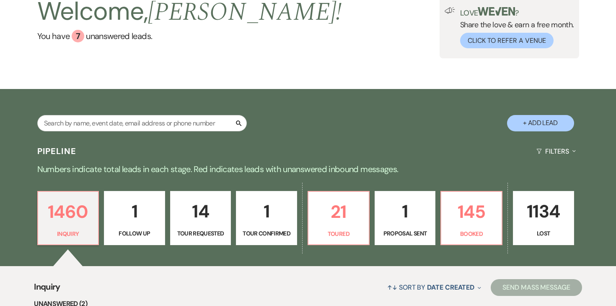
scroll to position [60, 0]
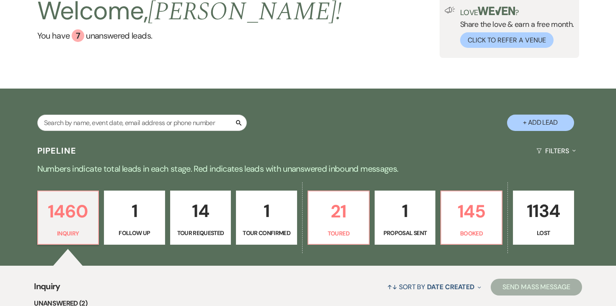
click at [463, 189] on div "1460 Inquiry 1 Follow Up 14 Tour Requested 1 Tour Confirmed 21 Toured 1 Proposa…" at bounding box center [308, 223] width 604 height 86
click at [465, 204] on p "145" at bounding box center [472, 211] width 50 height 28
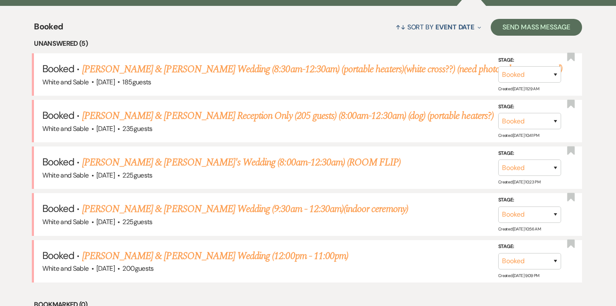
scroll to position [331, 0]
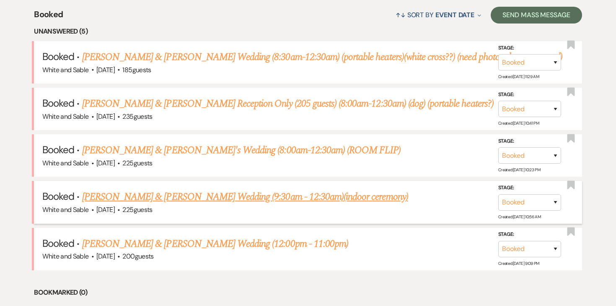
click at [382, 198] on link "[PERSON_NAME] & [PERSON_NAME] Wedding (9:30am - 12:30am)(indoor ceremony)" at bounding box center [245, 196] width 326 height 15
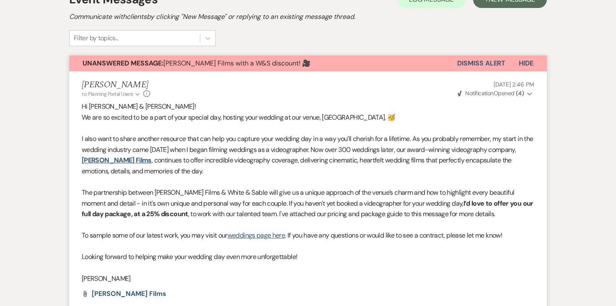
scroll to position [165, 0]
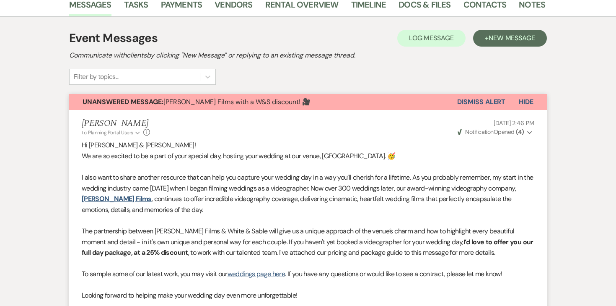
click at [475, 102] on button "Dismiss Alert" at bounding box center [482, 102] width 48 height 16
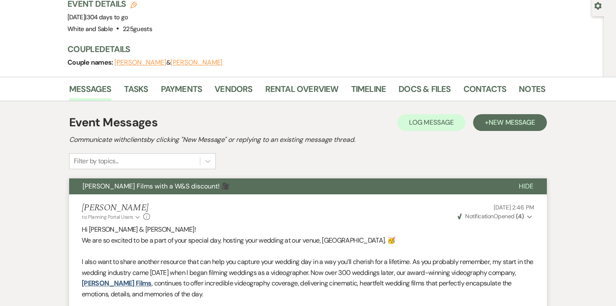
scroll to position [0, 0]
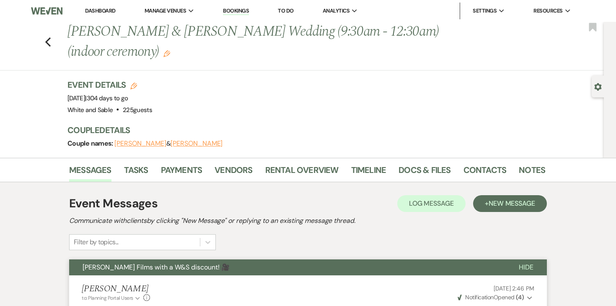
click at [51, 48] on div "Previous [PERSON_NAME] & [PERSON_NAME] Wedding (9:30am - 12:30am)(indoor ceremo…" at bounding box center [300, 46] width 609 height 49
click at [49, 43] on icon "Previous" at bounding box center [48, 42] width 6 height 10
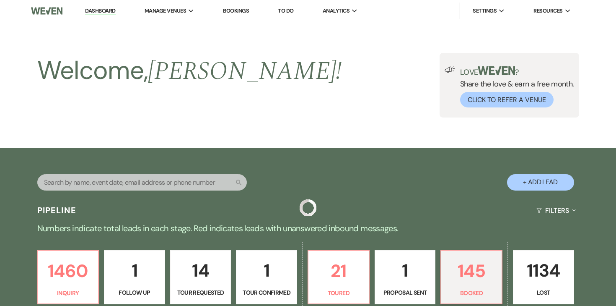
scroll to position [331, 0]
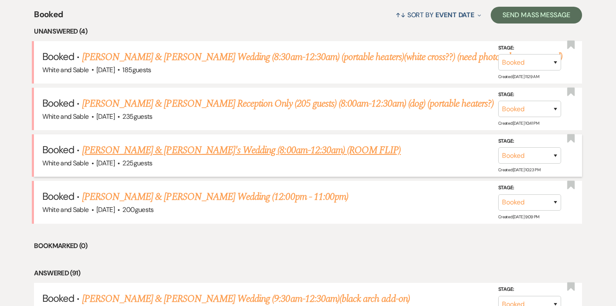
click at [143, 151] on link "[PERSON_NAME] & [PERSON_NAME]'s Wedding (8:00am-12:30am) (ROOM FLIP)" at bounding box center [241, 150] width 319 height 15
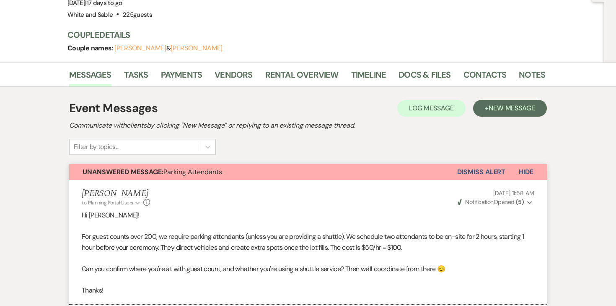
scroll to position [112, 0]
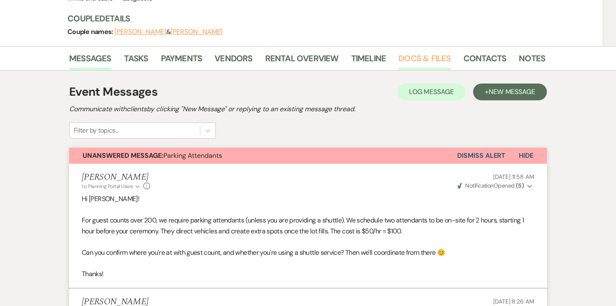
click at [422, 58] on link "Docs & Files" at bounding box center [425, 61] width 52 height 18
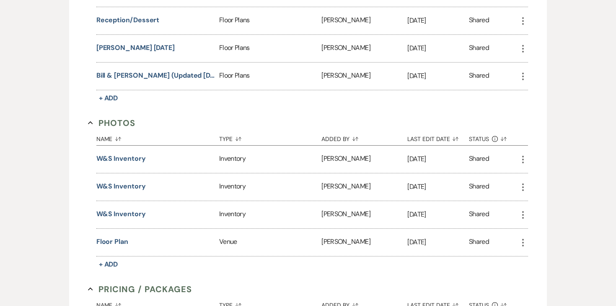
scroll to position [1714, 0]
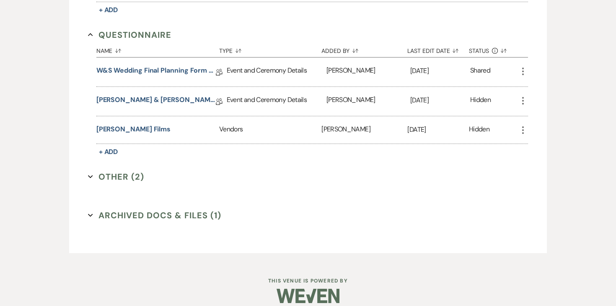
click at [159, 87] on div "[PERSON_NAME] & [PERSON_NAME] Final Details Collab Doc" at bounding box center [161, 101] width 130 height 29
click at [159, 95] on link "[PERSON_NAME] & [PERSON_NAME] Final Details" at bounding box center [156, 101] width 120 height 13
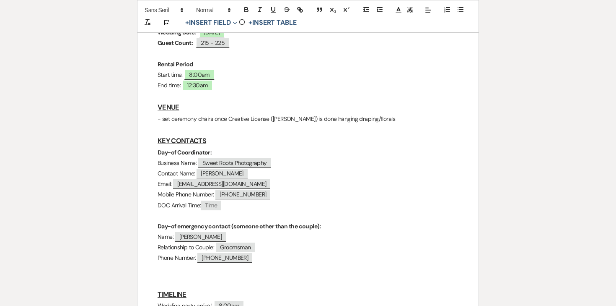
scroll to position [223, 0]
click at [384, 113] on p "- set ceremony chairs once Creative License ([PERSON_NAME]) is done hanging dra…" at bounding box center [308, 118] width 301 height 10
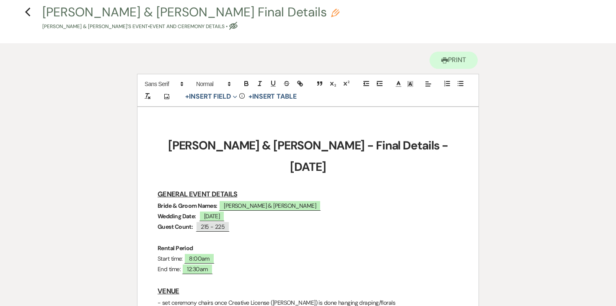
scroll to position [39, 0]
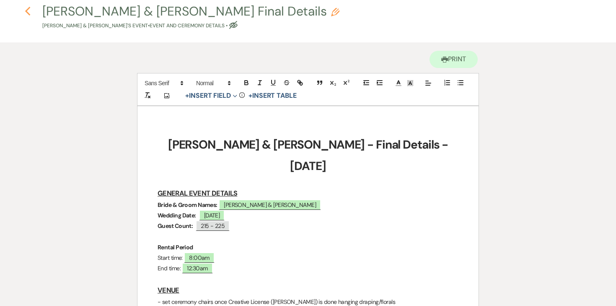
click at [30, 13] on icon "Previous" at bounding box center [28, 11] width 6 height 10
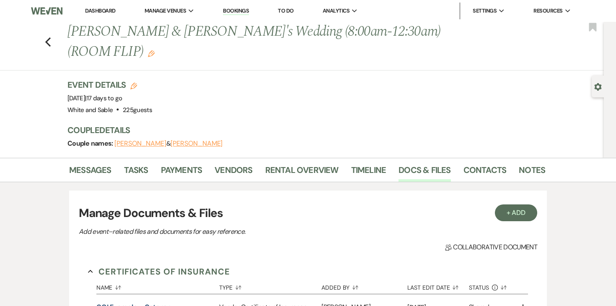
click at [103, 8] on link "Dashboard" at bounding box center [100, 10] width 30 height 7
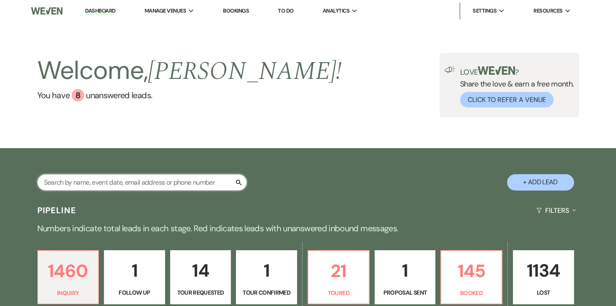
click at [118, 176] on input "text" at bounding box center [142, 182] width 210 height 16
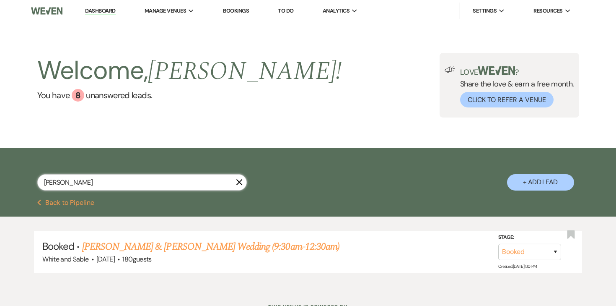
type input "[PERSON_NAME]"
click at [177, 247] on link "[PERSON_NAME] & [PERSON_NAME] Wedding (9:30am-12:30am)" at bounding box center [210, 246] width 257 height 15
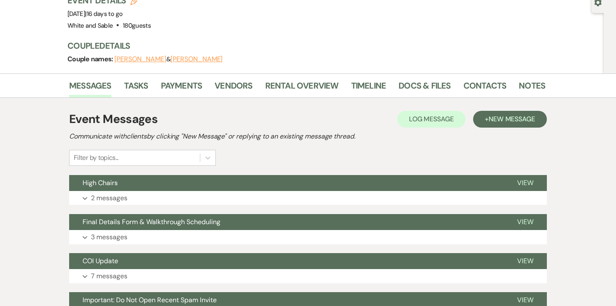
scroll to position [85, 0]
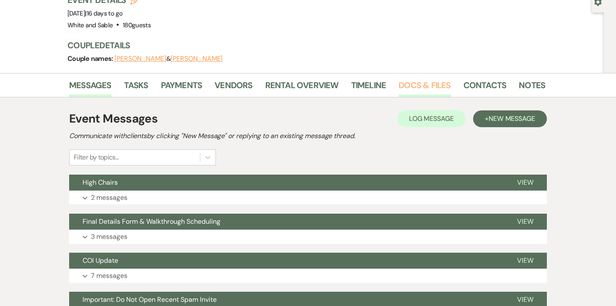
click at [437, 78] on link "Docs & Files" at bounding box center [425, 87] width 52 height 18
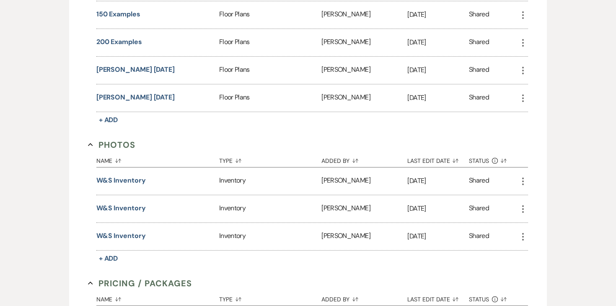
scroll to position [1002, 0]
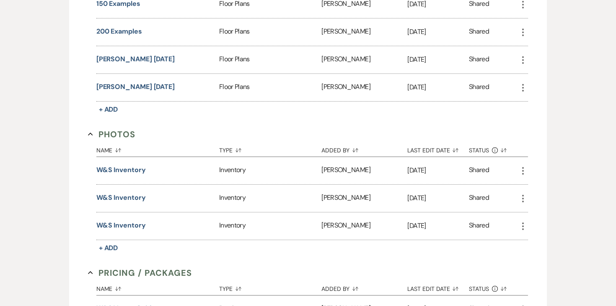
click at [125, 74] on div "[PERSON_NAME] [DATE]" at bounding box center [157, 87] width 123 height 27
click at [125, 82] on button "[PERSON_NAME] [DATE]" at bounding box center [135, 87] width 78 height 10
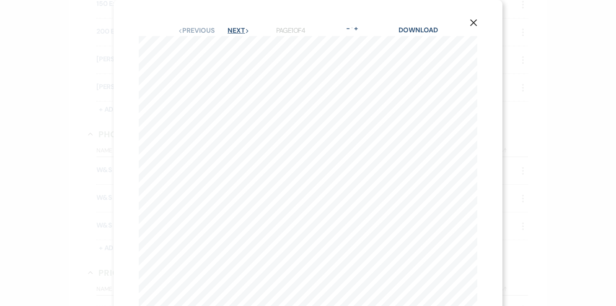
click at [244, 29] on button "Next Next" at bounding box center [239, 30] width 22 height 7
click at [244, 29] on button "Next Next" at bounding box center [238, 30] width 22 height 7
click at [208, 31] on button "Previous Previous" at bounding box center [196, 30] width 36 height 7
click at [204, 32] on button "Previous Previous" at bounding box center [196, 30] width 36 height 7
click at [231, 30] on button "Next Next" at bounding box center [239, 30] width 22 height 7
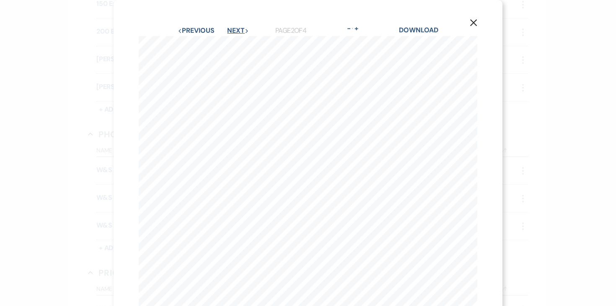
click at [231, 30] on button "Next Next" at bounding box center [238, 30] width 22 height 7
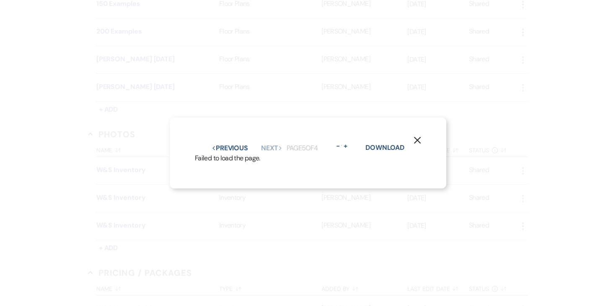
click at [419, 140] on icon "X" at bounding box center [418, 140] width 8 height 8
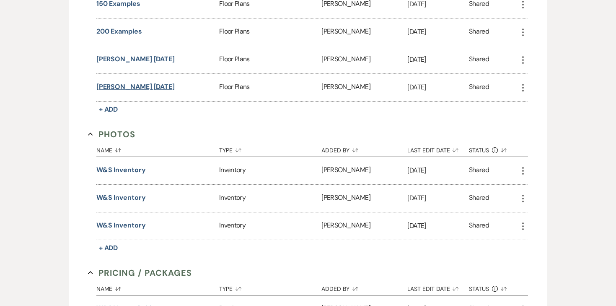
click at [132, 82] on button "Bailey 8.26.25" at bounding box center [135, 87] width 78 height 10
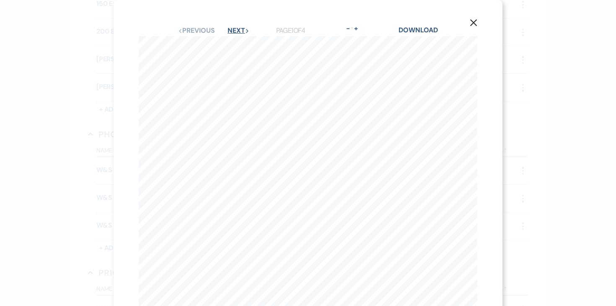
click at [248, 28] on button "Next Next" at bounding box center [239, 30] width 22 height 7
click at [245, 28] on button "Next Next" at bounding box center [238, 30] width 22 height 7
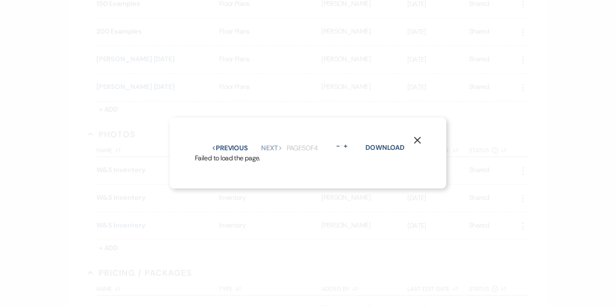
click at [419, 135] on button "X" at bounding box center [417, 140] width 13 height 15
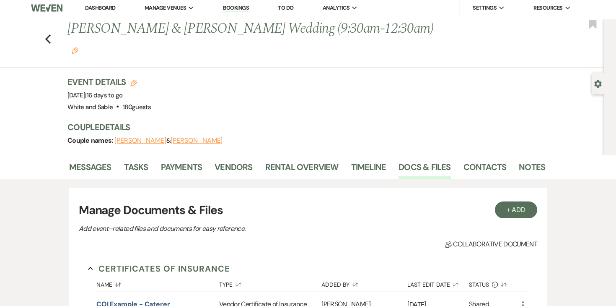
scroll to position [0, 0]
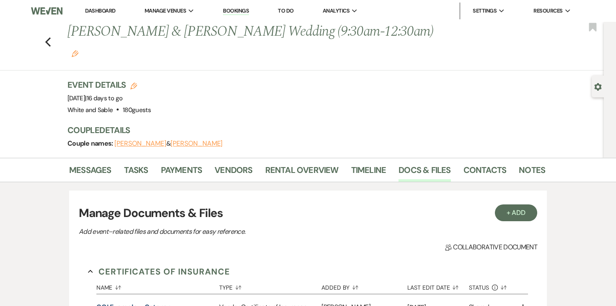
click at [104, 10] on link "Dashboard" at bounding box center [100, 10] width 30 height 7
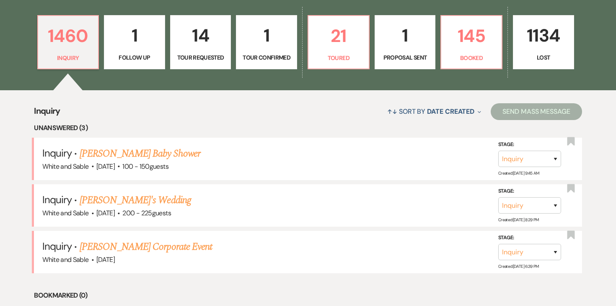
scroll to position [242, 0]
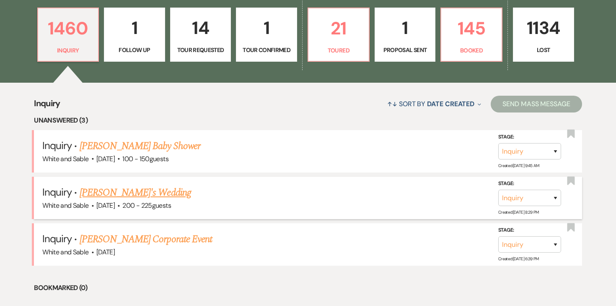
click at [153, 195] on link "Aron Vermenciuc's Wedding" at bounding box center [136, 192] width 112 height 15
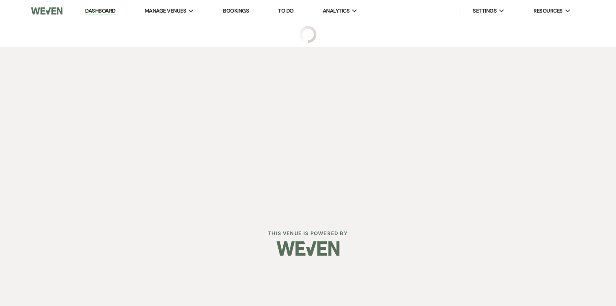
select select "5"
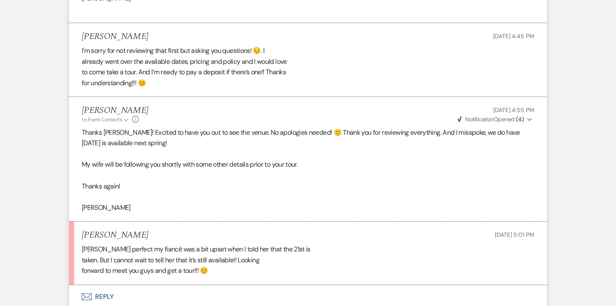
scroll to position [1383, 0]
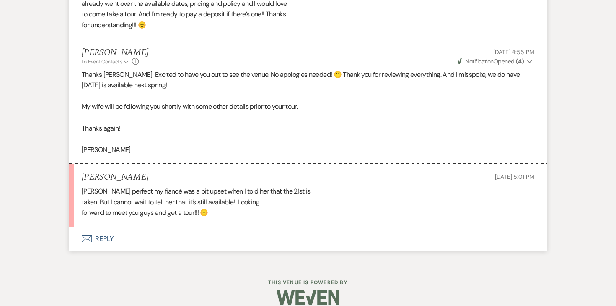
click at [104, 239] on button "Envelope Reply" at bounding box center [308, 238] width 478 height 23
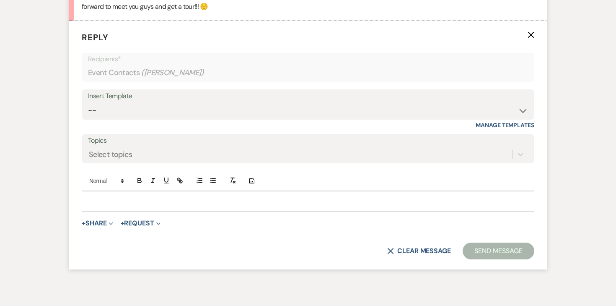
scroll to position [1591, 0]
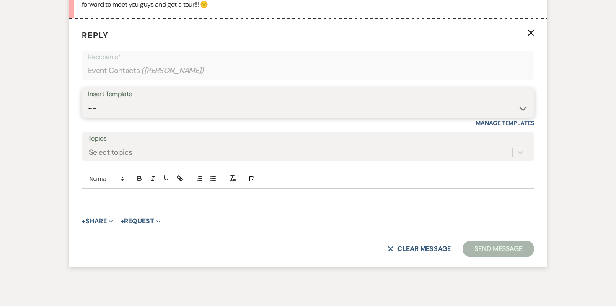
click at [152, 107] on select "-- Inquiry Response (Venue Guide) Schedule - Venue Tour Appt Confirmation Sched…" at bounding box center [308, 108] width 440 height 16
select select "4747"
click at [88, 100] on select "-- Inquiry Response (Venue Guide) Schedule - Venue Tour Appt Confirmation Sched…" at bounding box center [308, 108] width 440 height 16
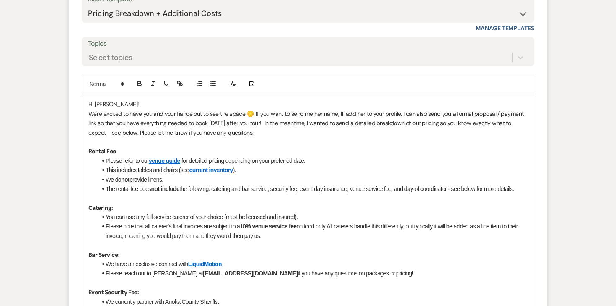
scroll to position [1694, 0]
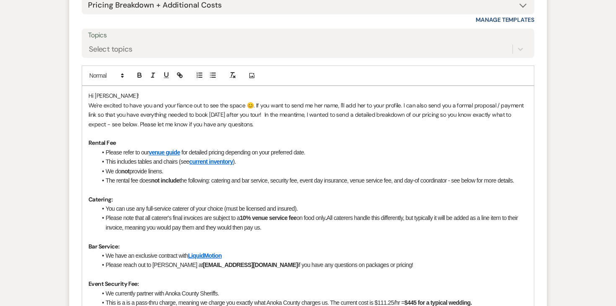
click at [142, 151] on li "Please refer to o ur venue guide for detailed pricing depending on your preferr…" at bounding box center [312, 152] width 431 height 9
click at [107, 153] on li "Week day (Th" at bounding box center [312, 152] width 431 height 9
drag, startPoint x: 162, startPoint y: 150, endPoint x: 123, endPoint y: 150, distance: 39.0
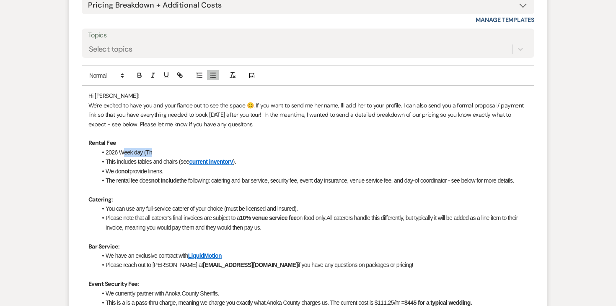
click at [123, 150] on li "2026 Week day (Th" at bounding box center [312, 152] width 431 height 9
drag, startPoint x: 120, startPoint y: 151, endPoint x: 160, endPoint y: 151, distance: 39.8
click at [160, 151] on li "2026 Week day (Th" at bounding box center [312, 152] width 431 height 9
drag, startPoint x: 196, startPoint y: 150, endPoint x: 174, endPoint y: 150, distance: 22.2
click at [174, 150] on li "2026 weekday (Thursday) = $6,000" at bounding box center [312, 152] width 431 height 9
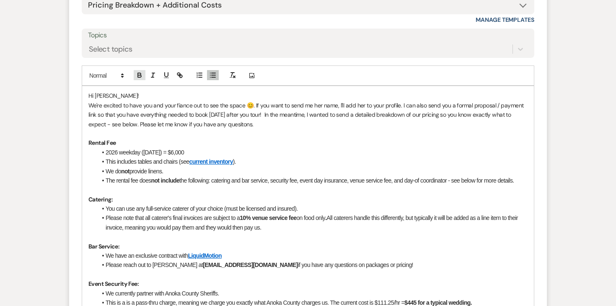
click at [140, 79] on button "button" at bounding box center [140, 75] width 12 height 10
click at [157, 158] on li "This includes tables and chairs (see current inventory )." at bounding box center [312, 161] width 431 height 9
click at [156, 169] on li "We do not provide linens." at bounding box center [312, 170] width 431 height 9
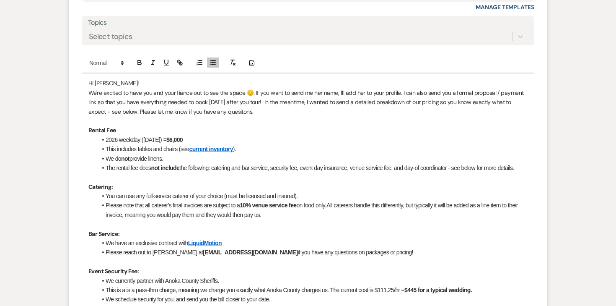
scroll to position [1710, 0]
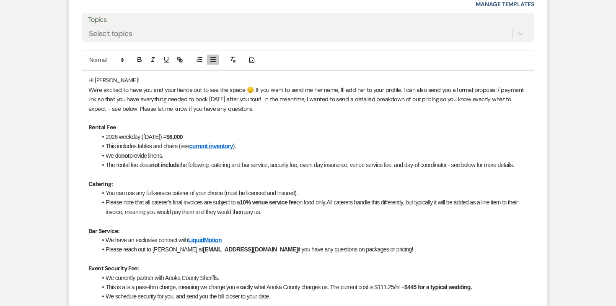
click at [203, 134] on li "2026 weekday (Thursday) = $6,000" at bounding box center [312, 136] width 431 height 9
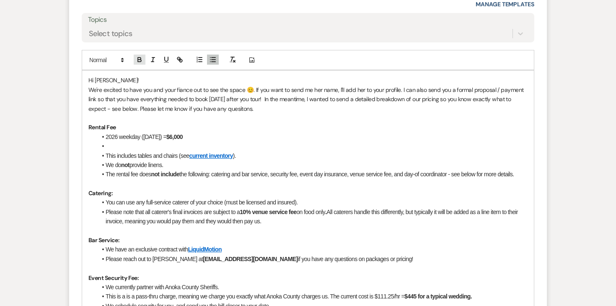
click at [139, 60] on icon "button" at bounding box center [140, 60] width 8 height 8
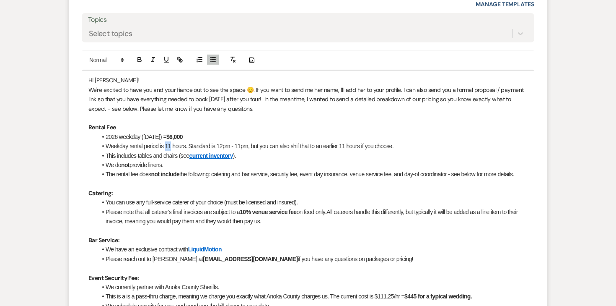
drag, startPoint x: 166, startPoint y: 147, endPoint x: 172, endPoint y: 147, distance: 6.7
click at [172, 147] on li "Weekday rental period is 11 hours. Standard is 12pm - 11pm, but you can also sh…" at bounding box center [312, 145] width 431 height 9
click at [180, 148] on li "Weekday rental period is 11 hours. Standard is 12pm - 11pm, but you can also sh…" at bounding box center [312, 145] width 431 height 9
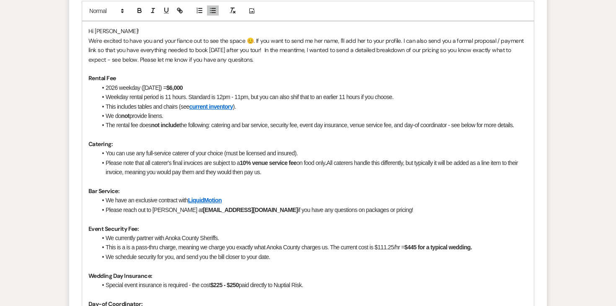
scroll to position [1765, 0]
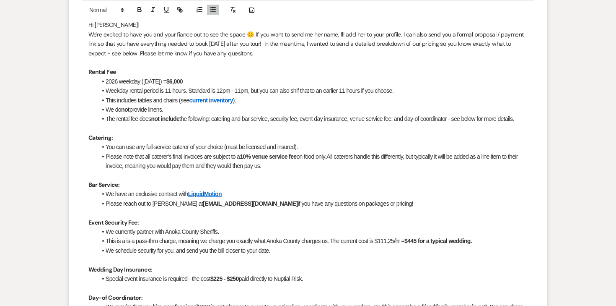
click at [179, 142] on li "You can use any full-service caterer of your choice (must be licensed and insur…" at bounding box center [312, 146] width 431 height 9
click at [178, 152] on li "Please note that all caterer's final invoices are subject to a 10% venue servic…" at bounding box center [312, 161] width 431 height 19
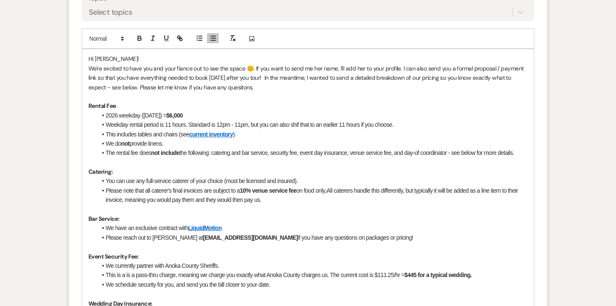
scroll to position [1732, 0]
click at [527, 151] on li "The rental fee does not include the following: catering and bar service, securi…" at bounding box center [312, 151] width 431 height 9
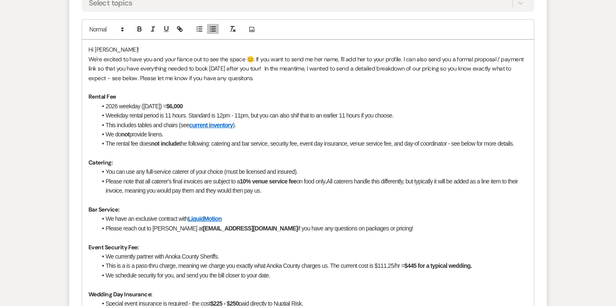
scroll to position [1707, 0]
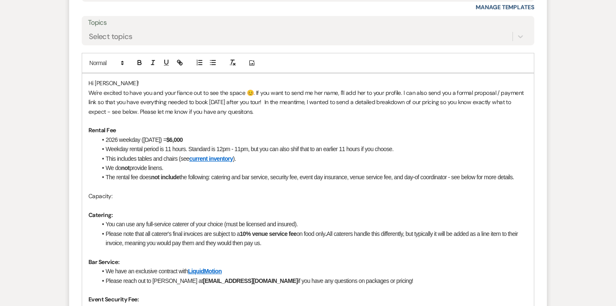
click at [107, 196] on span "Capacity:" at bounding box center [100, 196] width 24 height 8
click at [140, 63] on icon "button" at bounding box center [139, 63] width 3 height 2
click at [138, 189] on p at bounding box center [308, 186] width 440 height 9
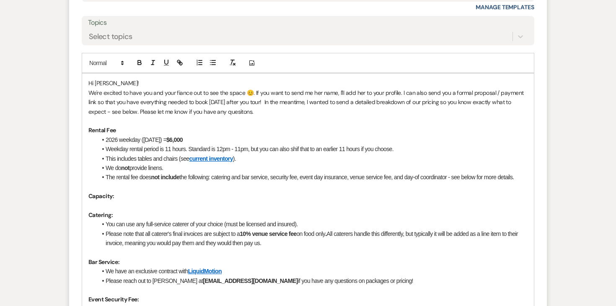
click at [129, 191] on p "Capacity:" at bounding box center [308, 195] width 440 height 9
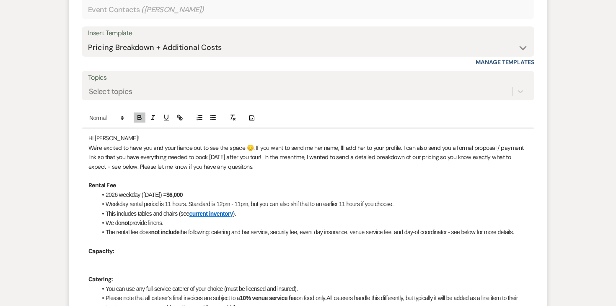
scroll to position [1676, 0]
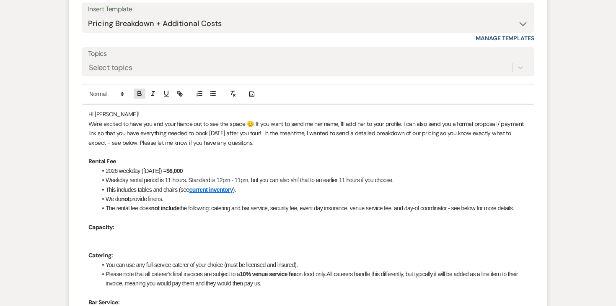
click at [140, 96] on icon "button" at bounding box center [139, 95] width 3 height 2
click at [213, 97] on icon "button" at bounding box center [213, 94] width 8 height 8
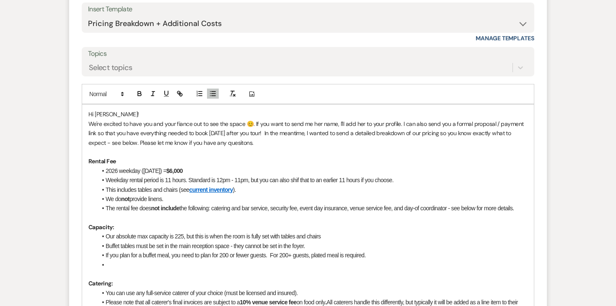
click at [328, 235] on li "Our absolute max capacity is 225, but this is when the room is fully set with t…" at bounding box center [312, 235] width 431 height 9
click at [249, 260] on li at bounding box center [312, 264] width 431 height 9
click at [442, 134] on p "We're excited to have you and your fiance out to see the space 😊. If you want t…" at bounding box center [308, 133] width 440 height 28
click at [192, 143] on p "We're excited to have you and your fiance out to see the space 😊. If you want t…" at bounding box center [308, 133] width 440 height 28
click at [208, 143] on p "We're excited to have you and your fiance out to see the space 😊. If you want t…" at bounding box center [308, 133] width 440 height 28
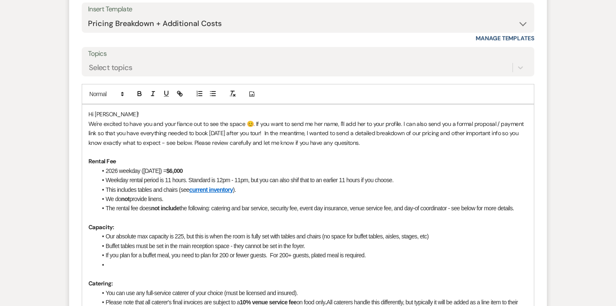
click at [340, 142] on p "We're excited to have you and your fiance out to see the space 😊. If you want t…" at bounding box center [308, 133] width 440 height 28
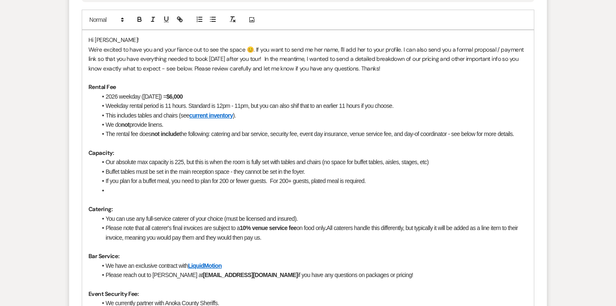
scroll to position [1760, 0]
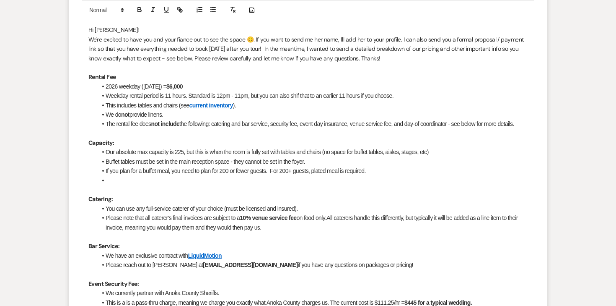
click at [216, 179] on li at bounding box center [312, 180] width 431 height 9
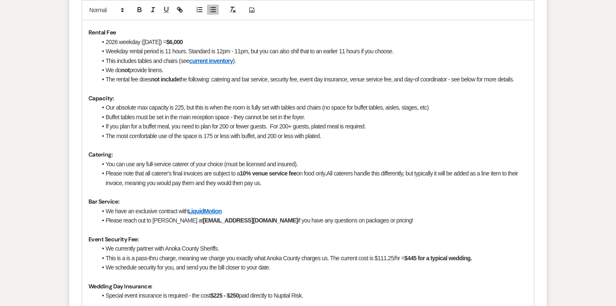
scroll to position [1815, 0]
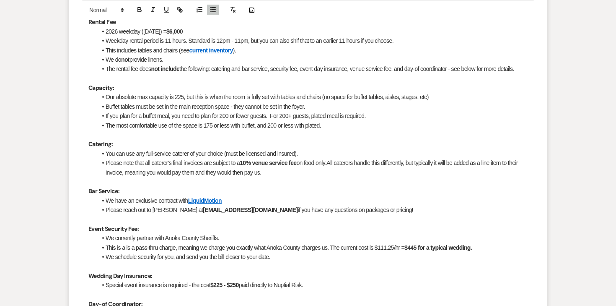
click at [140, 114] on li "If you plan for a buffet meal, you need to plan for 200 or fewer guests. For 20…" at bounding box center [312, 115] width 431 height 9
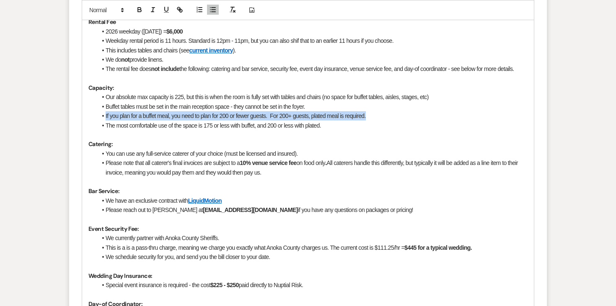
click at [140, 114] on li "If you plan for a buffet meal, you need to plan for 200 or fewer guests. For 20…" at bounding box center [312, 115] width 431 height 9
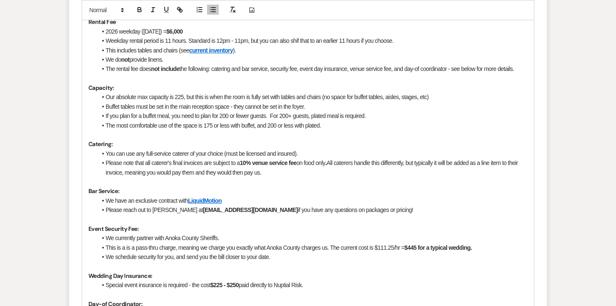
click at [287, 117] on li "If you plan for a buffet meal, you need to plan for 200 or fewer guests. For 20…" at bounding box center [312, 115] width 431 height 9
drag, startPoint x: 271, startPoint y: 116, endPoint x: 385, endPoint y: 119, distance: 113.7
click at [385, 119] on li "If you plan for a buffet meal, you need to plan for 200 or fewer guests. For 20…" at bounding box center [312, 115] width 431 height 9
click at [139, 8] on icon "button" at bounding box center [139, 9] width 3 height 2
click at [217, 133] on p at bounding box center [308, 134] width 440 height 9
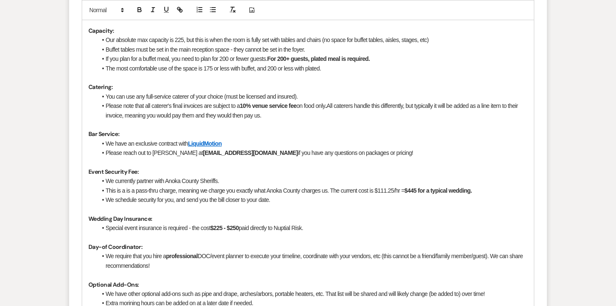
scroll to position [1876, 0]
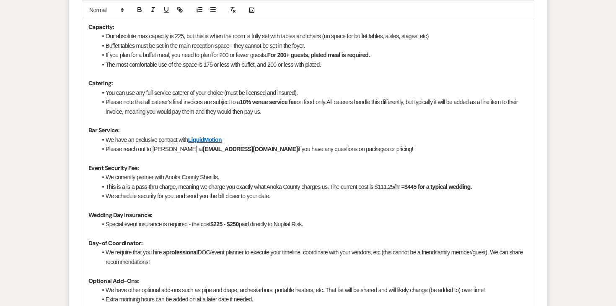
click at [93, 129] on strong "Bar Service:" at bounding box center [103, 130] width 31 height 8
click at [239, 140] on li "We have an exclusive contract with LiquidMotion" at bounding box center [312, 139] width 431 height 9
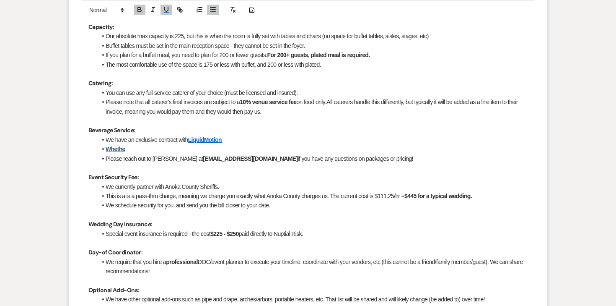
click at [155, 138] on li "We have an exclusive contract with LiquidMotion" at bounding box center [312, 139] width 431 height 9
copy li "exclusive"
click at [138, 146] on li "Whethe" at bounding box center [312, 148] width 431 height 9
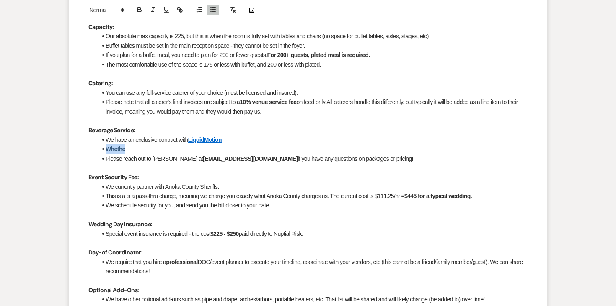
click at [138, 146] on li "Whethe" at bounding box center [312, 148] width 431 height 9
click at [122, 149] on li "exclusive" at bounding box center [312, 148] width 431 height 9
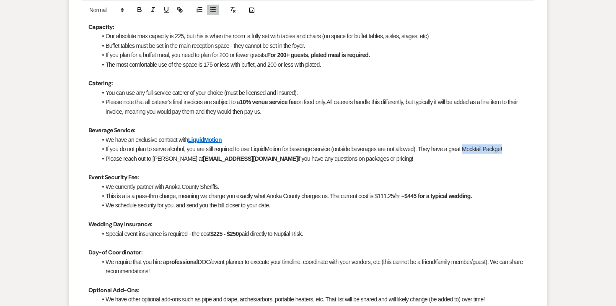
drag, startPoint x: 466, startPoint y: 148, endPoint x: 507, endPoint y: 148, distance: 40.3
click at [507, 148] on li "If you do not plan to serve alcohol, you are still required to use LiquidMotion…" at bounding box center [312, 148] width 431 height 9
click at [143, 11] on icon "button" at bounding box center [140, 10] width 8 height 8
click at [174, 11] on button "button" at bounding box center [180, 10] width 12 height 10
paste input "https://www.4liquidmotion.com/whiteandsablemocktail"
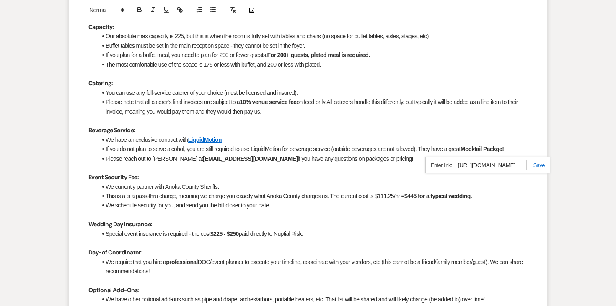
scroll to position [0, 65]
type input "https://www.4liquidmotion.com/whiteandsablemocktail"
click at [540, 164] on link at bounding box center [536, 165] width 18 height 6
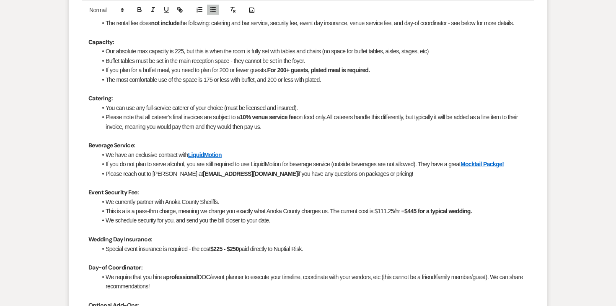
scroll to position [1866, 0]
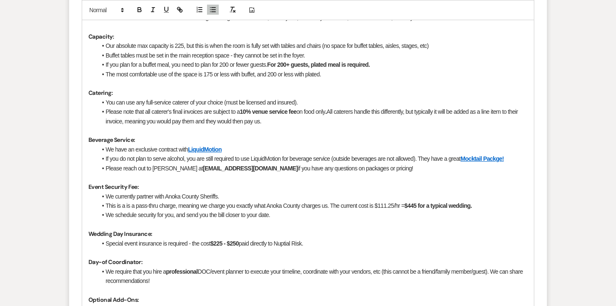
click at [405, 173] on p at bounding box center [308, 177] width 440 height 9
click at [393, 166] on li "Please reach out to Chelsie Ingalls at info@4liquidmotion.com if you have any q…" at bounding box center [312, 168] width 431 height 9
click at [295, 169] on li "Please reach out to Chelsie Ingalls at info@4liquidmotion.com if you have any q…" at bounding box center [312, 168] width 431 height 9
click at [412, 169] on li "Please reach out to Chelsie Ingalls at info@4liquidmotion.com if you have any s…" at bounding box center [312, 168] width 431 height 9
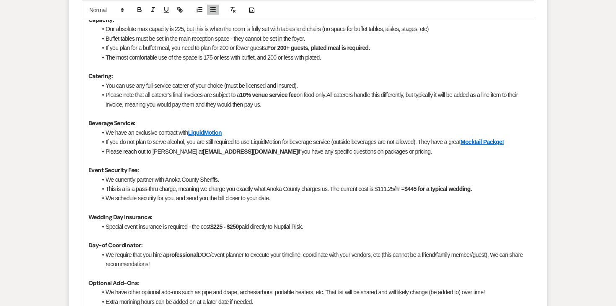
scroll to position [1884, 0]
click at [276, 198] on li "We schedule security for you, and send you the bill closer to your date." at bounding box center [312, 196] width 431 height 9
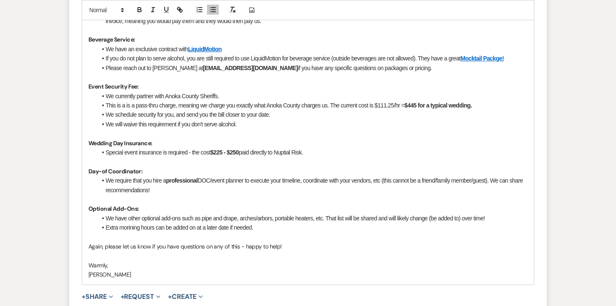
scroll to position [1968, 0]
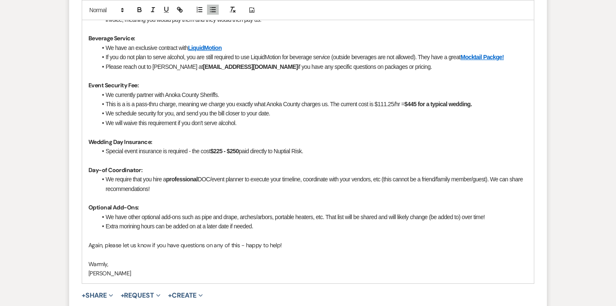
click at [229, 190] on li "We require that you hire a professional DOC/event planner to execute your timel…" at bounding box center [312, 183] width 431 height 19
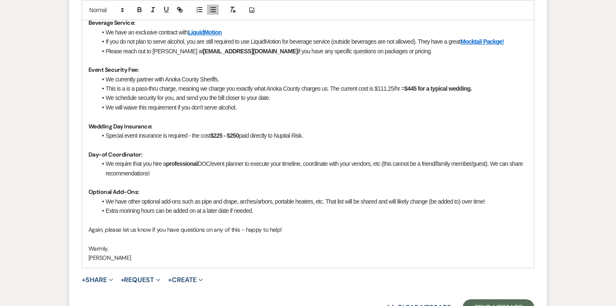
scroll to position [1984, 0]
click at [263, 208] on li "Extra morining hours can be added on at a later date if needed." at bounding box center [312, 209] width 431 height 9
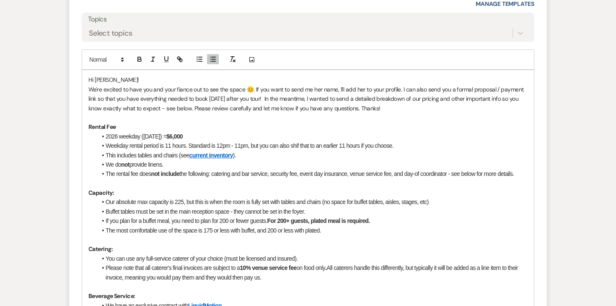
scroll to position [1712, 0]
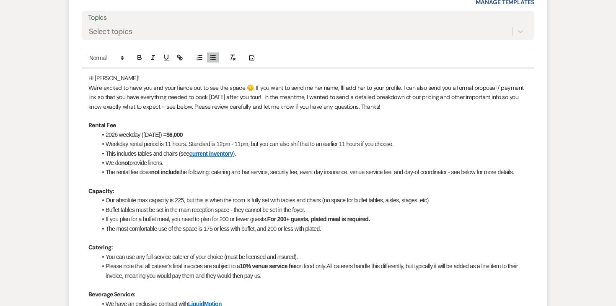
click at [196, 120] on p at bounding box center [308, 115] width 440 height 9
click at [137, 117] on p at bounding box center [308, 115] width 440 height 9
click at [130, 124] on p "Rental Fee" at bounding box center [308, 124] width 440 height 9
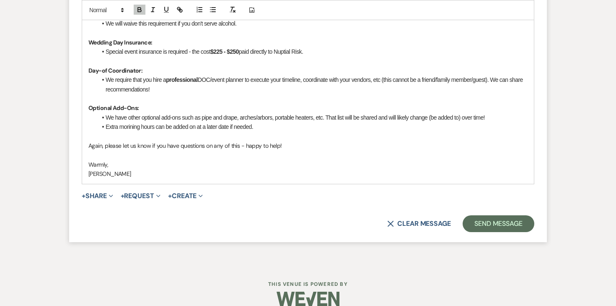
scroll to position [2080, 0]
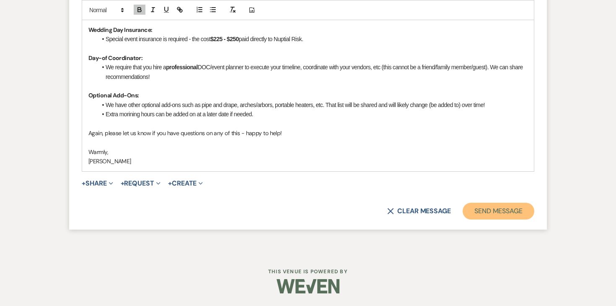
click at [489, 211] on button "Send Message" at bounding box center [499, 211] width 72 height 17
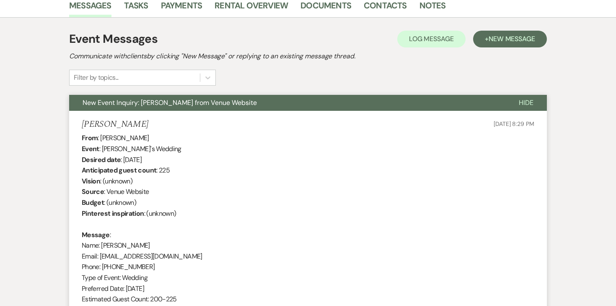
scroll to position [0, 0]
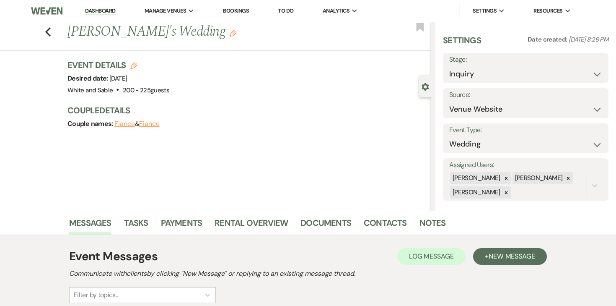
click at [107, 1] on nav "Dashboard Manage Venues Expand White and Sable Bookings To Do Analytics Expand …" at bounding box center [308, 11] width 616 height 22
click at [107, 10] on link "Dashboard" at bounding box center [100, 11] width 30 height 8
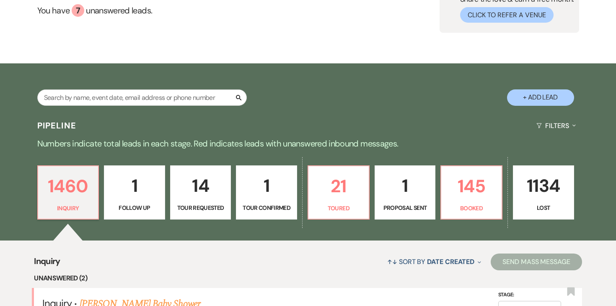
scroll to position [86, 0]
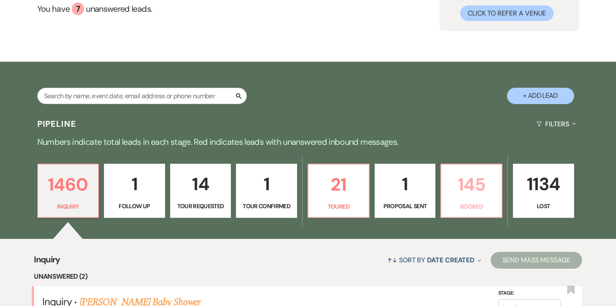
click at [476, 200] on link "145 Booked" at bounding box center [472, 191] width 62 height 55
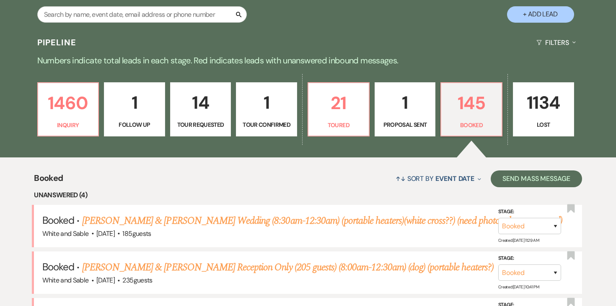
scroll to position [172, 0]
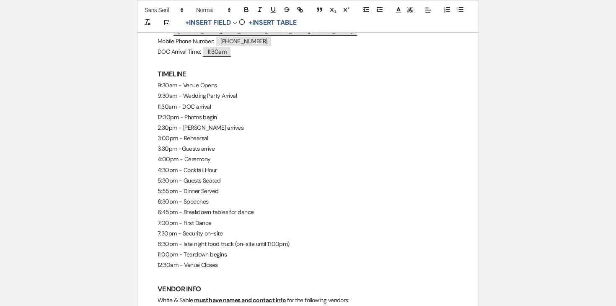
scroll to position [336, 0]
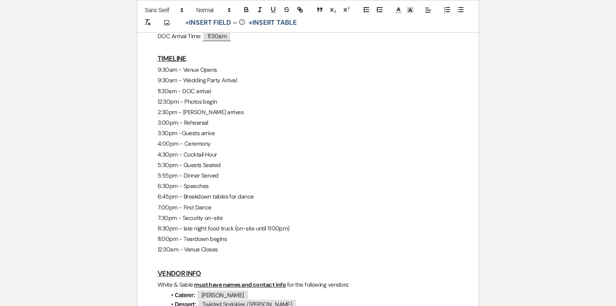
click at [182, 171] on p "5:55pm - Dinner Served" at bounding box center [308, 175] width 301 height 10
click at [192, 158] on p "4:30pm - Cocktail Hour" at bounding box center [308, 154] width 301 height 10
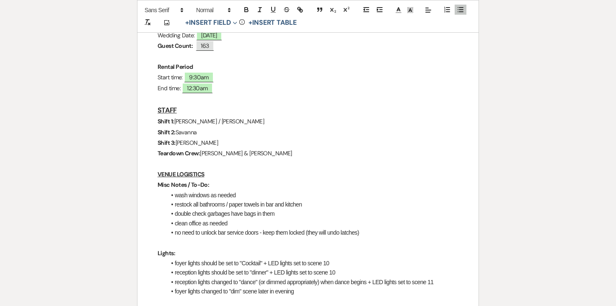
scroll to position [190, 0]
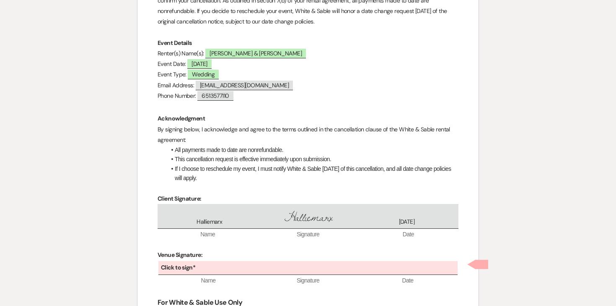
scroll to position [182, 0]
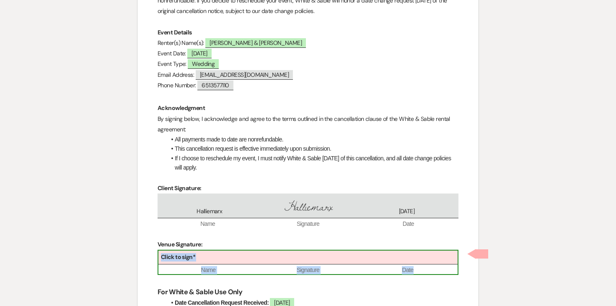
click at [242, 253] on div "Click to sign*" at bounding box center [308, 257] width 299 height 14
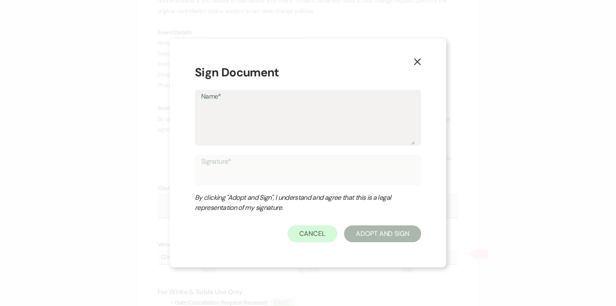
type textarea "A"
type input "A"
type textarea "An"
type input "An"
type textarea "Ang"
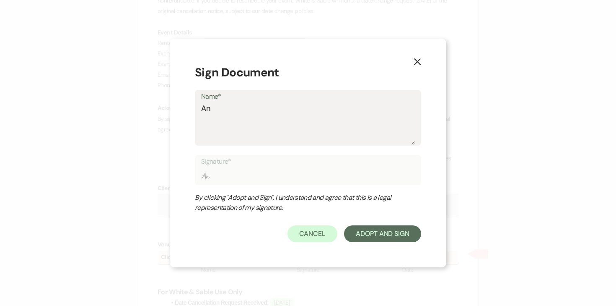
type input "Ang"
type textarea "Ange"
type input "Ange"
type textarea "Angel"
type input "Angel"
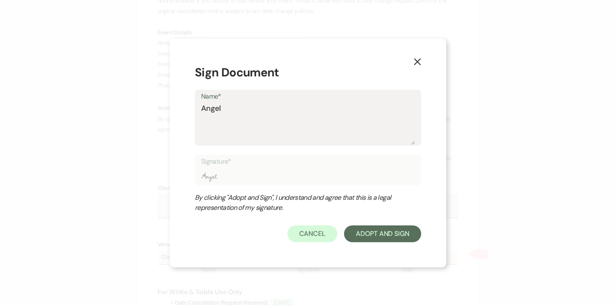
type textarea "[PERSON_NAME]"
type input "[PERSON_NAME]"
type textarea "[PERSON_NAME]"
type input "[PERSON_NAME]"
type textarea "[PERSON_NAME]"
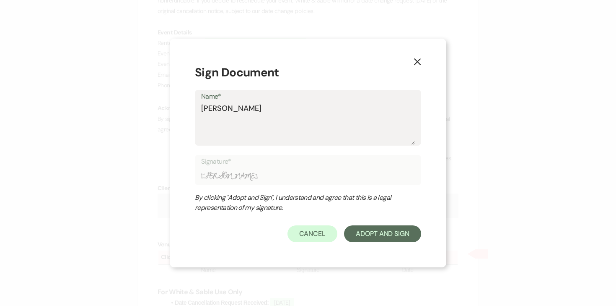
type input "[PERSON_NAME]"
type textarea "[PERSON_NAME]"
type input "[PERSON_NAME]"
type textarea "[PERSON_NAME]"
type input "[PERSON_NAME]"
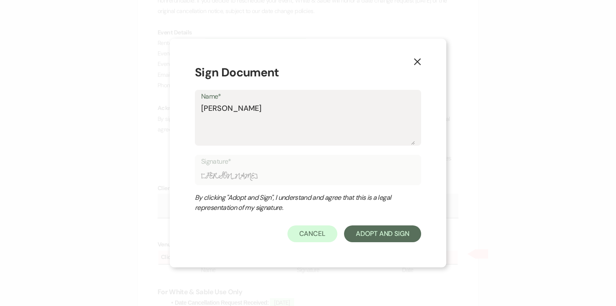
type textarea "[PERSON_NAME]"
type input "[PERSON_NAME]"
type textarea "[PERSON_NAME]"
type input "[PERSON_NAME]"
type textarea "[PERSON_NAME]"
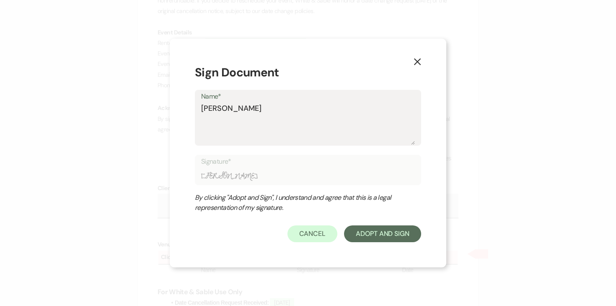
type input "[PERSON_NAME]"
type textarea "[PERSON_NAME]"
type input "[PERSON_NAME]"
type textarea "[PERSON_NAME]"
type input "[PERSON_NAME]"
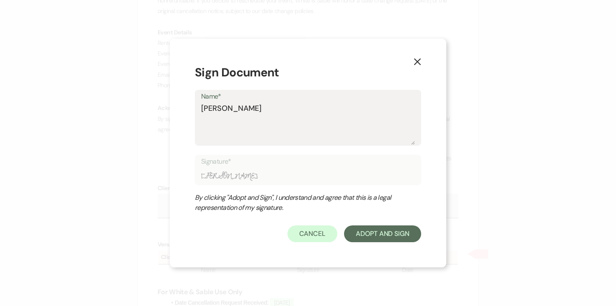
type textarea "[PERSON_NAME]"
type input "[PERSON_NAME]"
type textarea "[PERSON_NAME]"
type input "[PERSON_NAME]"
type textarea "[PERSON_NAME]"
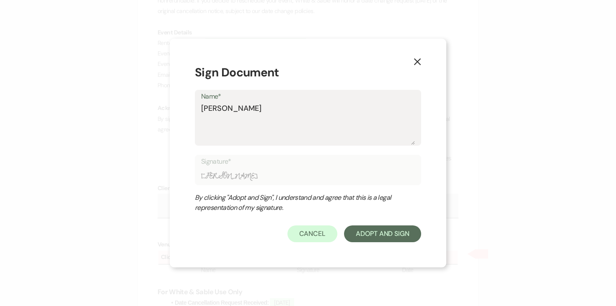
type input "[PERSON_NAME]"
type textarea "[PERSON_NAME]"
click at [380, 234] on button "Adopt And Sign" at bounding box center [382, 233] width 77 height 17
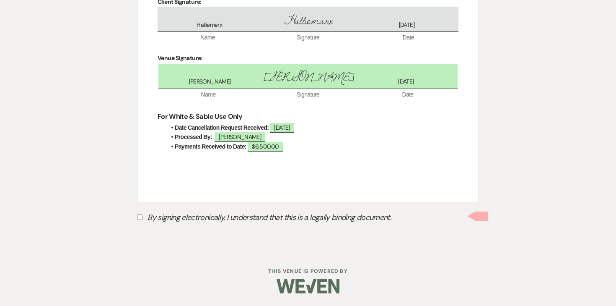
scroll to position [369, 0]
click at [140, 218] on input "By signing electronically, I understand that this is a legally binding document." at bounding box center [139, 216] width 5 height 5
checkbox input "true"
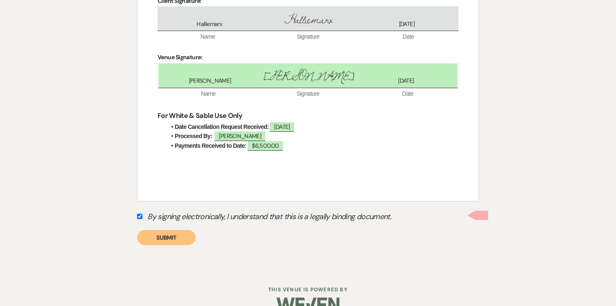
click at [169, 237] on button "Submit" at bounding box center [166, 237] width 59 height 15
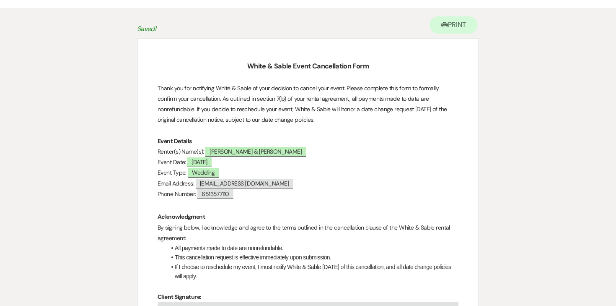
scroll to position [0, 0]
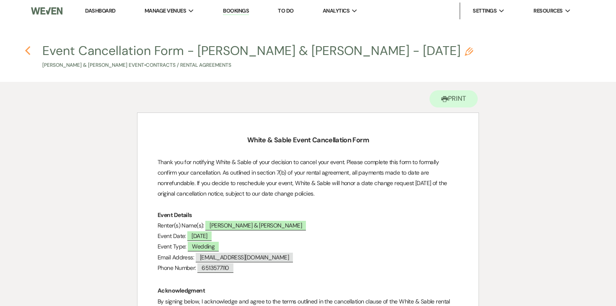
click at [27, 46] on icon "Previous" at bounding box center [28, 51] width 6 height 10
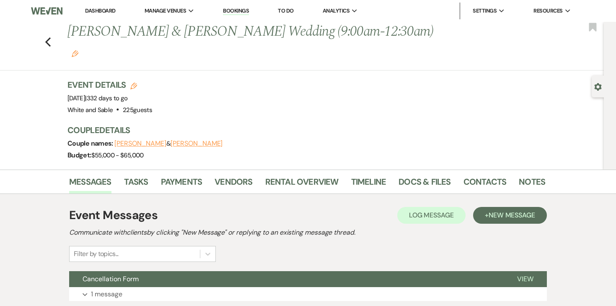
click at [598, 84] on use "button" at bounding box center [598, 87] width 7 height 8
select select "6"
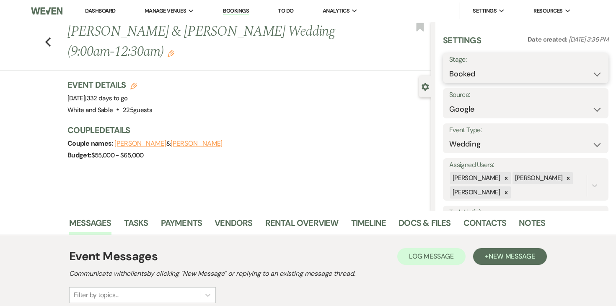
click at [495, 79] on select "Booked Lost" at bounding box center [526, 74] width 153 height 16
click at [189, 227] on link "Payments" at bounding box center [182, 225] width 42 height 18
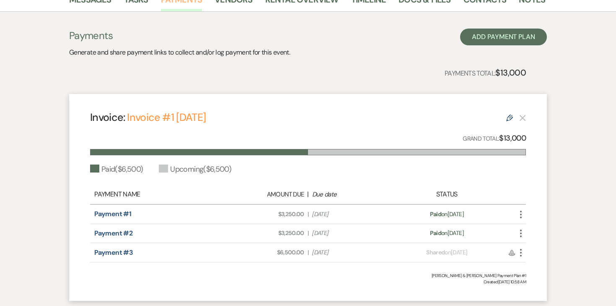
scroll to position [281, 0]
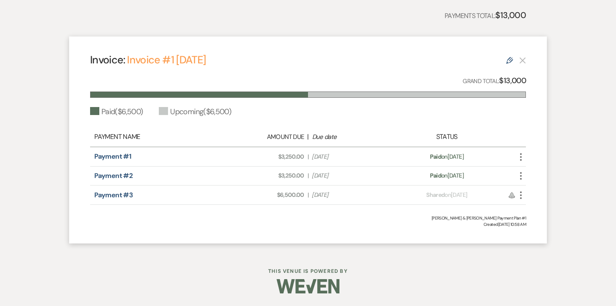
click at [507, 58] on icon "Edit" at bounding box center [510, 60] width 7 height 7
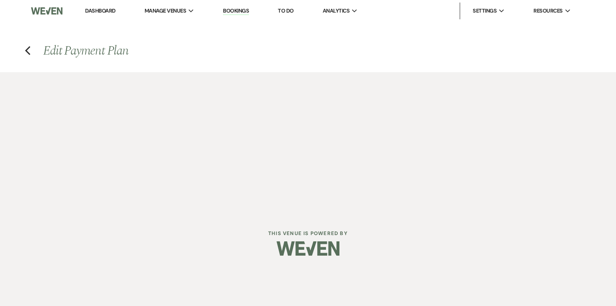
select select "20334"
select select "1"
select select "true"
select select "2"
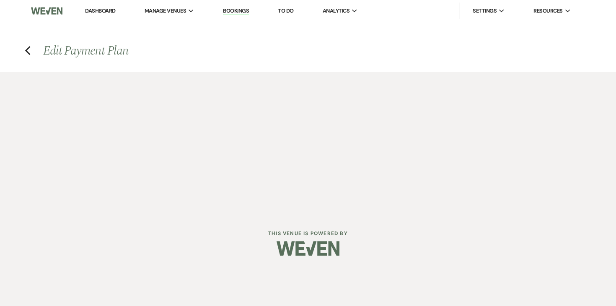
select select "percentage"
select select "true"
select select "both"
select select "weeks"
select select "client"
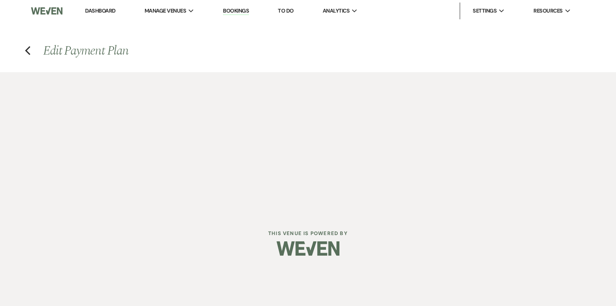
select select "daily"
select select "onDueDate"
select select "complete"
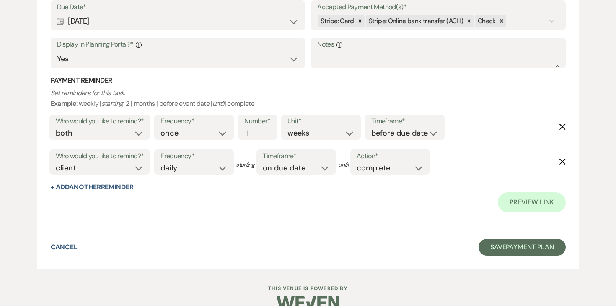
scroll to position [941, 0]
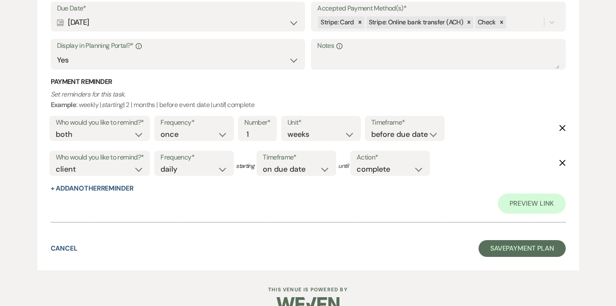
click at [564, 127] on icon "Delete" at bounding box center [562, 128] width 7 height 7
select select "client"
select select "daily"
select select "onDueDate"
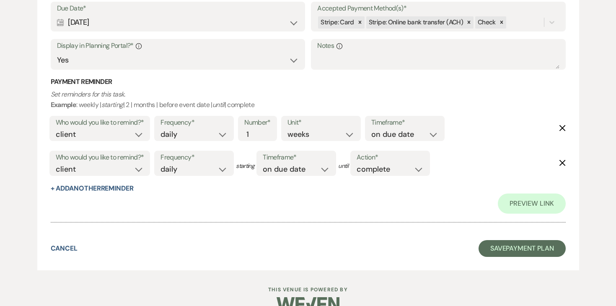
scroll to position [924, 0]
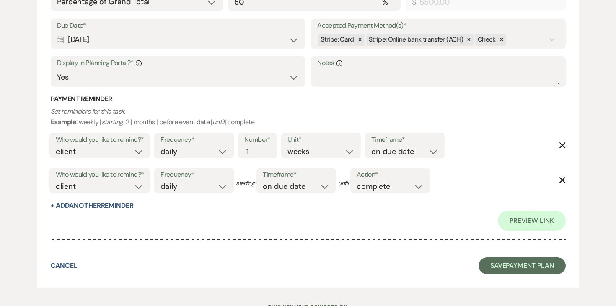
select select "complete"
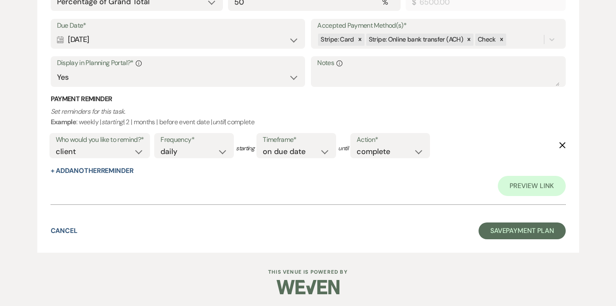
click at [564, 148] on div "Who would you like to remind?* client venue both Frequency* once daily weekly m…" at bounding box center [306, 148] width 519 height 35
click at [562, 144] on use "button" at bounding box center [562, 145] width 6 height 6
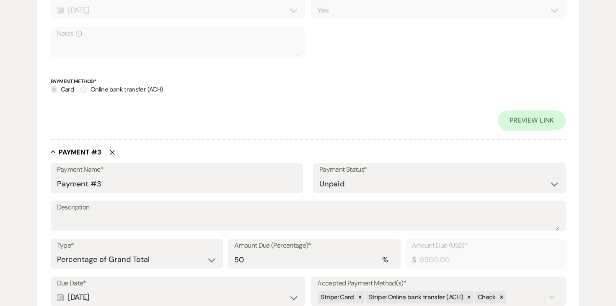
scroll to position [712, 0]
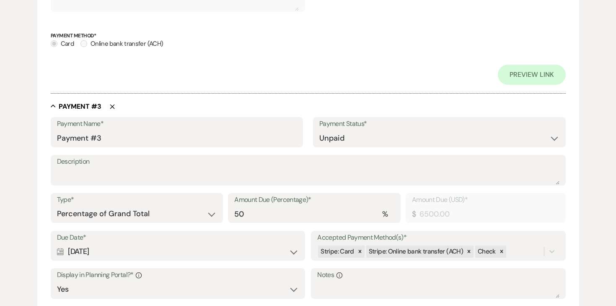
click at [113, 105] on icon "Delete" at bounding box center [112, 106] width 5 height 5
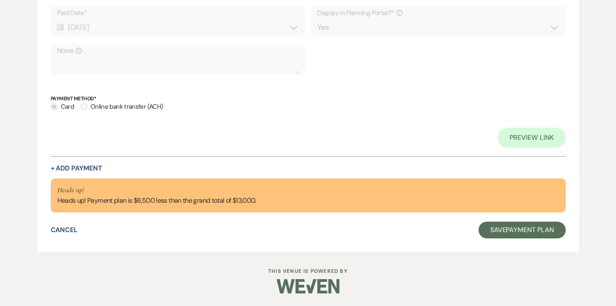
scroll to position [649, 0]
click at [502, 234] on button "Save Payment Plan" at bounding box center [522, 230] width 87 height 17
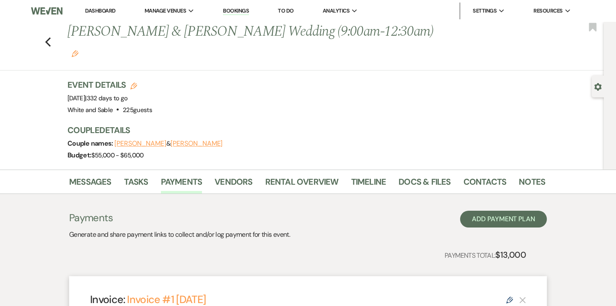
click at [594, 88] on div "Gear Settings" at bounding box center [600, 86] width 16 height 22
click at [597, 87] on use "button" at bounding box center [598, 87] width 7 height 8
select select "6"
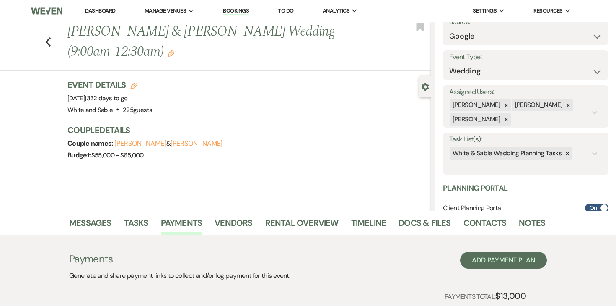
scroll to position [94, 0]
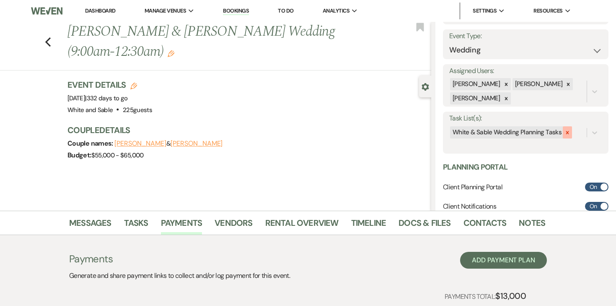
click at [567, 131] on icon at bounding box center [568, 132] width 3 height 3
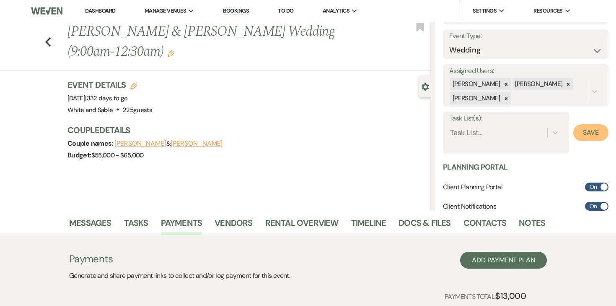
click at [588, 131] on button "Save" at bounding box center [591, 132] width 35 height 17
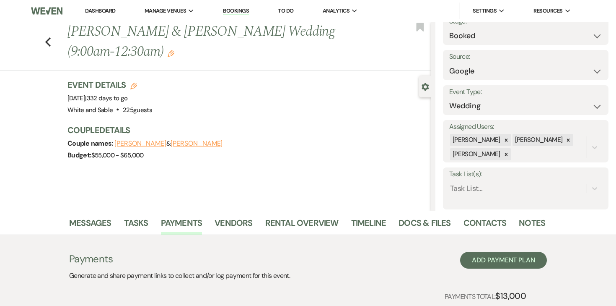
scroll to position [35, 0]
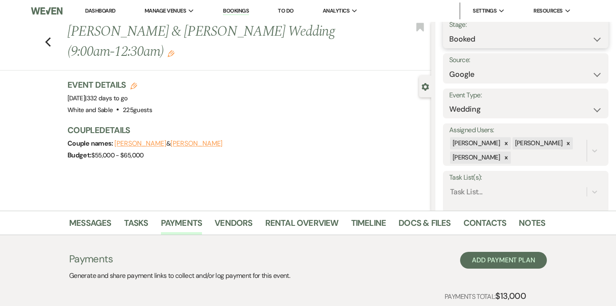
click at [488, 40] on select "Booked Lost" at bounding box center [526, 39] width 153 height 16
select select "8"
click at [450, 31] on select "Booked Lost" at bounding box center [526, 39] width 153 height 16
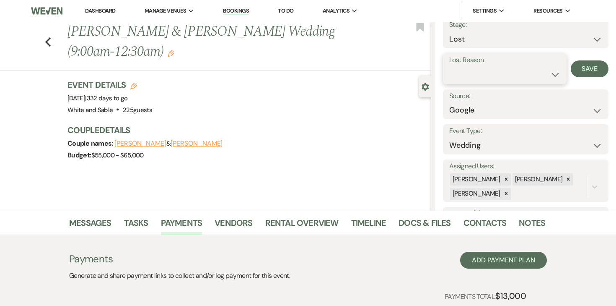
click at [475, 73] on select "Booked Elsewhere Budget Date Unavailable No Response Not a Good Match Capacity …" at bounding box center [505, 74] width 111 height 16
select select "11"
click at [450, 66] on select "Booked Elsewhere Budget Date Unavailable No Response Not a Good Match Capacity …" at bounding box center [505, 74] width 111 height 16
click at [583, 71] on button "Save" at bounding box center [590, 68] width 38 height 17
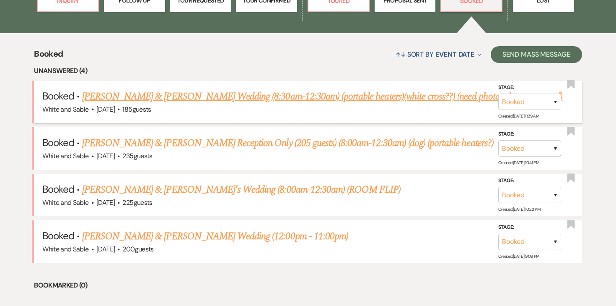
scroll to position [293, 0]
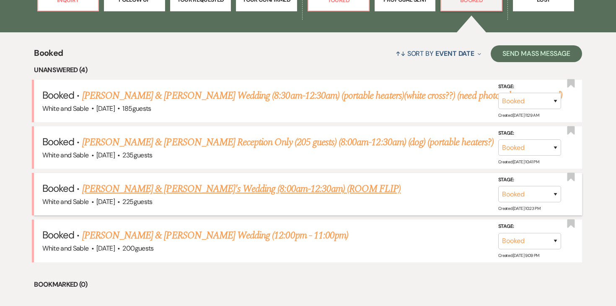
click at [125, 191] on link "[PERSON_NAME] & [PERSON_NAME]'s Wedding (8:00am-12:30am) (ROOM FLIP)" at bounding box center [241, 188] width 319 height 15
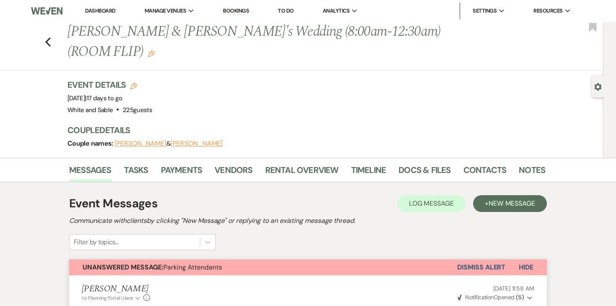
click at [148, 50] on icon "Edit" at bounding box center [151, 53] width 7 height 7
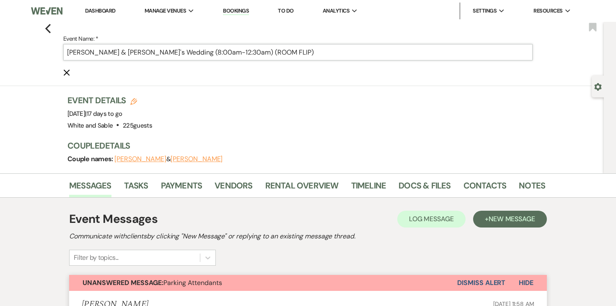
click at [311, 47] on input "[PERSON_NAME] & [PERSON_NAME]'s Wedding (8:00am-12:30am) (ROOM FLIP)" at bounding box center [298, 52] width 470 height 16
click at [302, 55] on input "[PERSON_NAME] & [PERSON_NAME]'s Wedding (8:00am-12:30am) (ROOM FLIP)" at bounding box center [298, 52] width 470 height 16
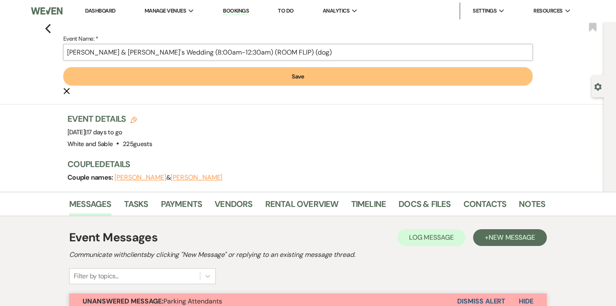
type input "[PERSON_NAME] & [PERSON_NAME]'s Wedding (8:00am-12:30am) (ROOM FLIP) (dog)"
click at [305, 77] on button "Save" at bounding box center [298, 76] width 470 height 18
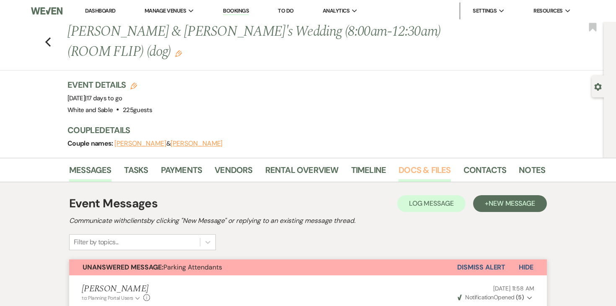
click at [430, 172] on link "Docs & Files" at bounding box center [425, 172] width 52 height 18
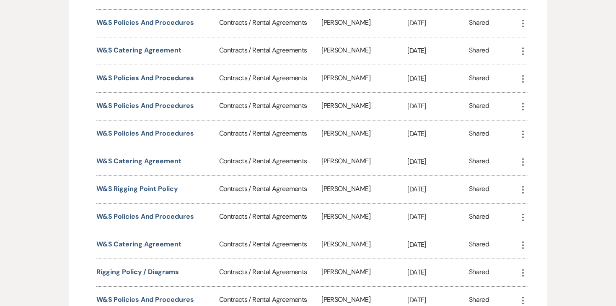
scroll to position [376, 0]
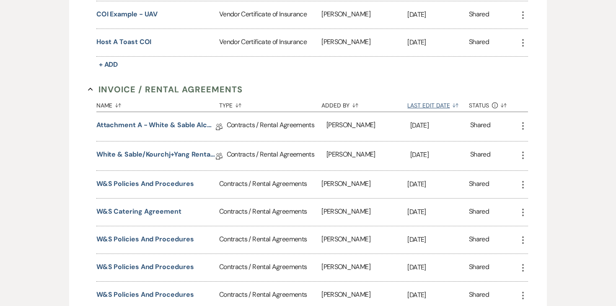
click at [438, 103] on button "Last Edit Date Sort Default" at bounding box center [439, 104] width 62 height 16
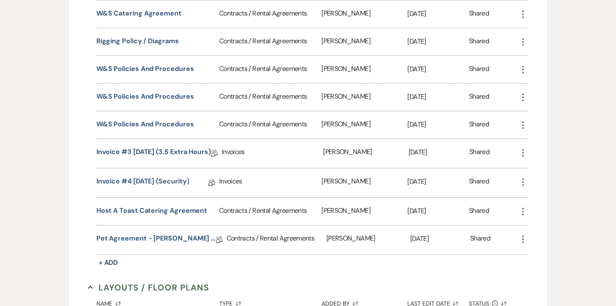
scroll to position [800, 0]
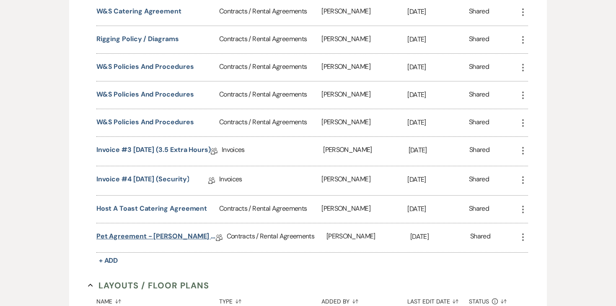
click at [162, 232] on link "Pet Agreement - [PERSON_NAME] & [PERSON_NAME]" at bounding box center [156, 237] width 120 height 13
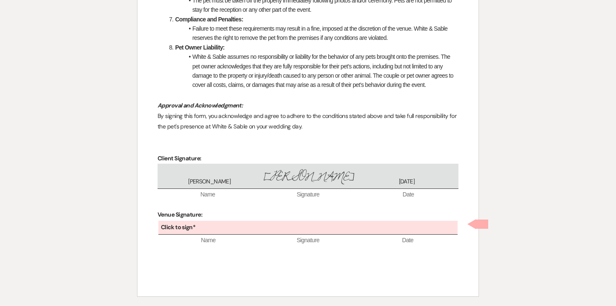
scroll to position [450, 0]
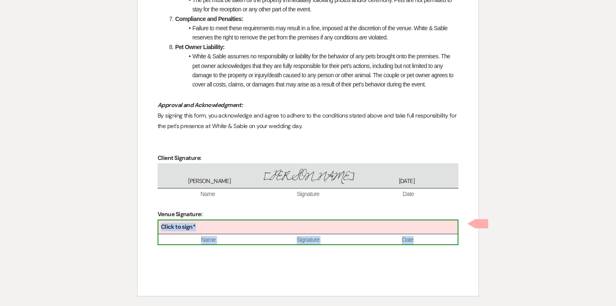
click at [203, 227] on div "Click to sign*" at bounding box center [308, 227] width 299 height 14
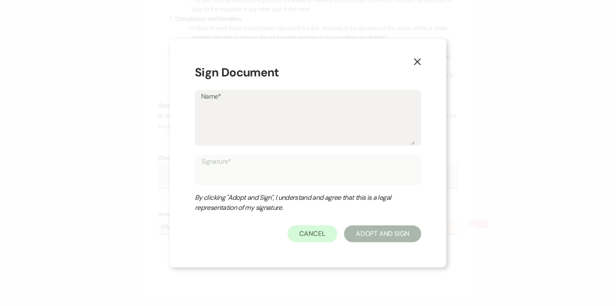
type textarea "A"
type input "A"
type textarea "An"
type input "An"
type textarea "Ang"
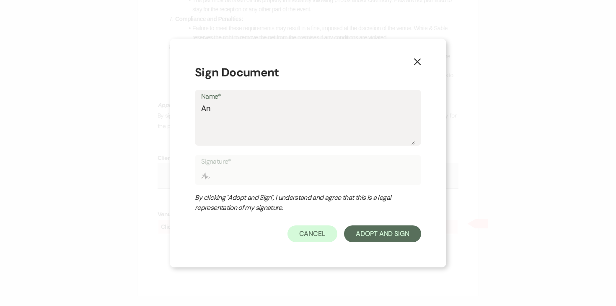
type input "Ang"
type textarea "Ange"
type input "Ange"
type textarea "Angel"
type input "Angel"
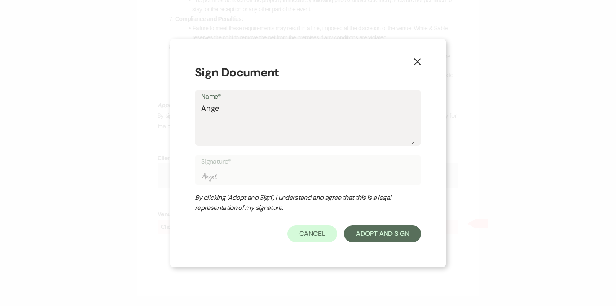
type textarea "[PERSON_NAME]"
type input "[PERSON_NAME]"
type textarea "[PERSON_NAME]"
type input "[PERSON_NAME]"
type textarea "[PERSON_NAME]"
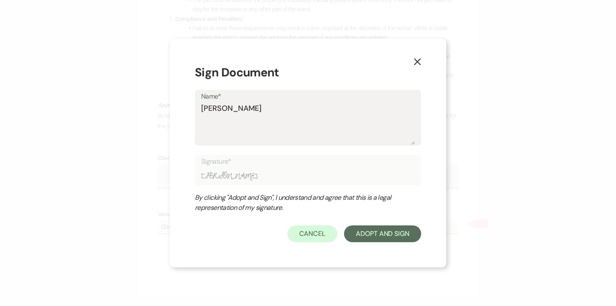
type input "[PERSON_NAME]"
type textarea "[PERSON_NAME]"
type input "[PERSON_NAME]"
type textarea "[PERSON_NAME]"
type input "[PERSON_NAME]"
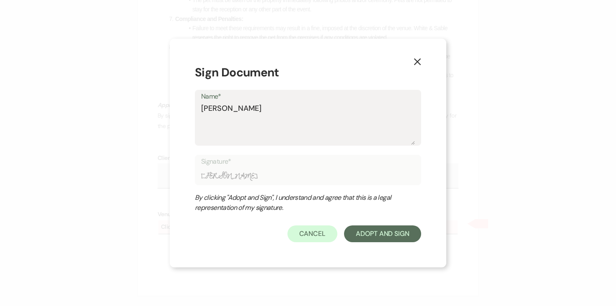
type textarea "[PERSON_NAME]"
type input "[PERSON_NAME]"
type textarea "[PERSON_NAME]"
type input "[PERSON_NAME]"
type textarea "[PERSON_NAME]"
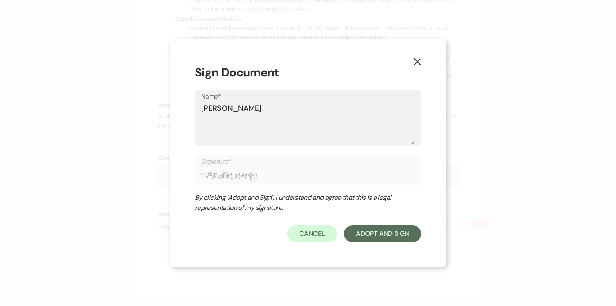
type input "[PERSON_NAME]"
type textarea "[PERSON_NAME]"
type input "[PERSON_NAME]"
type textarea "[PERSON_NAME]"
type input "[PERSON_NAME]"
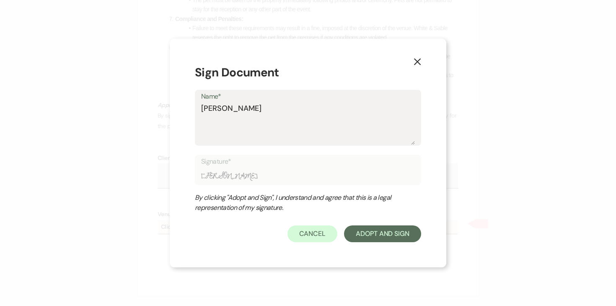
type textarea "[PERSON_NAME]"
type input "[PERSON_NAME]"
type textarea "[PERSON_NAME]"
type input "[PERSON_NAME]"
type textarea "[PERSON_NAME]"
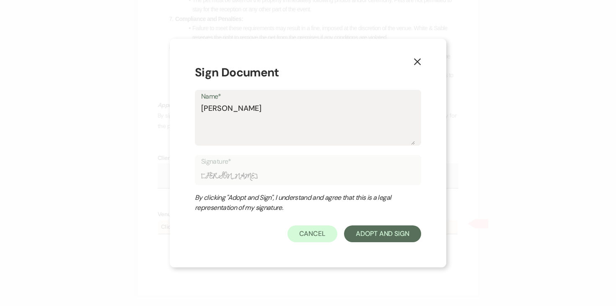
type input "[PERSON_NAME]"
type textarea "[PERSON_NAME]"
click at [419, 61] on icon "X" at bounding box center [418, 62] width 8 height 8
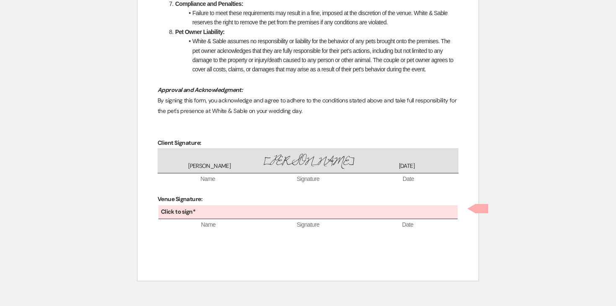
scroll to position [486, 0]
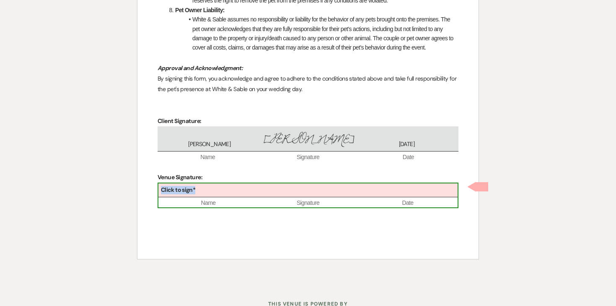
click at [301, 189] on div "Click to sign*" at bounding box center [308, 190] width 299 height 14
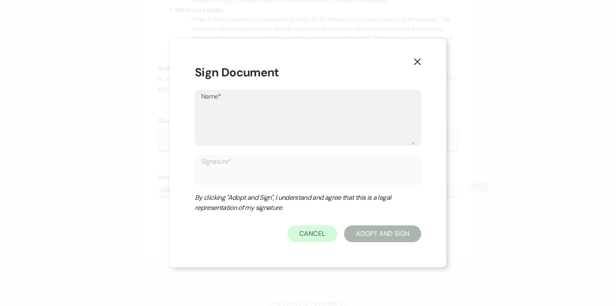
type textarea "A"
type input "A"
type textarea "An"
type input "An"
type textarea "Ang"
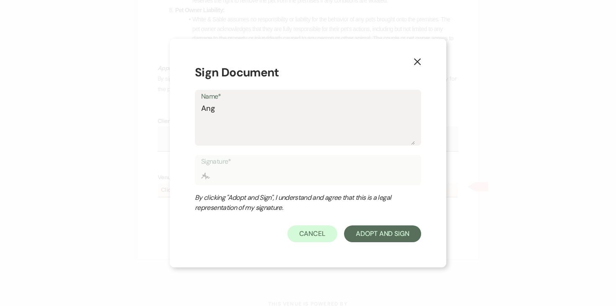
type input "Ang"
type textarea "Ange"
type input "Ange"
type textarea "Angel"
type input "Angel"
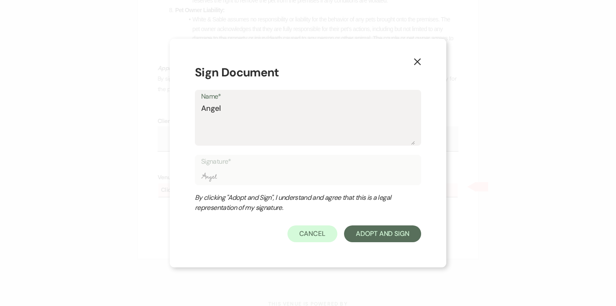
type textarea "[PERSON_NAME]"
type input "[PERSON_NAME]"
type textarea "Angelal"
type input "Angelal"
type textarea "[PERSON_NAME]"
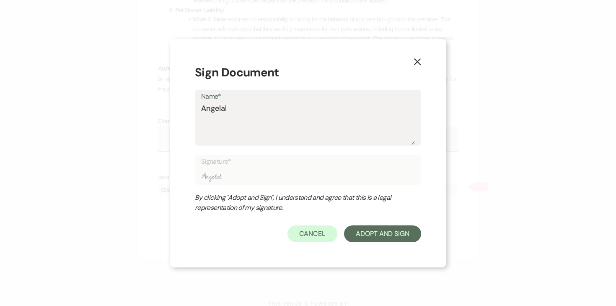
type input "[PERSON_NAME]"
type textarea "[PERSON_NAME]"
type input "[PERSON_NAME]"
type textarea "[PERSON_NAME]"
type input "[PERSON_NAME]"
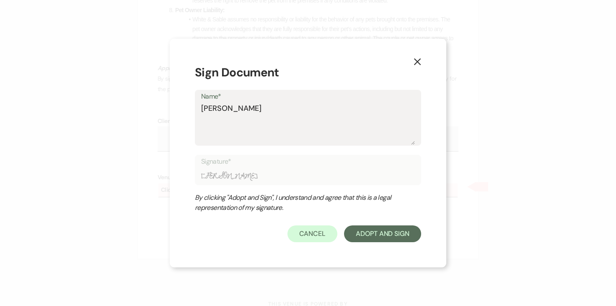
type textarea "[PERSON_NAME]"
type input "[PERSON_NAME]"
type textarea "[PERSON_NAME]"
type input "[PERSON_NAME]"
type textarea "[PERSON_NAME]"
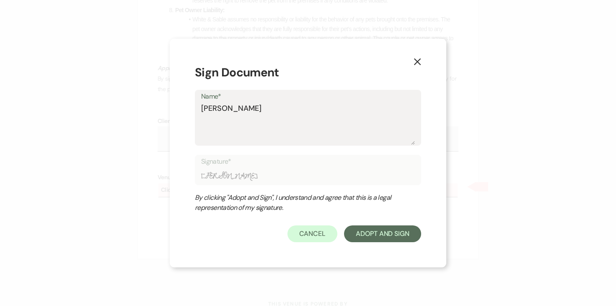
type input "[PERSON_NAME]"
type textarea "[PERSON_NAME]"
type input "[PERSON_NAME]"
type textarea "Angelal"
type input "Angelal"
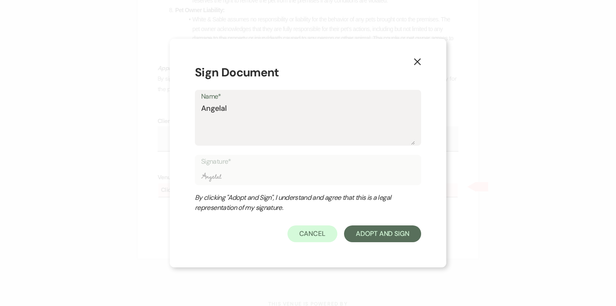
type textarea "Angelal"
type input "Angelal"
type textarea "[PERSON_NAME]"
type input "[PERSON_NAME]"
type textarea "[PERSON_NAME]"
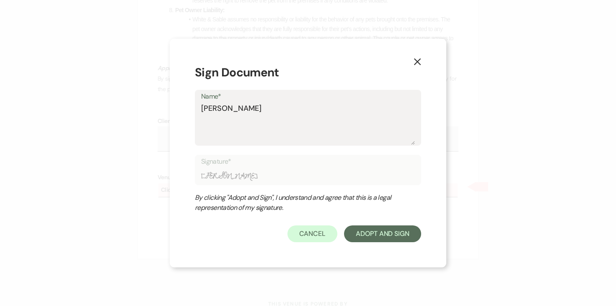
type input "[PERSON_NAME]"
type textarea "[PERSON_NAME]"
type input "[PERSON_NAME]"
type textarea "[PERSON_NAME]"
type input "[PERSON_NAME]"
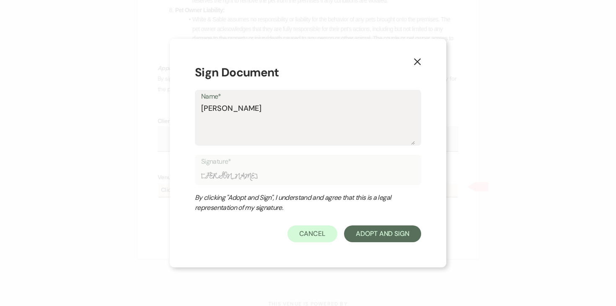
type textarea "[PERSON_NAME]"
type input "[PERSON_NAME]"
type textarea "[PERSON_NAME]"
type input "[PERSON_NAME]"
type textarea "[PERSON_NAME]"
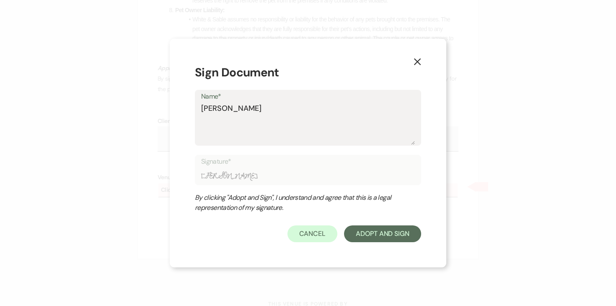
type input "[PERSON_NAME]"
type textarea "[PERSON_NAME]"
type input "[PERSON_NAME]"
type textarea "[PERSON_NAME]"
type input "[PERSON_NAME]"
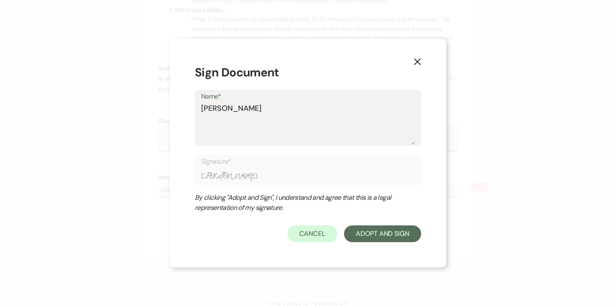
type textarea "[PERSON_NAME]"
type input "[PERSON_NAME]"
type textarea "[PERSON_NAME]"
type input "[PERSON_NAME]"
type textarea "[PERSON_NAME]"
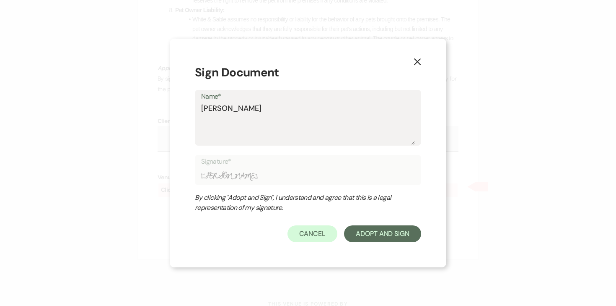
type input "[PERSON_NAME]"
type textarea "[PERSON_NAME]"
type input "[PERSON_NAME]"
type textarea "[PERSON_NAME]"
click at [375, 231] on button "Adopt And Sign" at bounding box center [382, 233] width 77 height 17
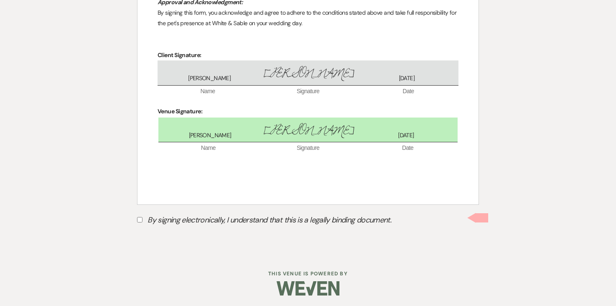
scroll to position [555, 0]
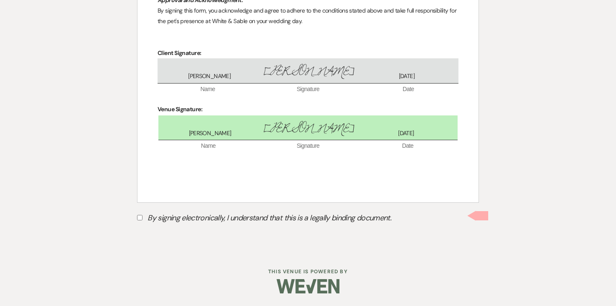
click at [139, 216] on input "By signing electronically, I understand that this is a legally binding document." at bounding box center [139, 217] width 5 height 5
checkbox input "true"
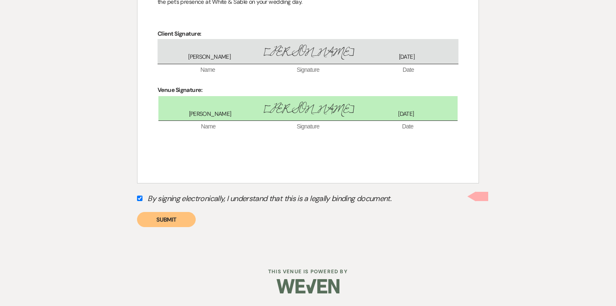
click at [172, 218] on button "Submit" at bounding box center [166, 219] width 59 height 15
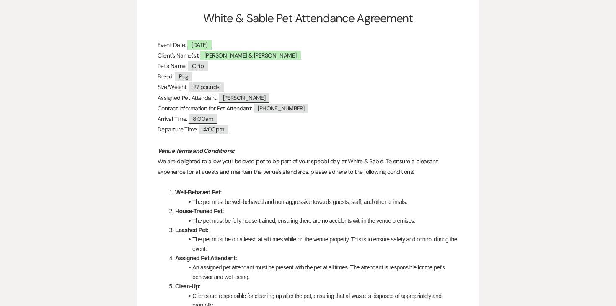
scroll to position [0, 0]
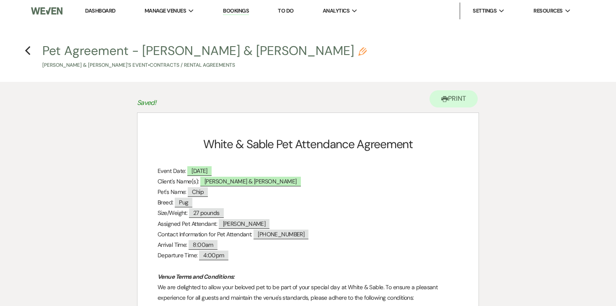
click at [31, 49] on h4 "Previous Pet Agreement - [PERSON_NAME] & [PERSON_NAME] [PERSON_NAME] & [PERSON_…" at bounding box center [308, 55] width 604 height 27
click at [27, 53] on use "button" at bounding box center [27, 50] width 5 height 9
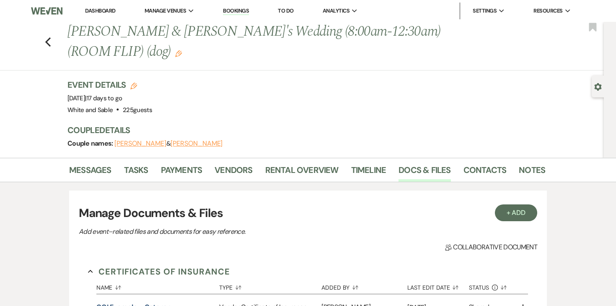
click at [175, 55] on icon "Edit" at bounding box center [178, 53] width 7 height 7
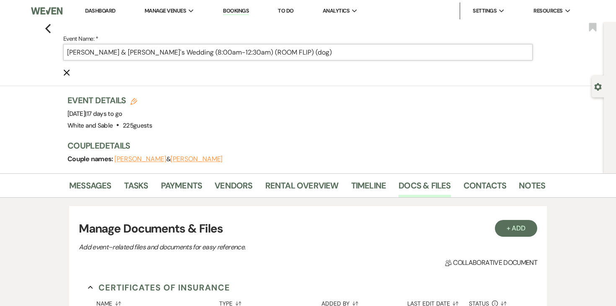
click at [298, 55] on input "[PERSON_NAME] & [PERSON_NAME]'s Wedding (8:00am-12:30am) (ROOM FLIP) (dog)" at bounding box center [298, 52] width 470 height 16
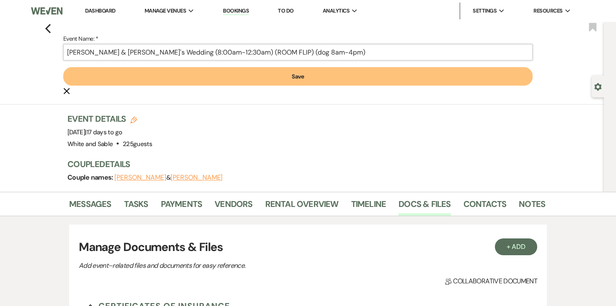
type input "[PERSON_NAME] & [PERSON_NAME]'s Wedding (8:00am-12:30am) (ROOM FLIP) (dog 8am-4…"
click at [294, 73] on button "Save" at bounding box center [298, 76] width 470 height 18
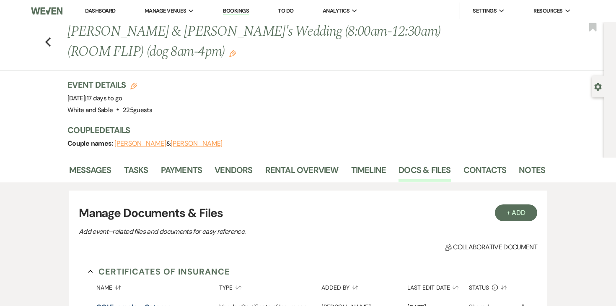
click at [92, 12] on link "Dashboard" at bounding box center [100, 10] width 30 height 7
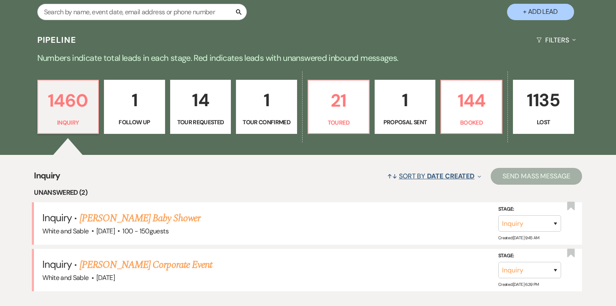
scroll to position [170, 0]
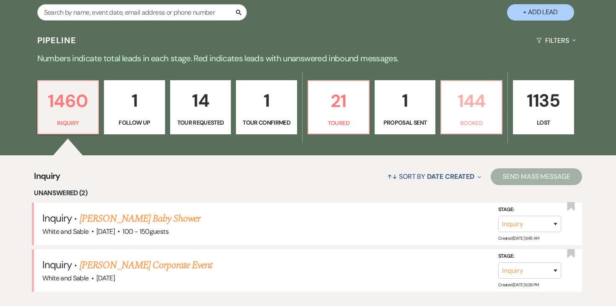
click at [469, 119] on p "Booked" at bounding box center [472, 122] width 50 height 9
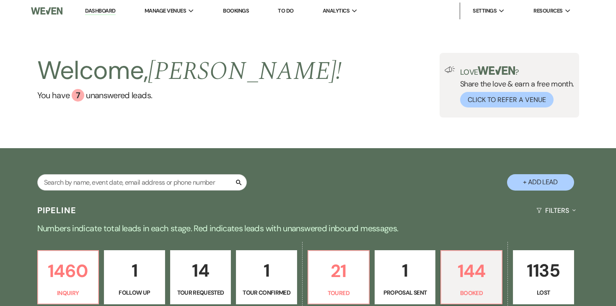
click at [103, 11] on link "Dashboard" at bounding box center [100, 11] width 30 height 8
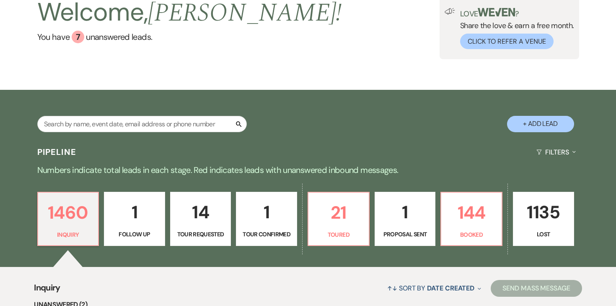
scroll to position [26, 0]
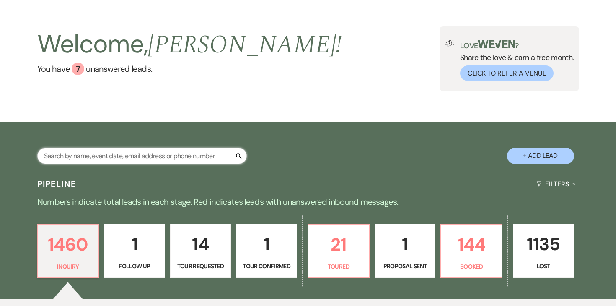
click at [135, 158] on input "text" at bounding box center [142, 156] width 210 height 16
type input "[PERSON_NAME]"
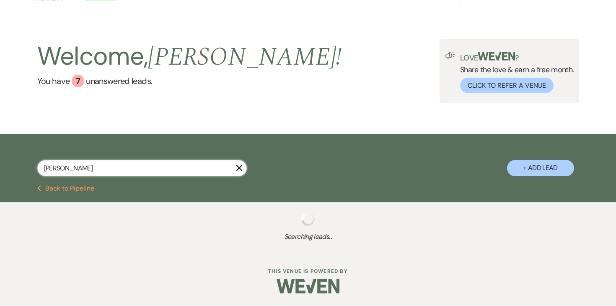
select select "8"
select select "5"
select select "8"
select select "6"
select select "8"
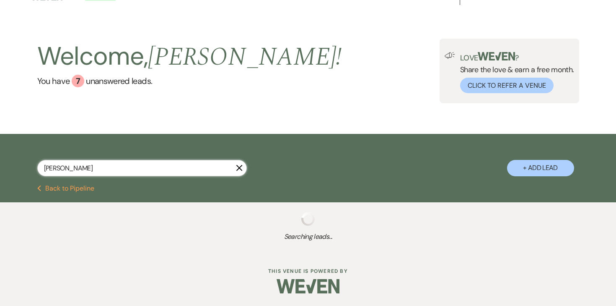
select select "2"
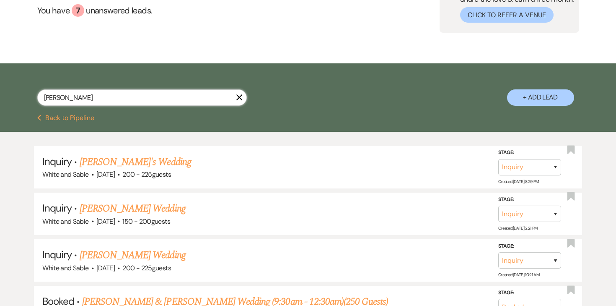
scroll to position [86, 0]
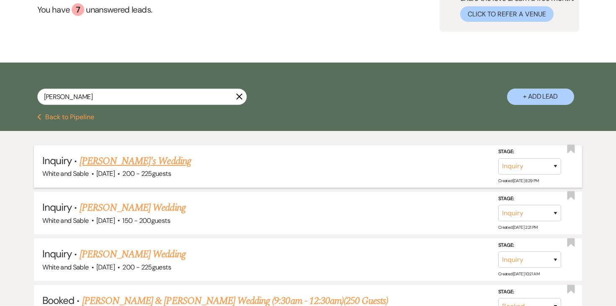
click at [121, 159] on link "[PERSON_NAME]'s Wedding" at bounding box center [136, 160] width 112 height 15
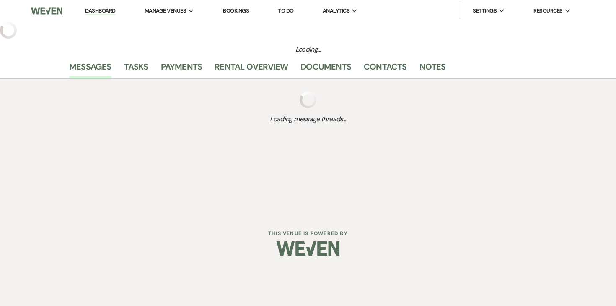
select select "5"
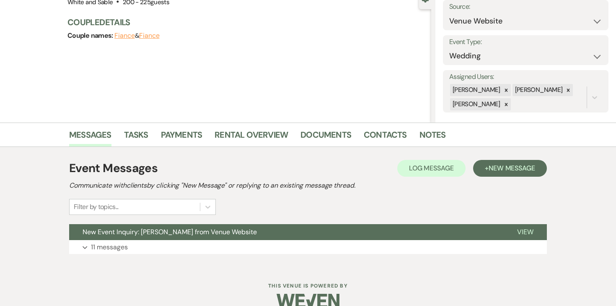
scroll to position [103, 0]
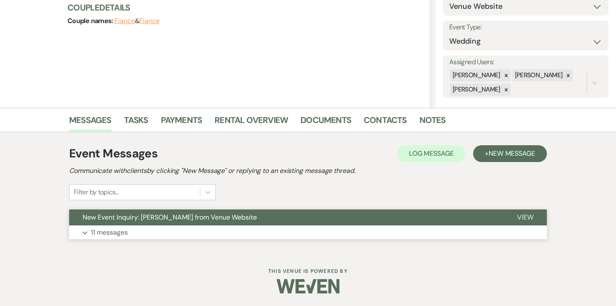
click at [109, 229] on p "11 messages" at bounding box center [109, 232] width 37 height 11
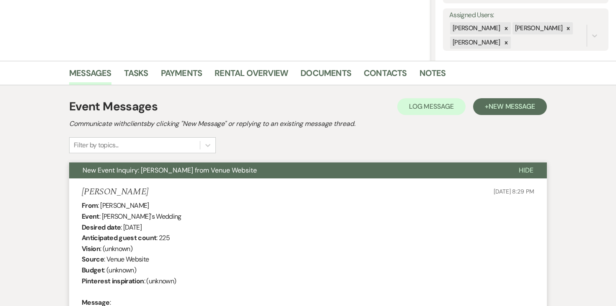
scroll to position [0, 0]
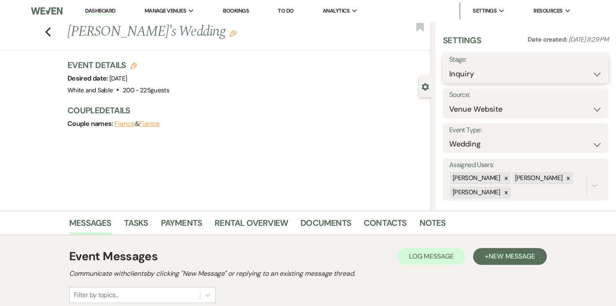
click at [539, 78] on select "Inquiry Follow Up Tour Requested Tour Confirmed Toured Proposal Sent Booked Lost" at bounding box center [526, 74] width 153 height 16
click at [450, 66] on select "Inquiry Follow Up Tour Requested Tour Confirmed Toured Proposal Sent Booked Lost" at bounding box center [526, 74] width 153 height 16
click at [523, 76] on select "Inquiry Follow Up Tour Requested Tour Confirmed Toured Proposal Sent Booked Lost" at bounding box center [507, 74] width 115 height 16
select select "9"
click at [450, 66] on select "Inquiry Follow Up Tour Requested Tour Confirmed Toured Proposal Sent Booked Lost" at bounding box center [507, 74] width 115 height 16
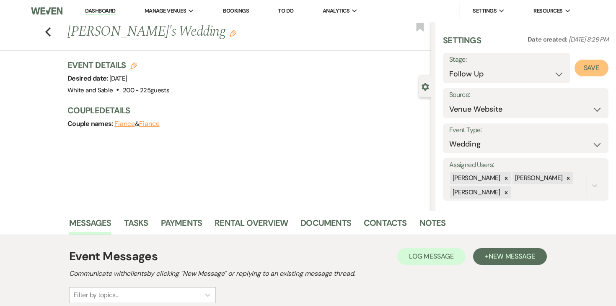
click at [579, 70] on button "Save" at bounding box center [592, 68] width 34 height 17
click at [96, 10] on link "Dashboard" at bounding box center [100, 11] width 30 height 8
select select "9"
